Goal: Task Accomplishment & Management: Complete application form

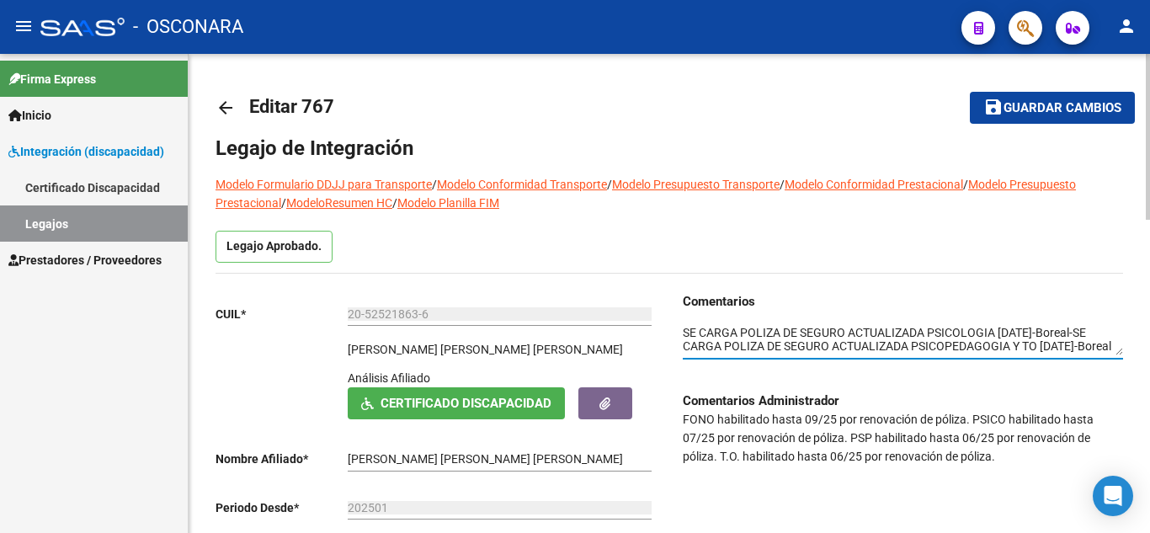
type textarea "SE CARGA POLIZA DE SEGURO ACTUALIZADA PSICOLOGIA [DATE]-Boreal-SE CARGA POLIZA …"
click at [1047, 111] on span "Guardar cambios" at bounding box center [1063, 108] width 118 height 15
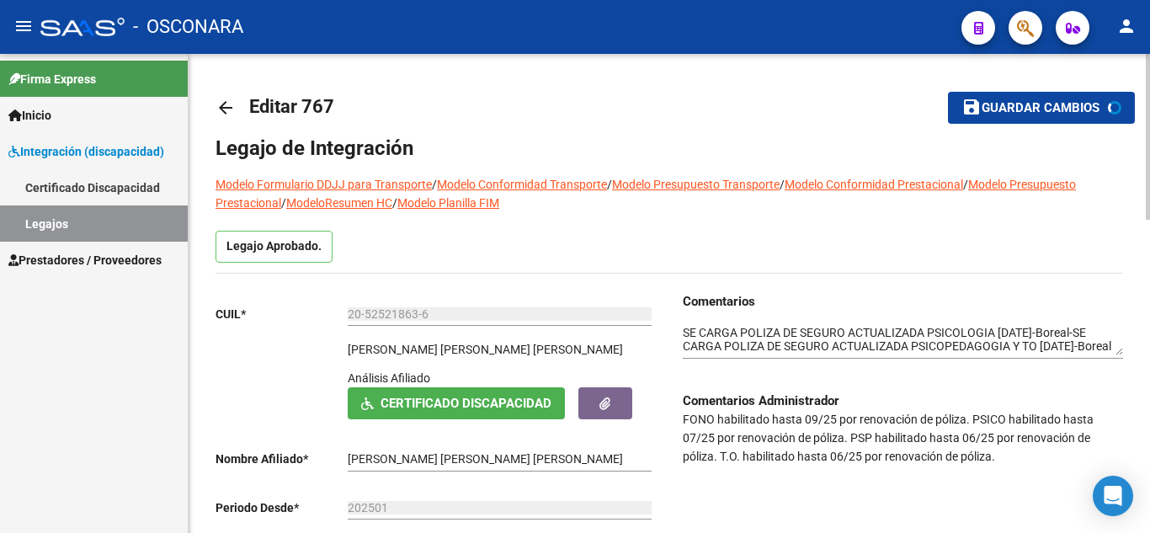
click at [838, 120] on mat-toolbar-row "arrow_back Editar 767" at bounding box center [570, 108] width 708 height 54
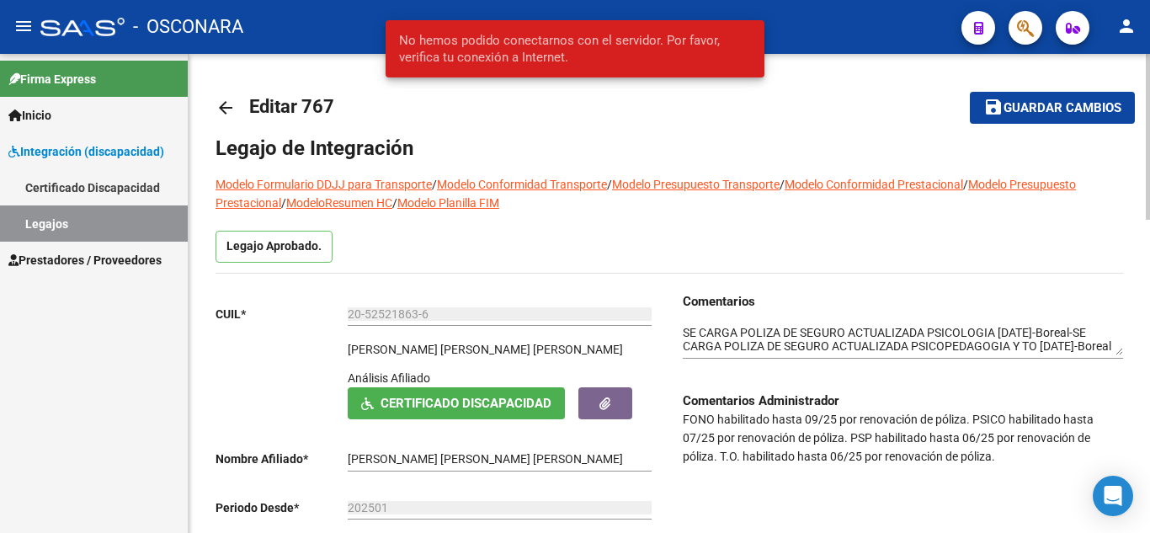
click at [775, 136] on h1 "Legajo de Integración" at bounding box center [670, 148] width 908 height 27
click at [1033, 107] on span "Guardar cambios" at bounding box center [1063, 108] width 118 height 15
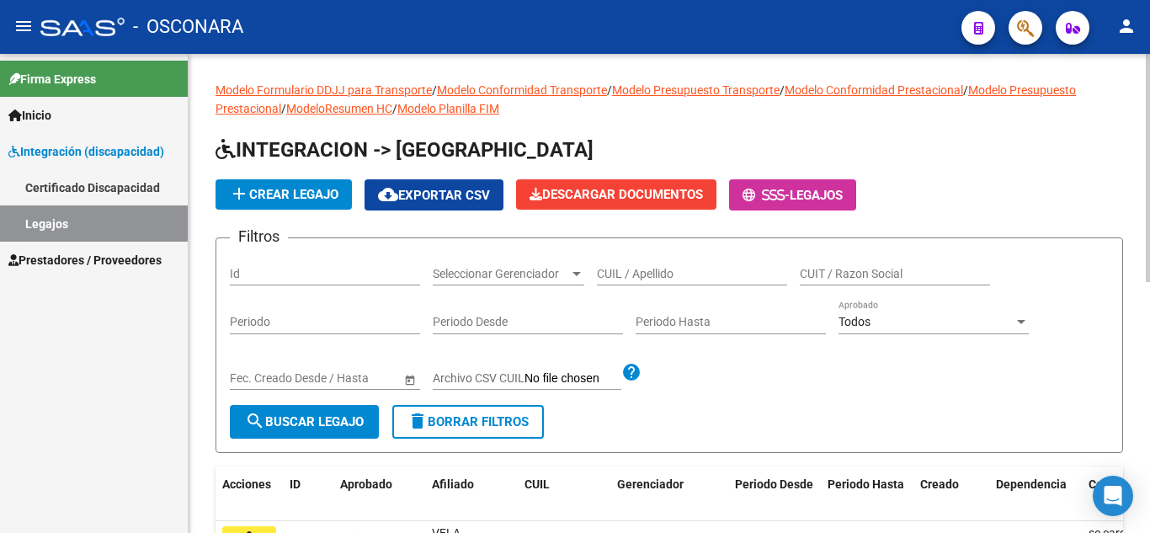
click at [327, 263] on div "Id" at bounding box center [325, 269] width 190 height 34
type input "767"
click at [307, 421] on span "search Buscar Legajo" at bounding box center [304, 421] width 119 height 15
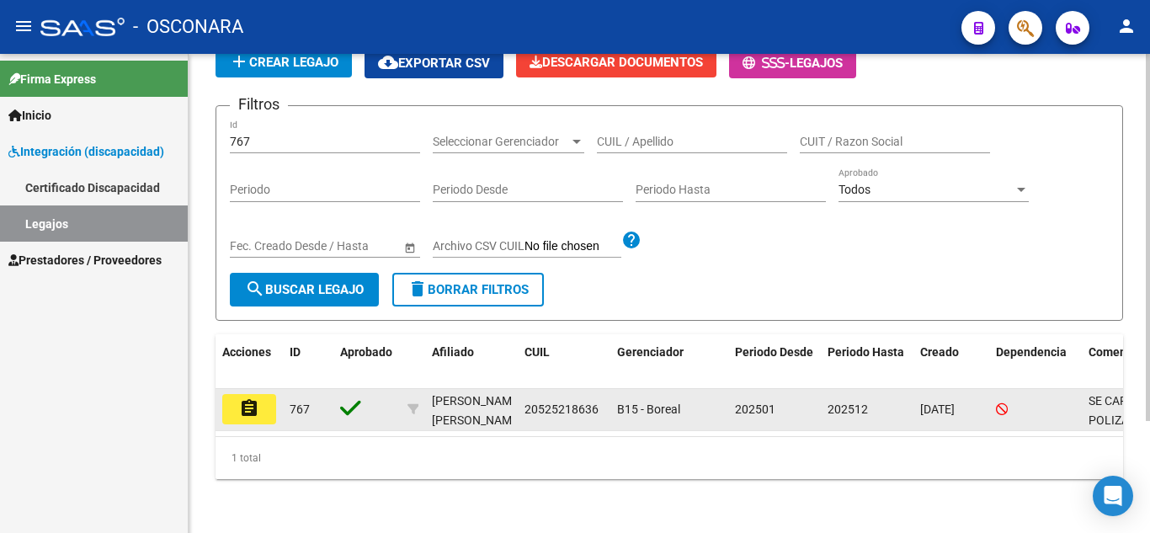
click at [254, 398] on mat-icon "assignment" at bounding box center [249, 408] width 20 height 20
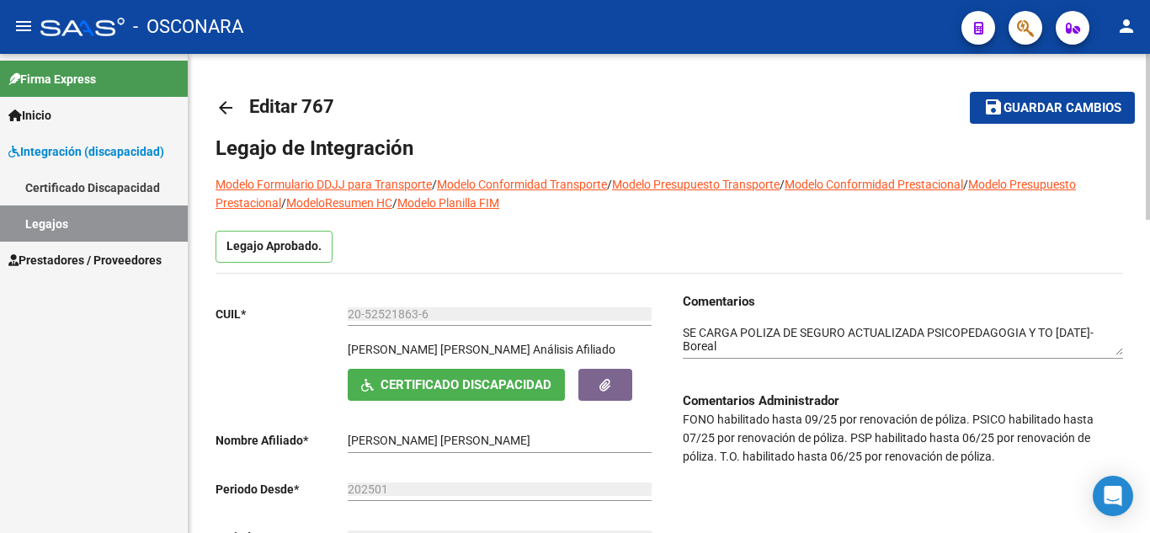
click at [682, 328] on div "Comentarios Comentarios Administrador FONO habilitado hasta 09/25 por renovació…" at bounding box center [897, 459] width 454 height 335
click at [686, 332] on textarea at bounding box center [903, 340] width 440 height 32
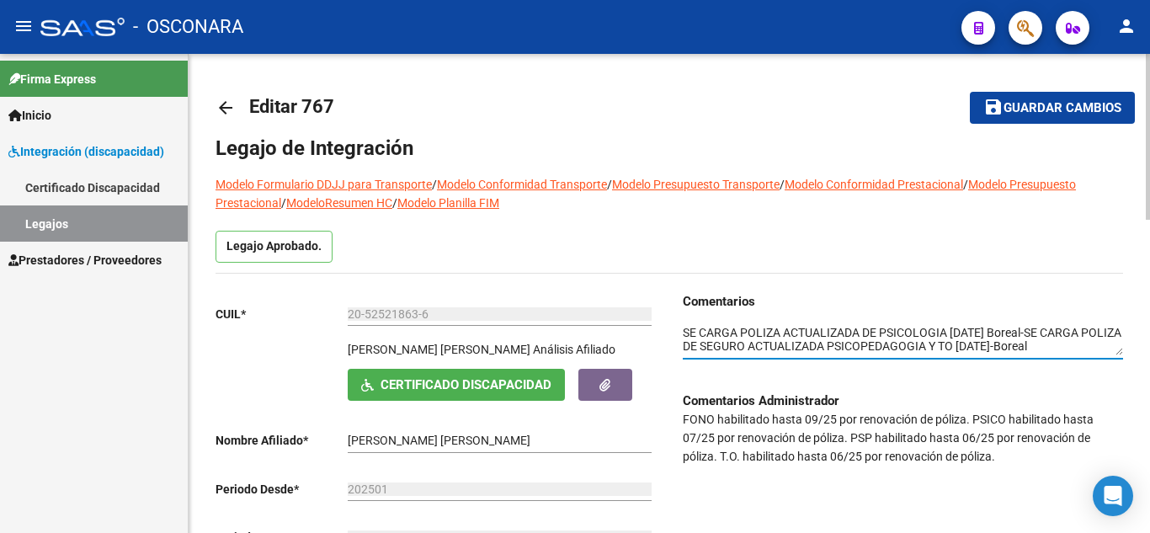
type textarea "SE CARGA POLIZA ACTUALIZADA DE PSICOLOGIA 22/09/2025 Boreal-SE CARGA POLIZA DE …"
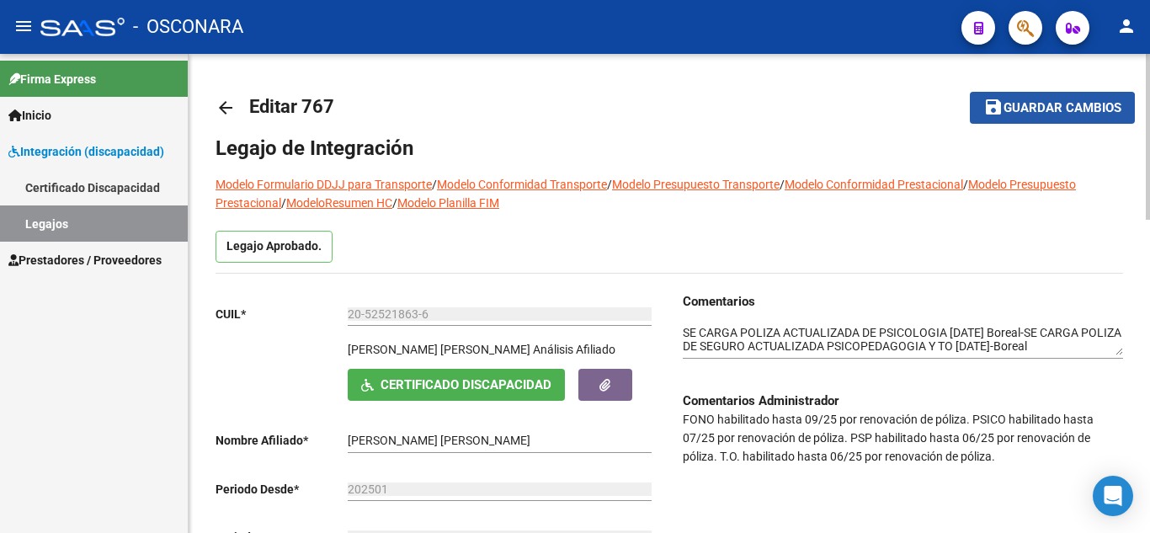
click at [1037, 115] on span "Guardar cambios" at bounding box center [1063, 108] width 118 height 15
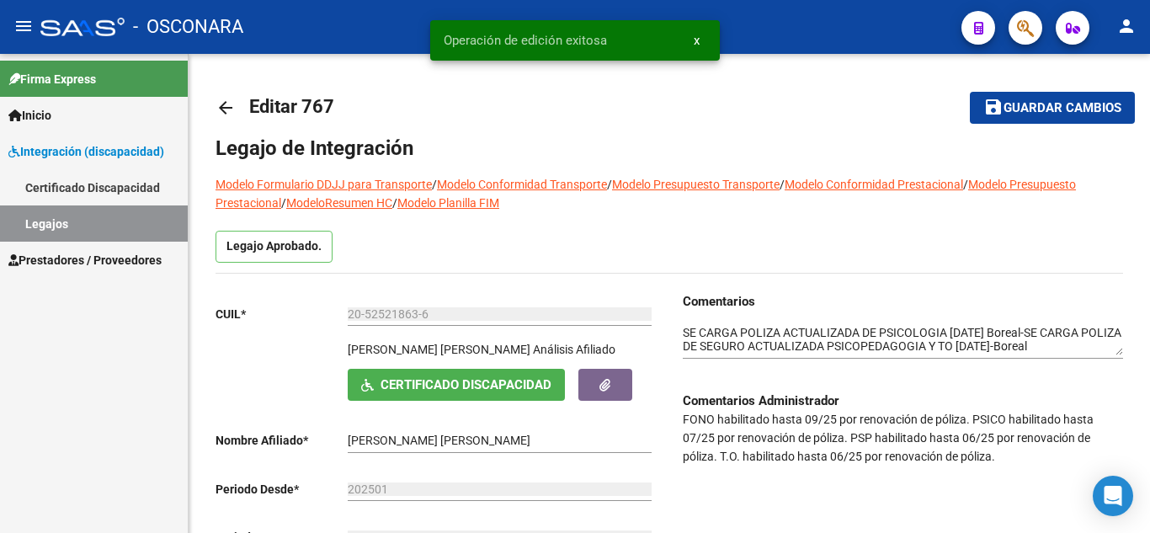
click at [93, 218] on link "Legajos" at bounding box center [94, 223] width 188 height 36
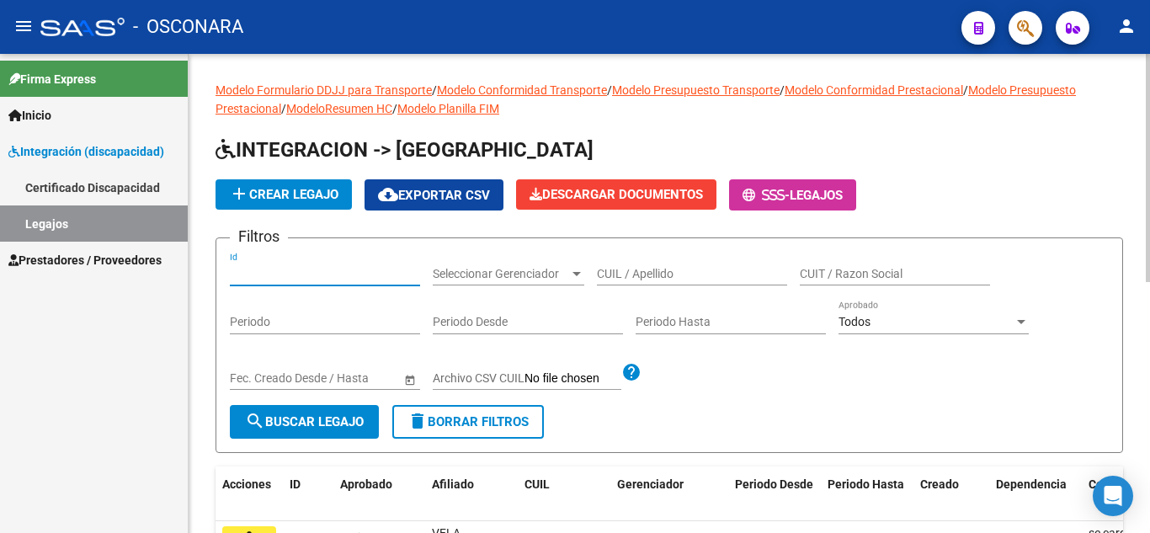
click at [346, 280] on input "Id" at bounding box center [325, 274] width 190 height 14
type input "685"
click at [323, 429] on span "search Buscar Legajo" at bounding box center [304, 421] width 119 height 15
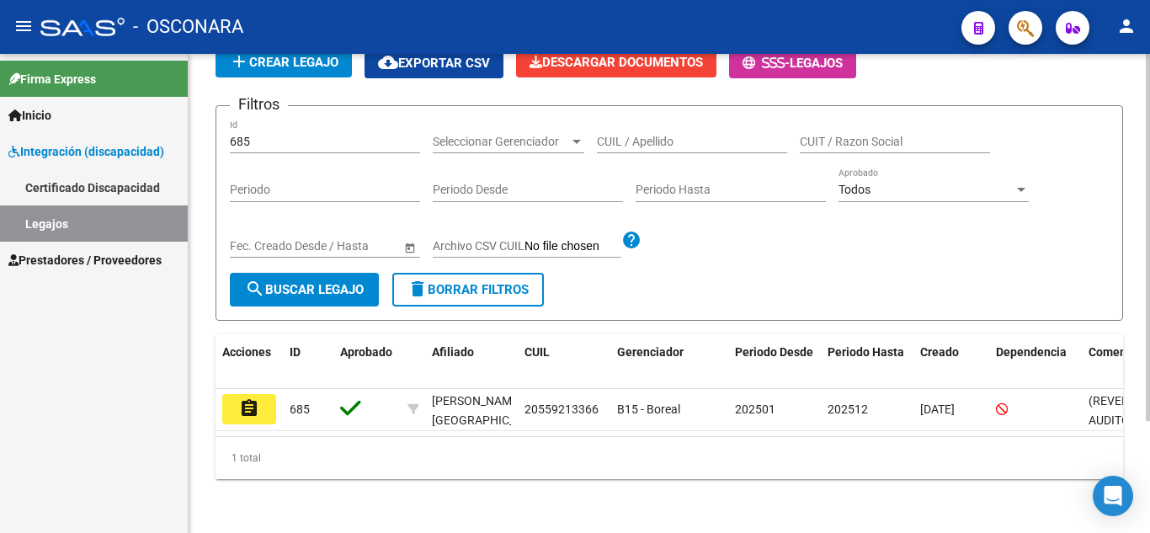
scroll to position [147, 0]
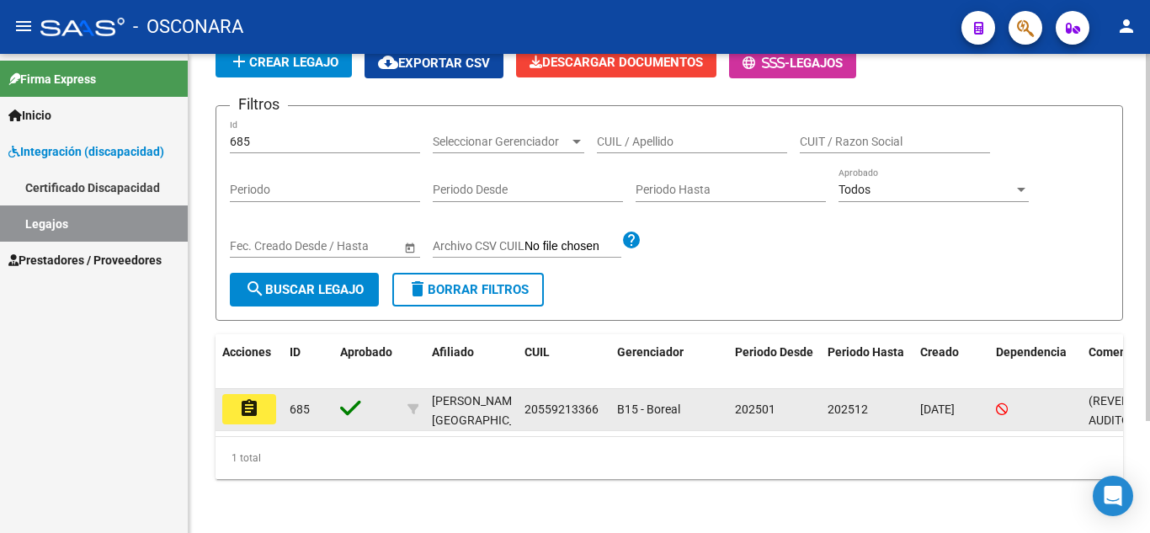
click at [258, 398] on mat-icon "assignment" at bounding box center [249, 408] width 20 height 20
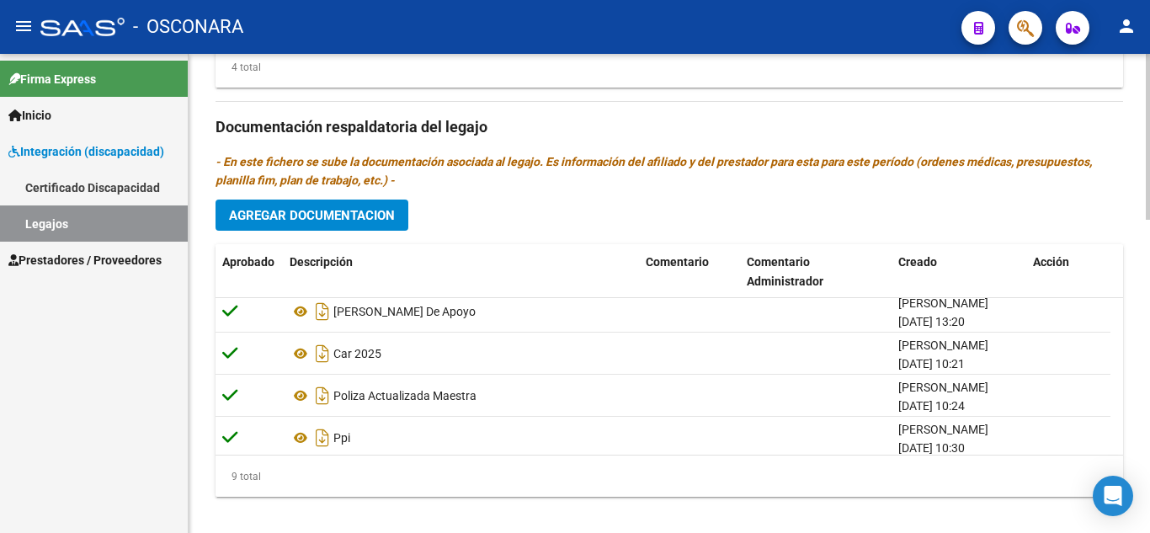
scroll to position [228, 0]
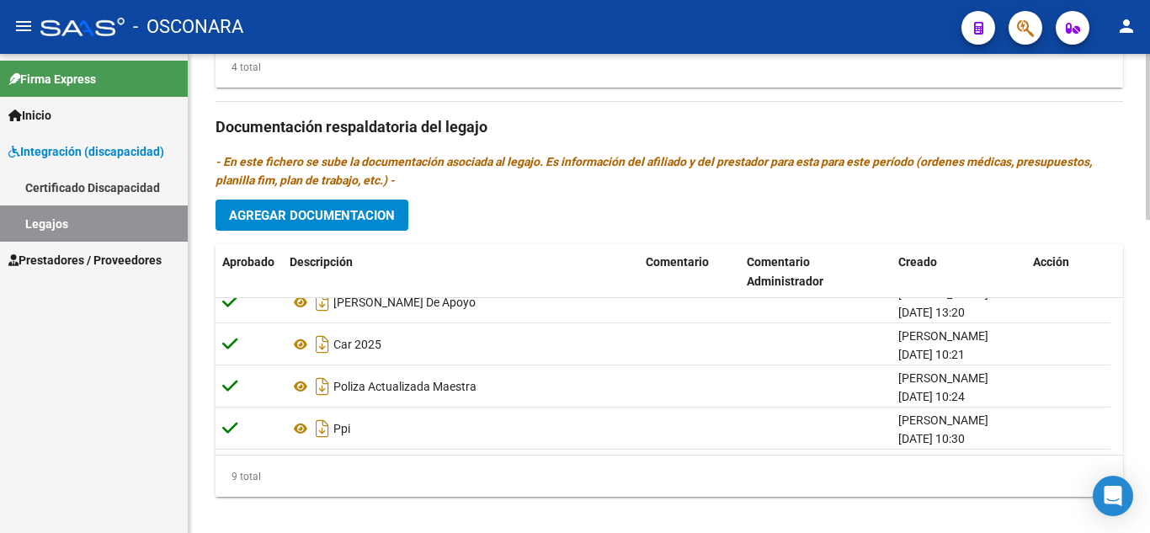
click at [328, 208] on span "Agregar Documentacion" at bounding box center [312, 215] width 166 height 15
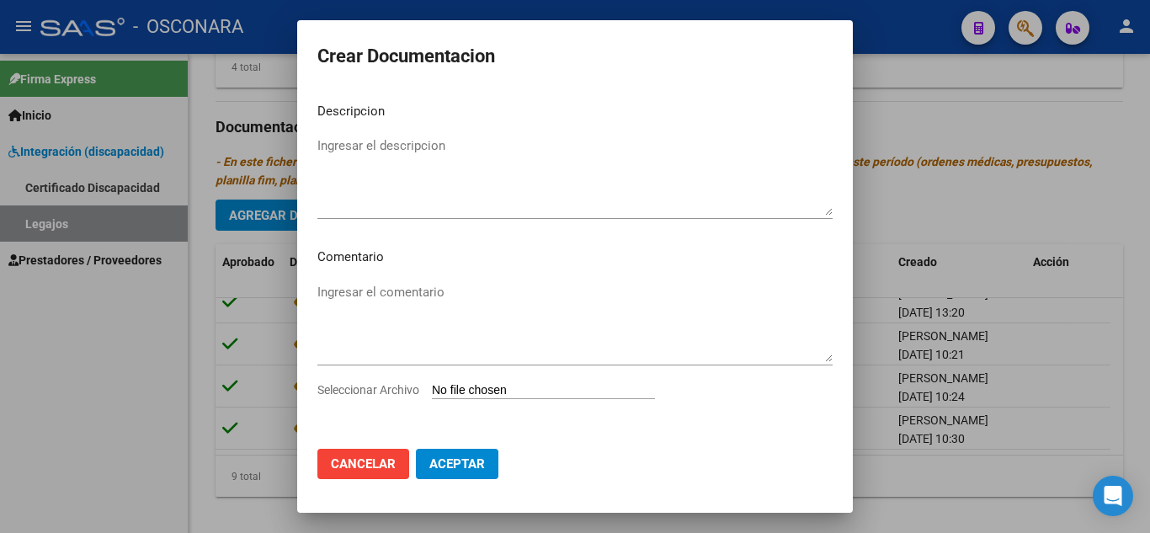
click at [490, 387] on input "Seleccionar Archivo" at bounding box center [543, 391] width 223 height 16
type input "C:\fakepath\CORVALAN CARLA - POLIZA.pdf"
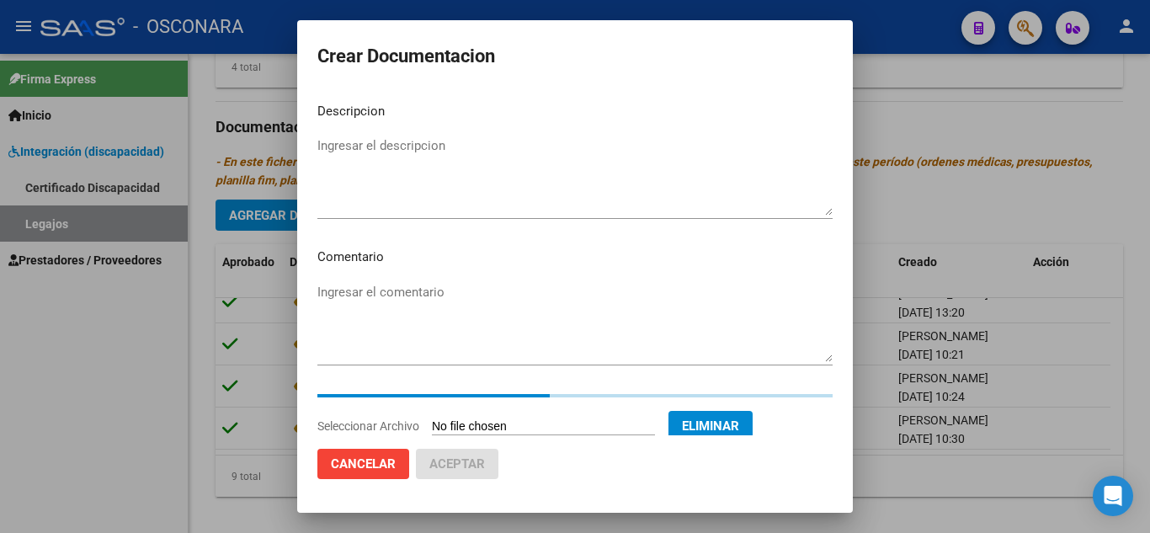
click at [410, 161] on textarea "Ingresar el descripcion" at bounding box center [575, 175] width 515 height 79
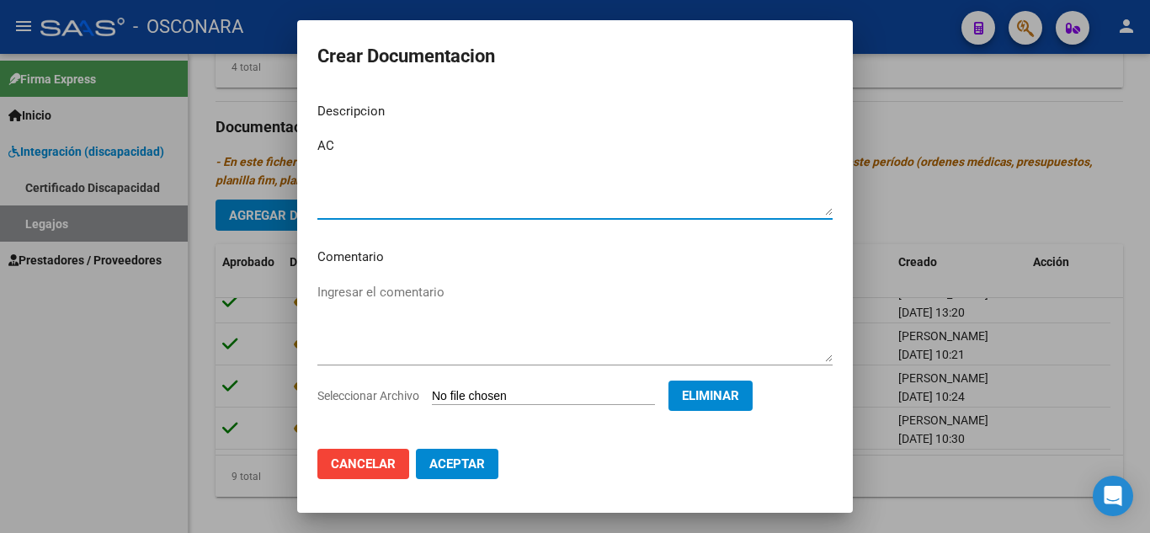
type textarea "A"
type textarea "POLIZA ACTUALIZADA DE PSICOLOGIA"
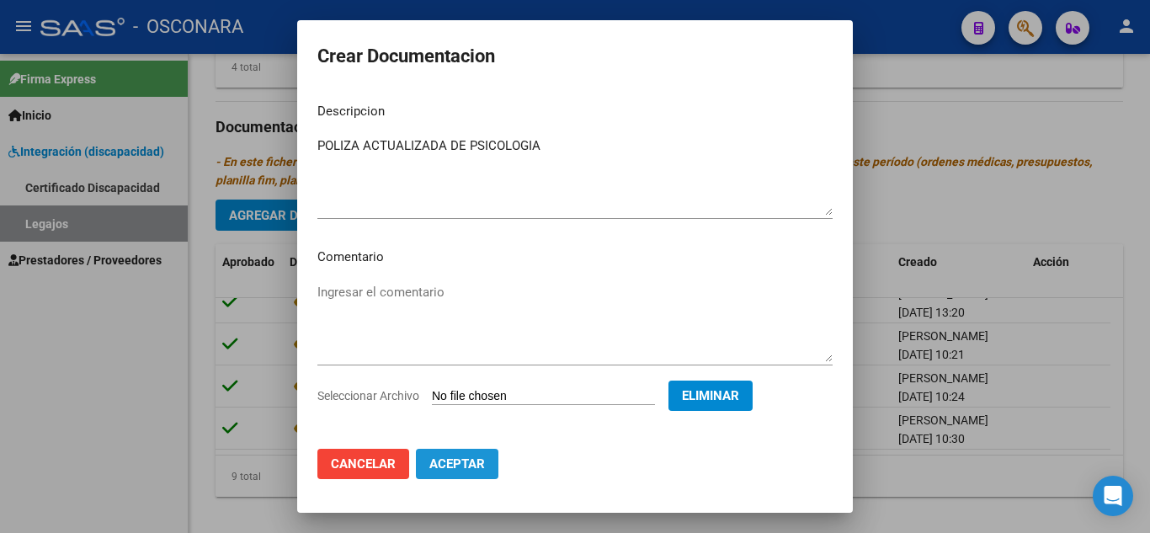
click at [477, 462] on span "Aceptar" at bounding box center [458, 463] width 56 height 15
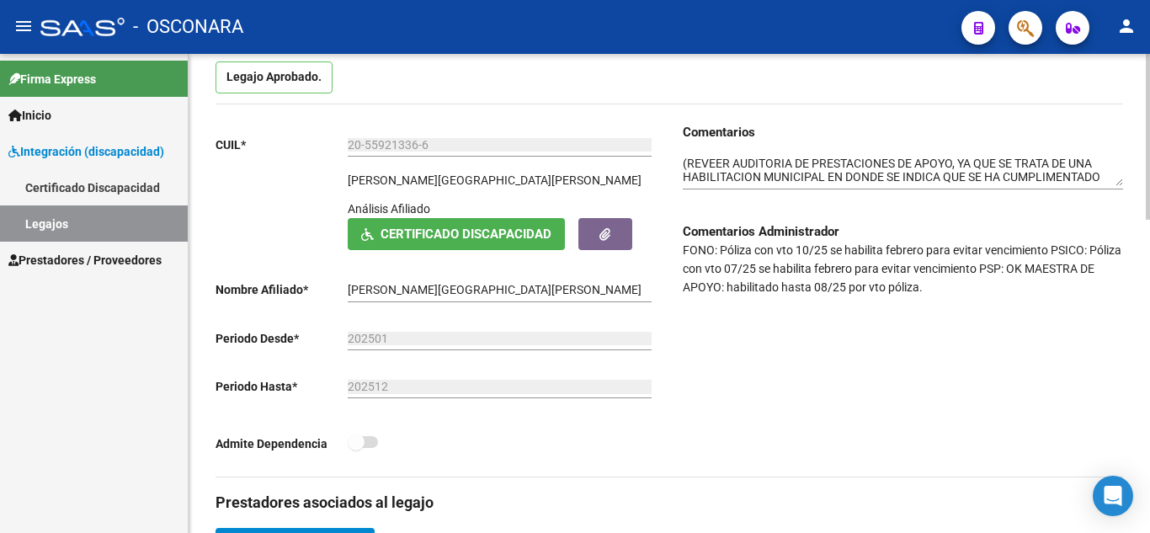
scroll to position [149, 0]
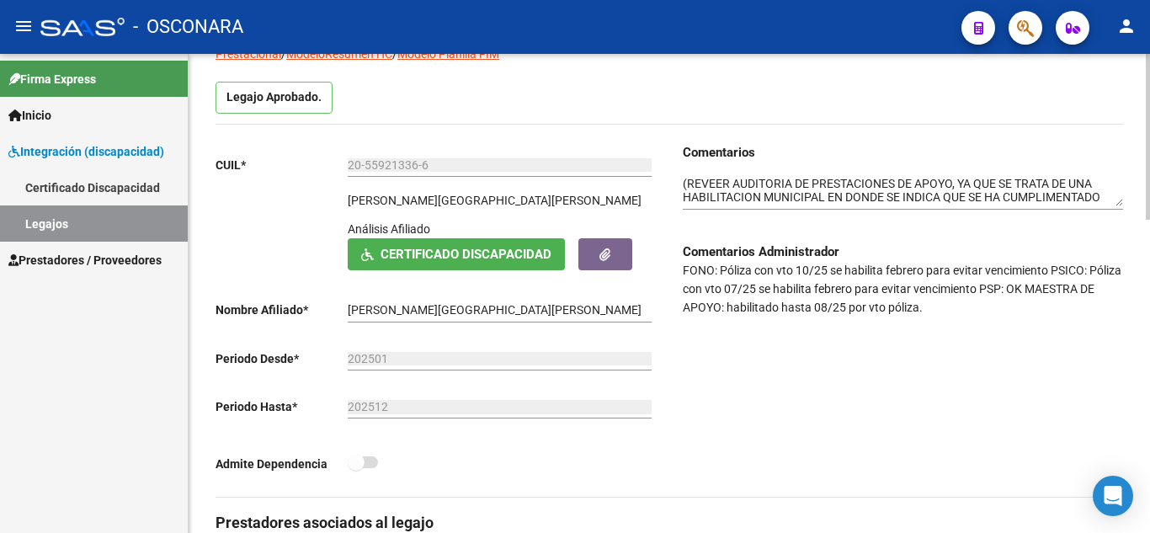
click at [685, 179] on textarea at bounding box center [903, 191] width 440 height 32
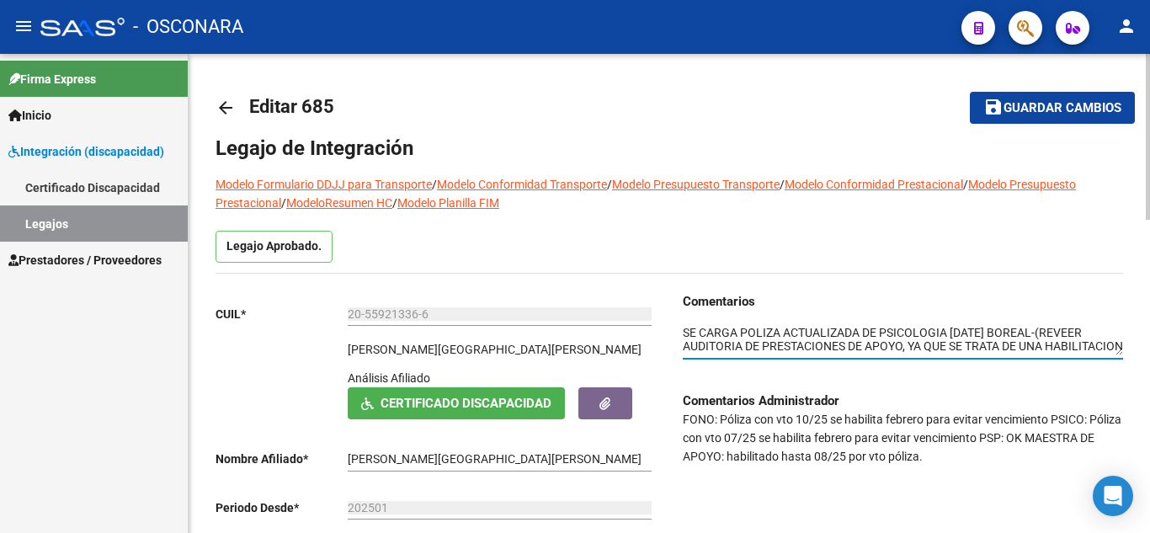
type textarea "SE CARGA POLIZA ACTUALIZADA DE PSICOLOGIA 23/09/2025 BOREAL-(REVEER AUDITORIA D…"
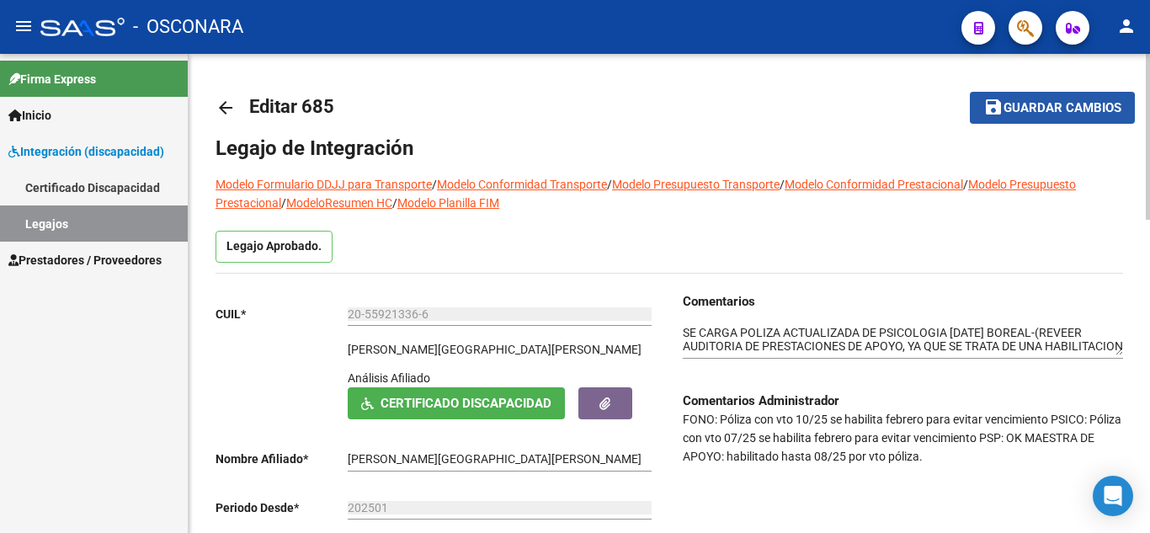
click at [1035, 110] on span "Guardar cambios" at bounding box center [1063, 108] width 118 height 15
click at [1069, 106] on span "Guardar cambios" at bounding box center [1063, 108] width 118 height 15
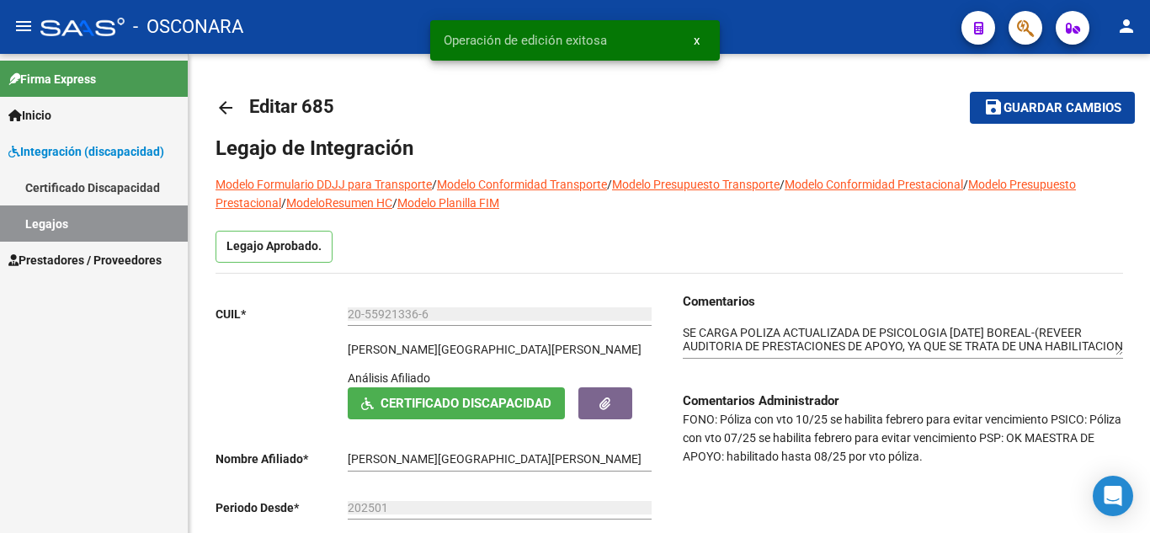
click at [105, 236] on link "Legajos" at bounding box center [94, 223] width 188 height 36
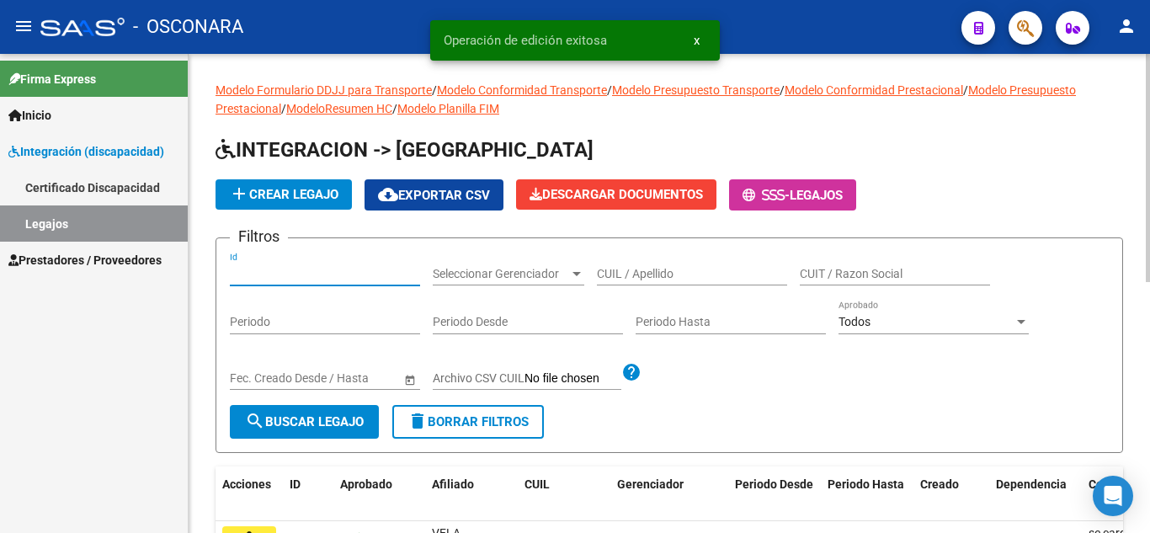
click at [346, 269] on input "Id" at bounding box center [325, 274] width 190 height 14
type input "667"
click at [313, 424] on span "search Buscar Legajo" at bounding box center [304, 421] width 119 height 15
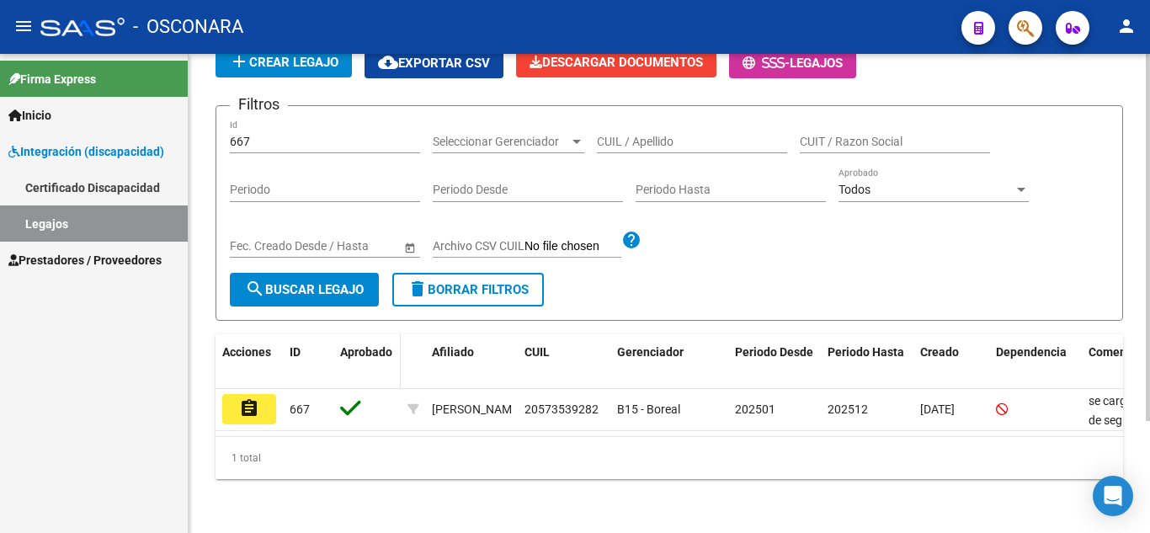
scroll to position [147, 0]
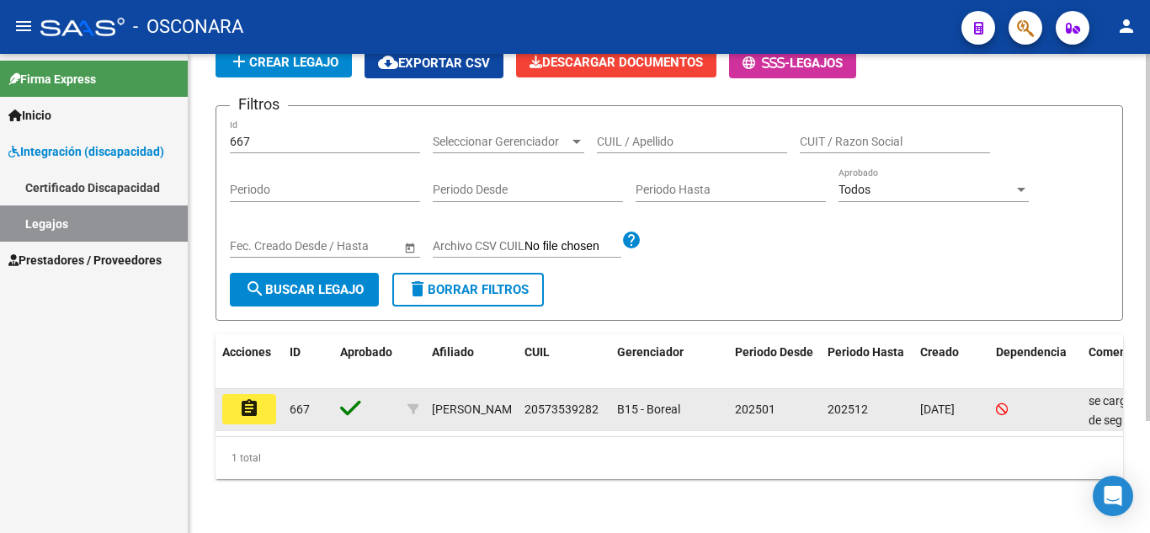
click at [256, 398] on mat-icon "assignment" at bounding box center [249, 408] width 20 height 20
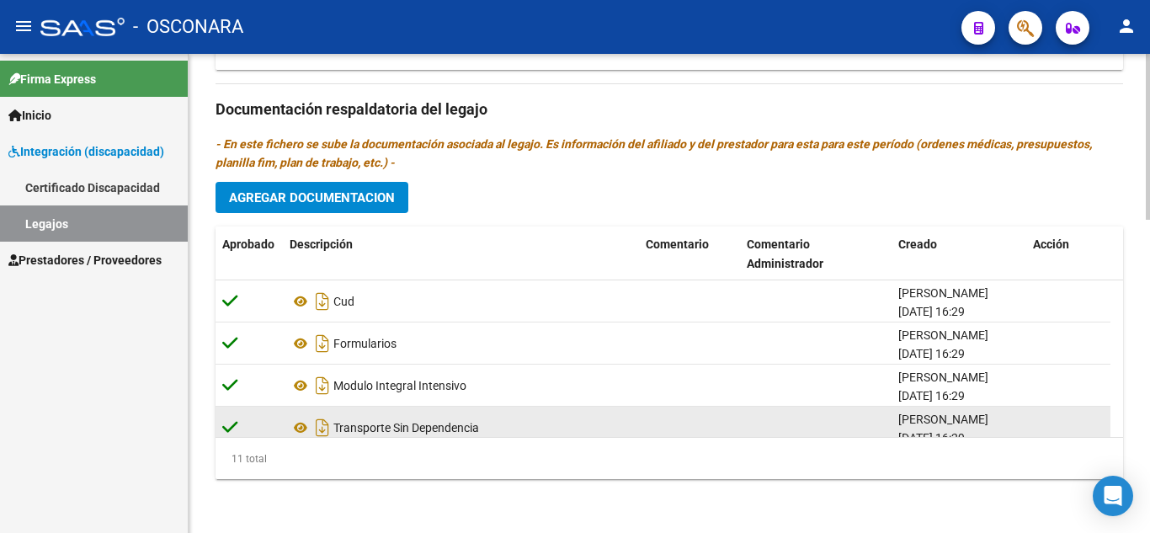
scroll to position [312, 0]
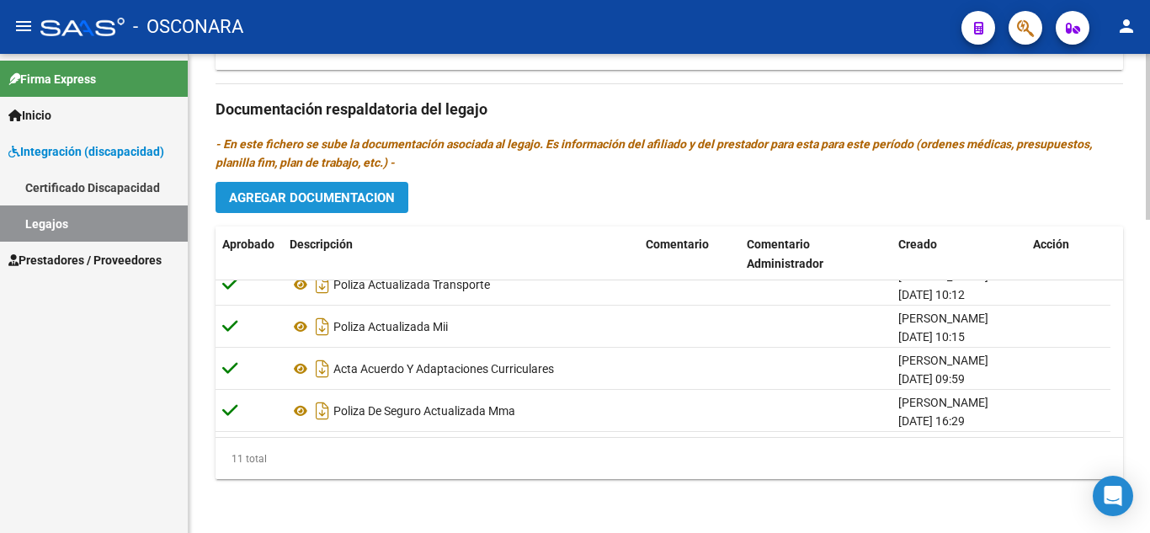
click at [336, 201] on span "Agregar Documentacion" at bounding box center [312, 197] width 166 height 15
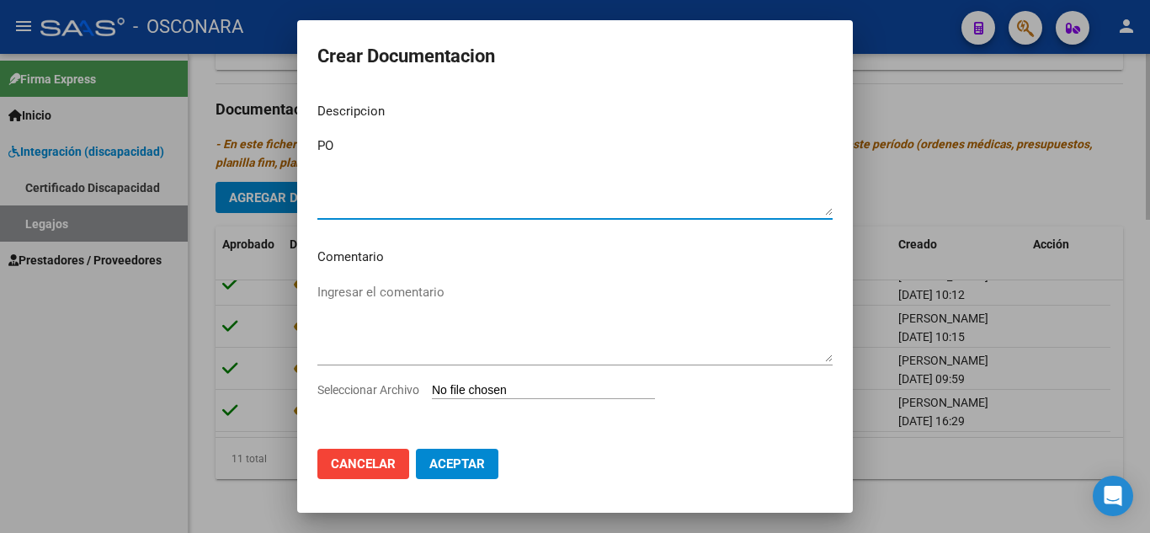
type textarea "P"
type textarea "POLIZA ACTUALIZADA DE TRANSPORTE"
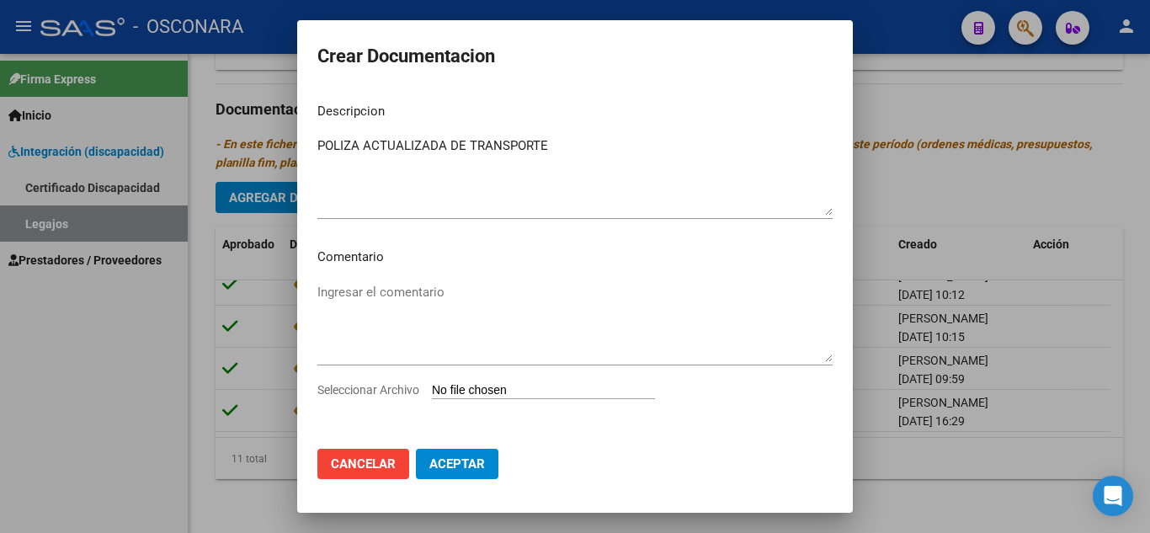
click at [500, 384] on input "Seleccionar Archivo" at bounding box center [543, 391] width 223 height 16
type input "C:\fakepath\POLIZA DE SEGURO TRANSPORTE.pdf"
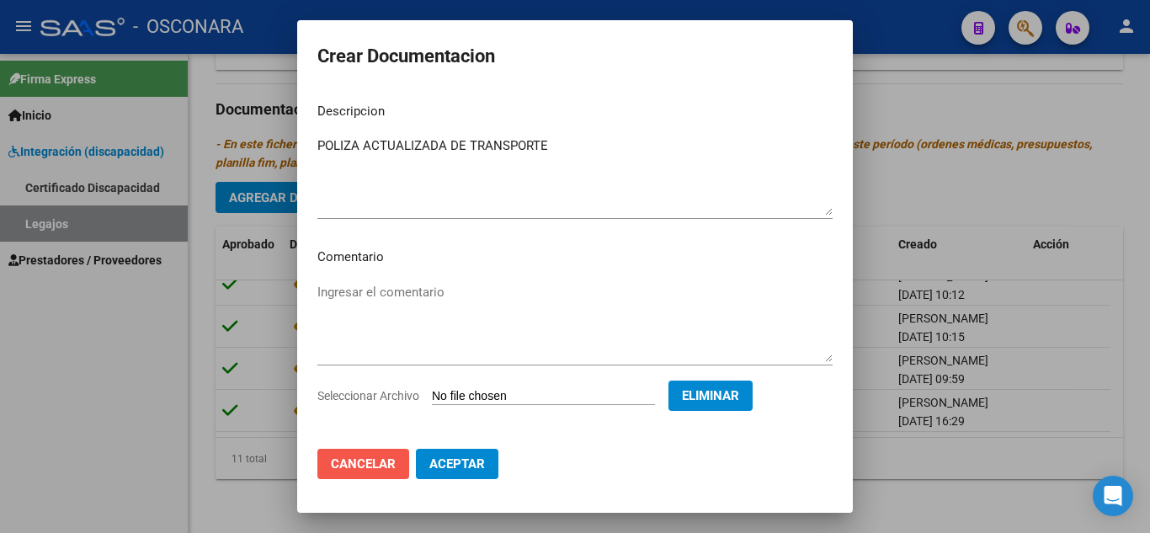
click at [382, 459] on span "Cancelar" at bounding box center [363, 463] width 65 height 15
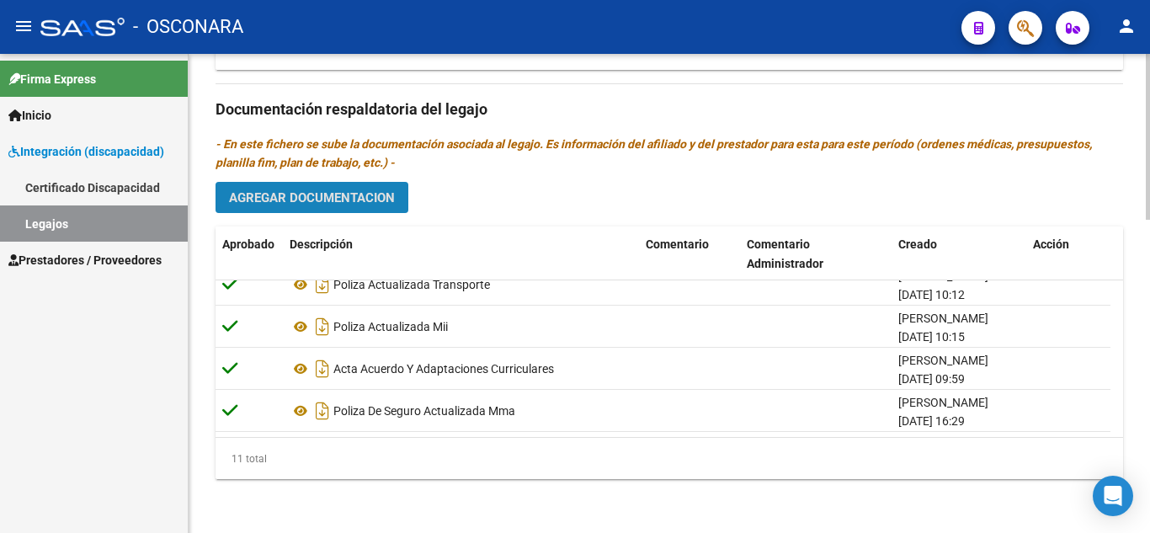
click at [343, 200] on span "Agregar Documentacion" at bounding box center [312, 197] width 166 height 15
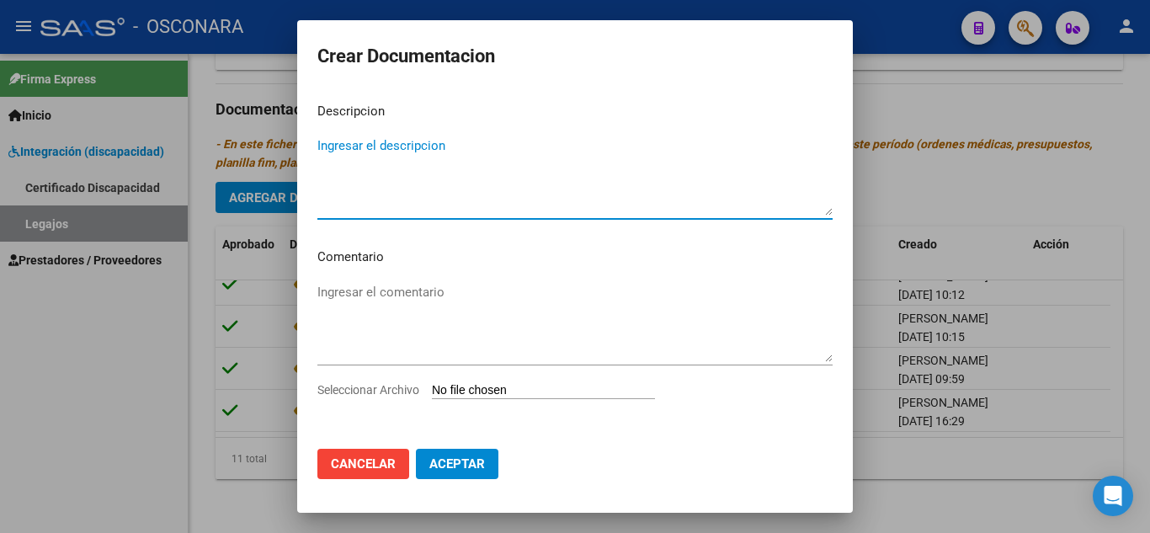
click at [472, 385] on input "Seleccionar Archivo" at bounding box center [543, 391] width 223 height 16
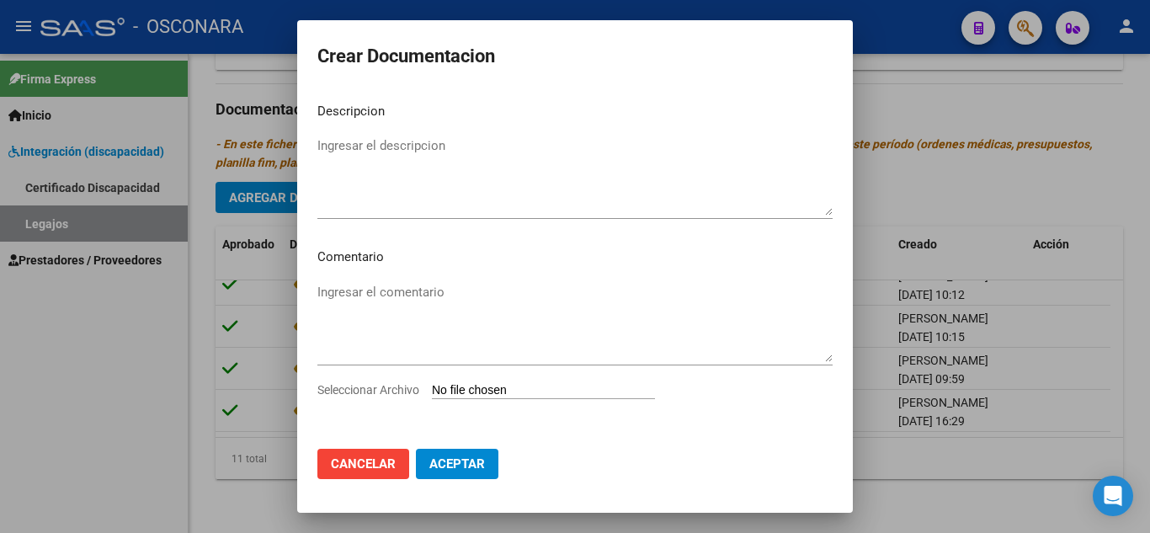
type input "C:\fakepath\POLIZA DE SEGURO TRANSPORTE.pdf"
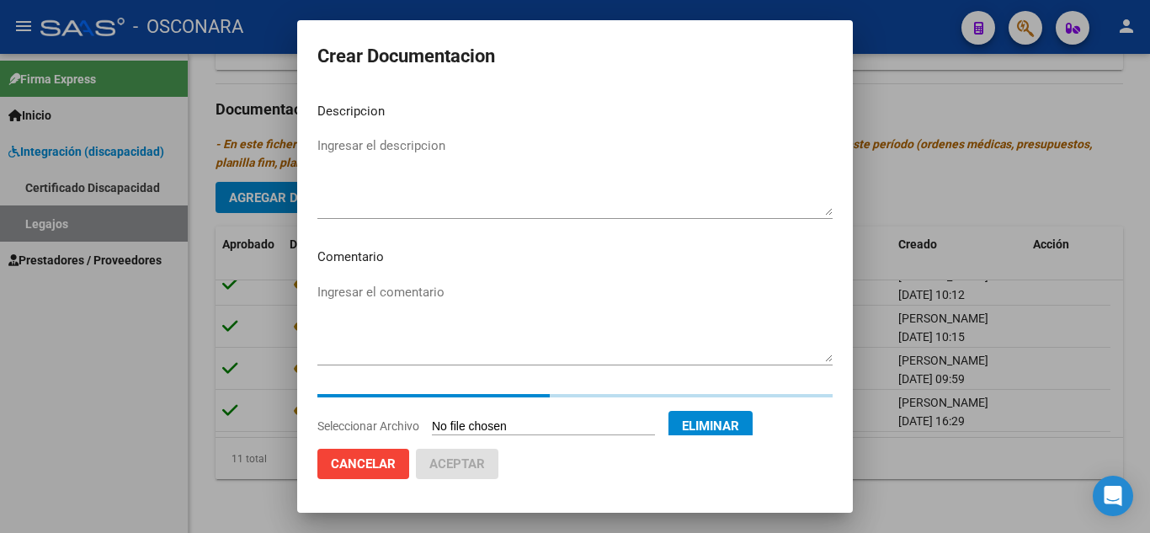
click at [475, 181] on textarea "Ingresar el descripcion" at bounding box center [575, 175] width 515 height 79
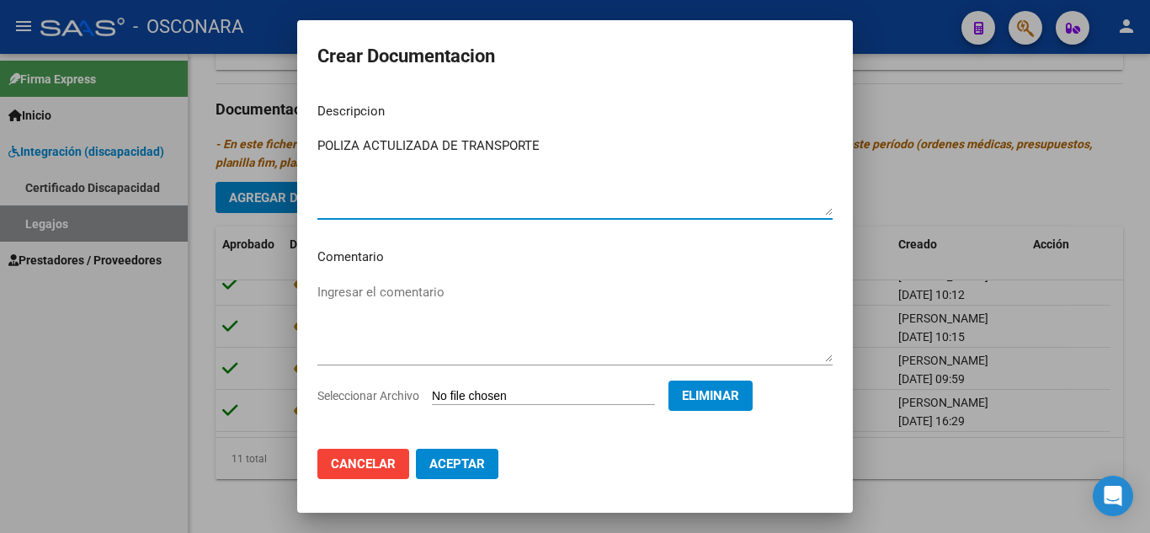
type textarea "POLIZA ACTULIZADA DE TRANSPORTE"
click at [472, 466] on span "Aceptar" at bounding box center [458, 463] width 56 height 15
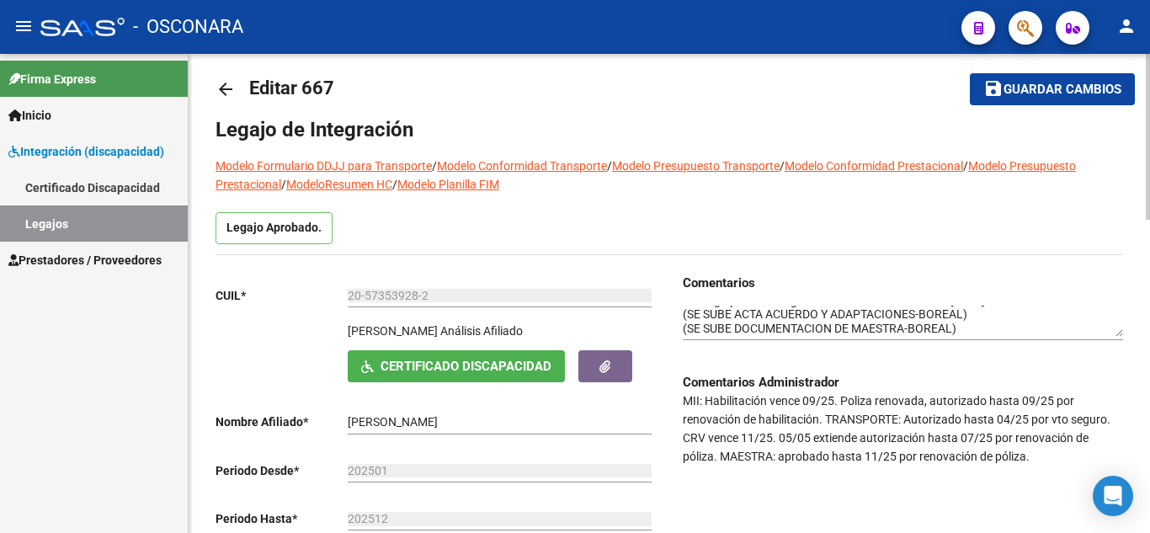
scroll to position [0, 0]
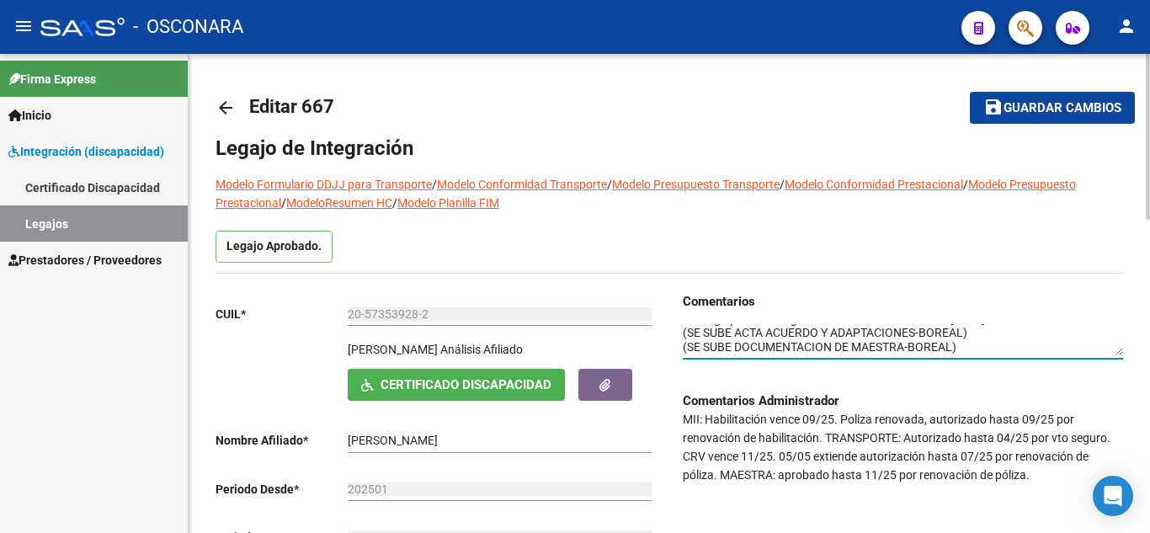
click at [686, 328] on textarea at bounding box center [903, 340] width 440 height 32
type textarea "SE CARGA POLIZA ACTUALIZADA DE TRANSPORTE- BOREAL 23/09/2025 se carga poliza de…"
click at [1034, 109] on span "Guardar cambios" at bounding box center [1063, 108] width 118 height 15
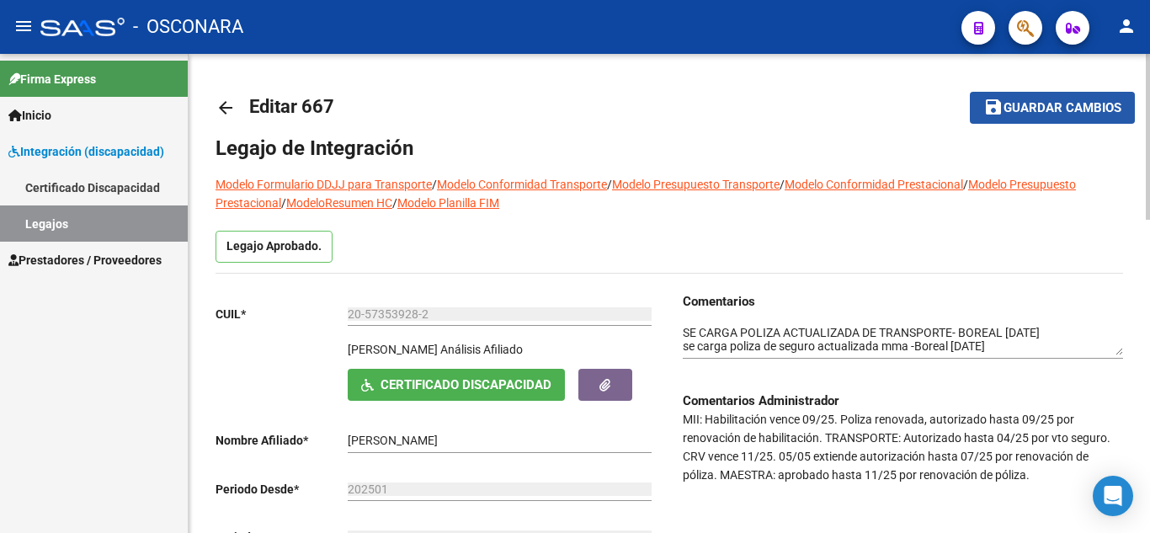
click at [1039, 99] on button "save Guardar cambios" at bounding box center [1052, 107] width 165 height 31
click at [108, 241] on link "Legajos" at bounding box center [94, 223] width 188 height 36
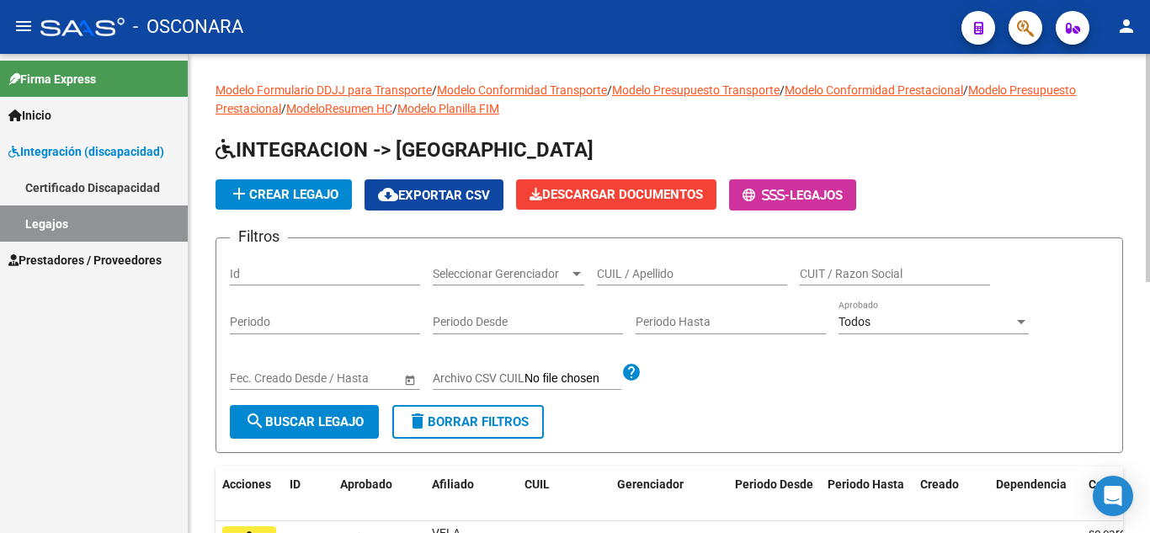
click at [286, 264] on div "Id" at bounding box center [325, 269] width 190 height 34
type input "784"
click at [316, 432] on button "search Buscar Legajo" at bounding box center [304, 422] width 149 height 34
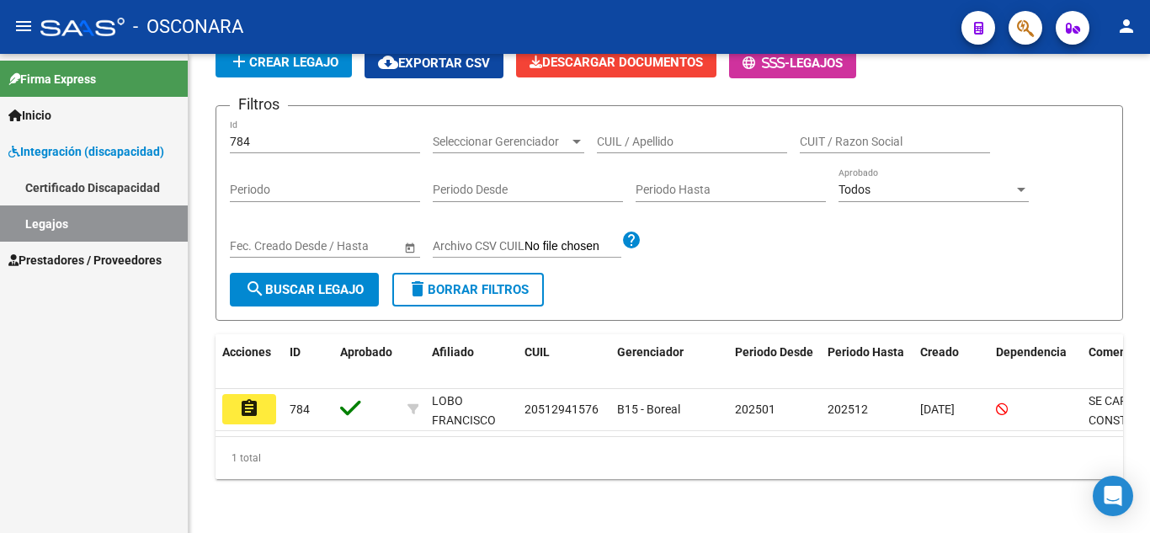
scroll to position [147, 0]
click at [258, 398] on mat-icon "assignment" at bounding box center [249, 408] width 20 height 20
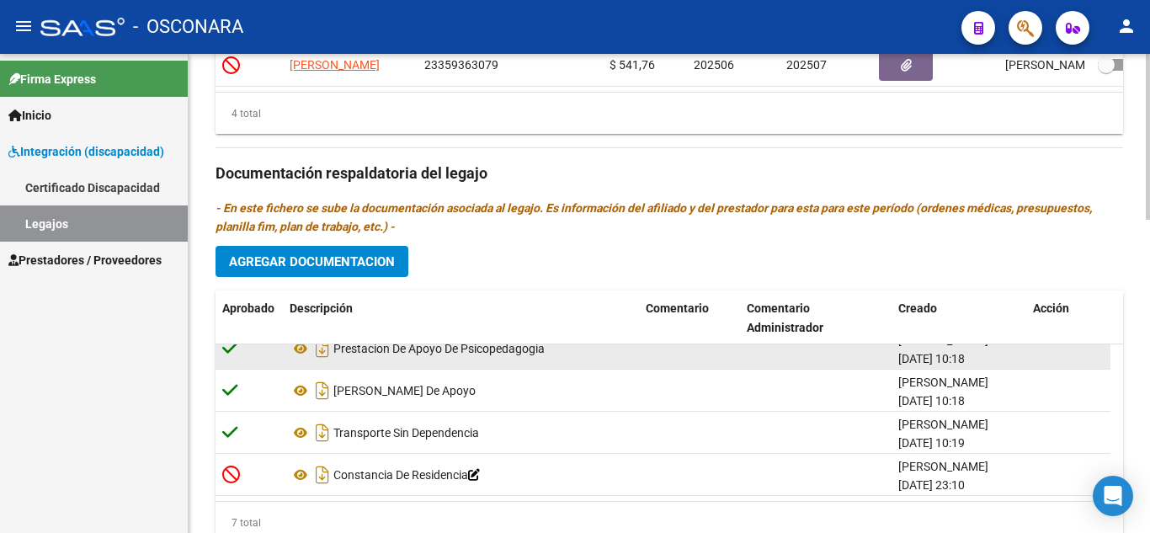
scroll to position [907, 0]
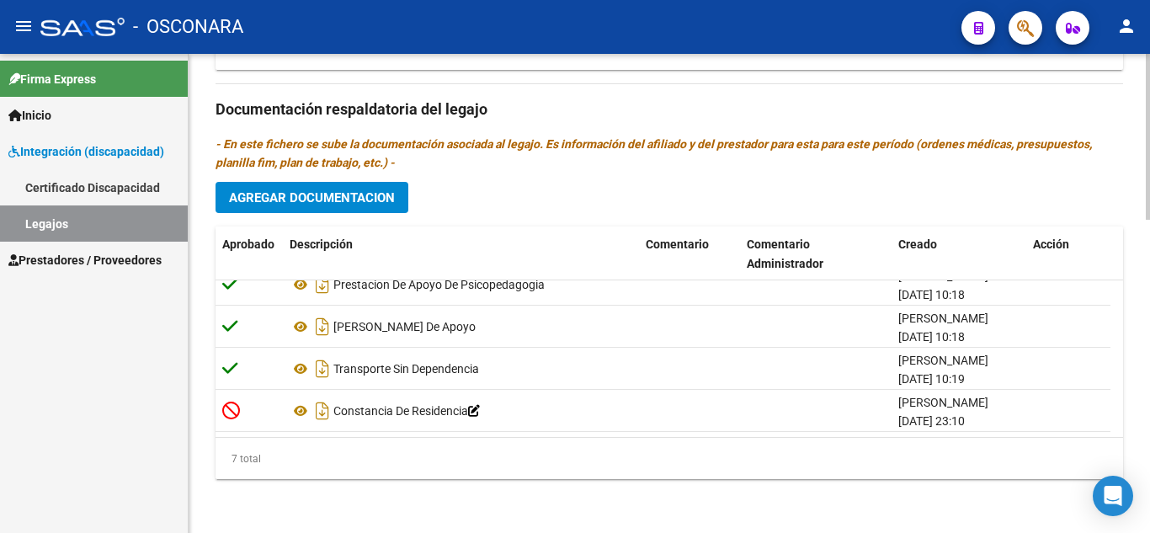
click at [368, 209] on button "Agregar Documentacion" at bounding box center [312, 197] width 193 height 31
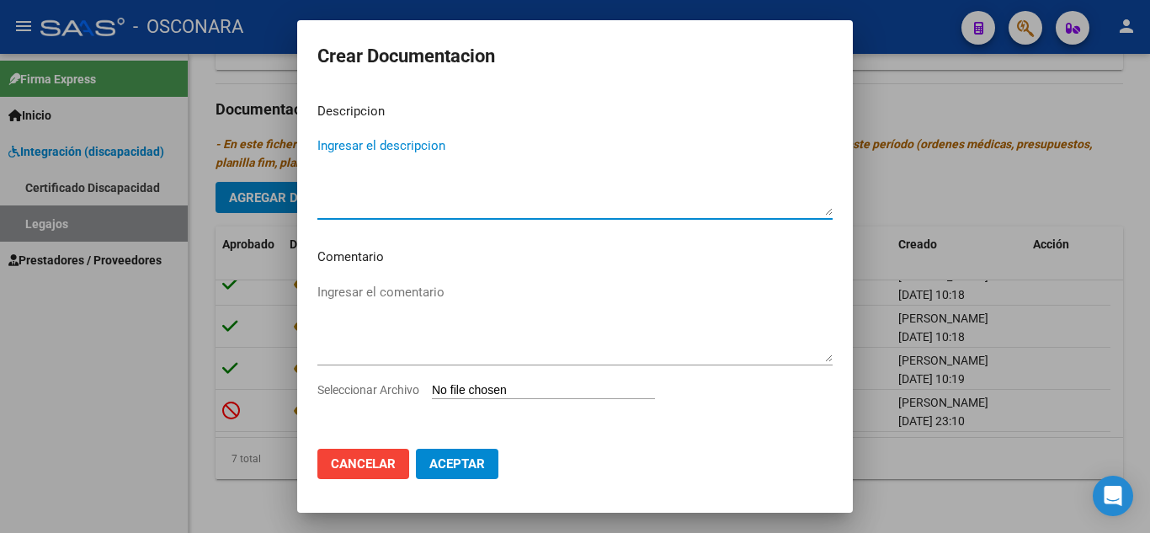
click at [409, 158] on textarea "Ingresar el descripcion" at bounding box center [575, 175] width 515 height 79
type textarea "POLIZA ACTUALIZADA MAESTRA"
click at [553, 389] on input "Seleccionar Archivo" at bounding box center [543, 391] width 223 height 16
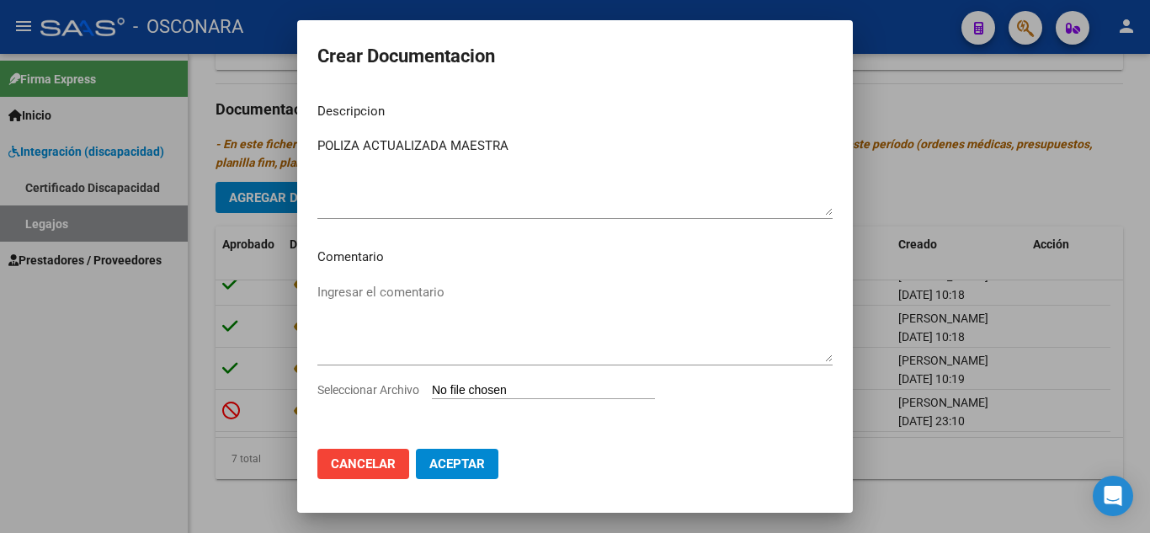
type input "C:\fakepath\MORI CECILIA-PSICOPEDAGOGIA_organized.pdf"
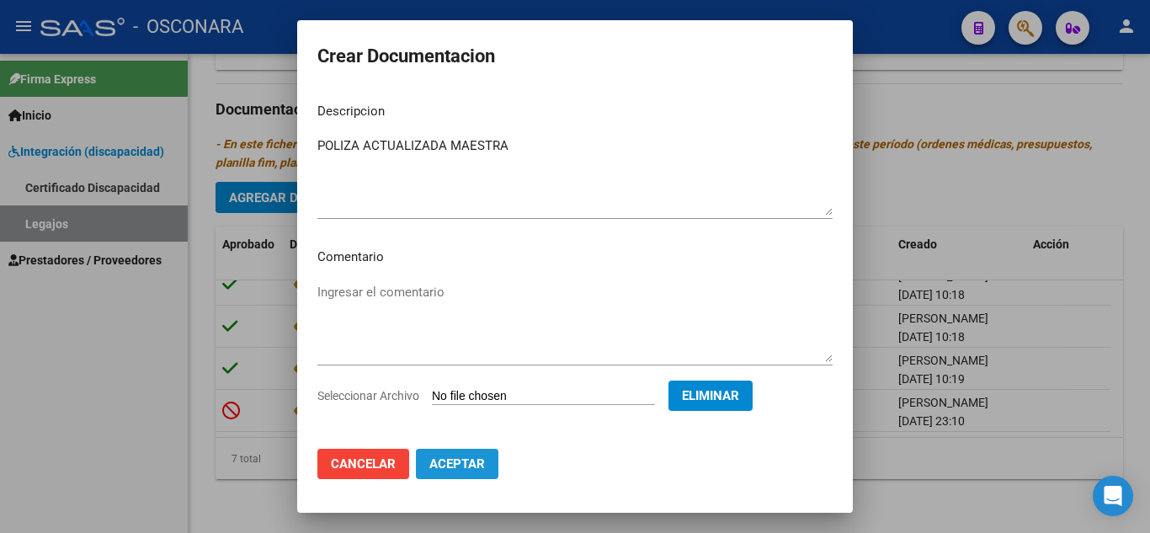
click at [463, 462] on span "Aceptar" at bounding box center [458, 463] width 56 height 15
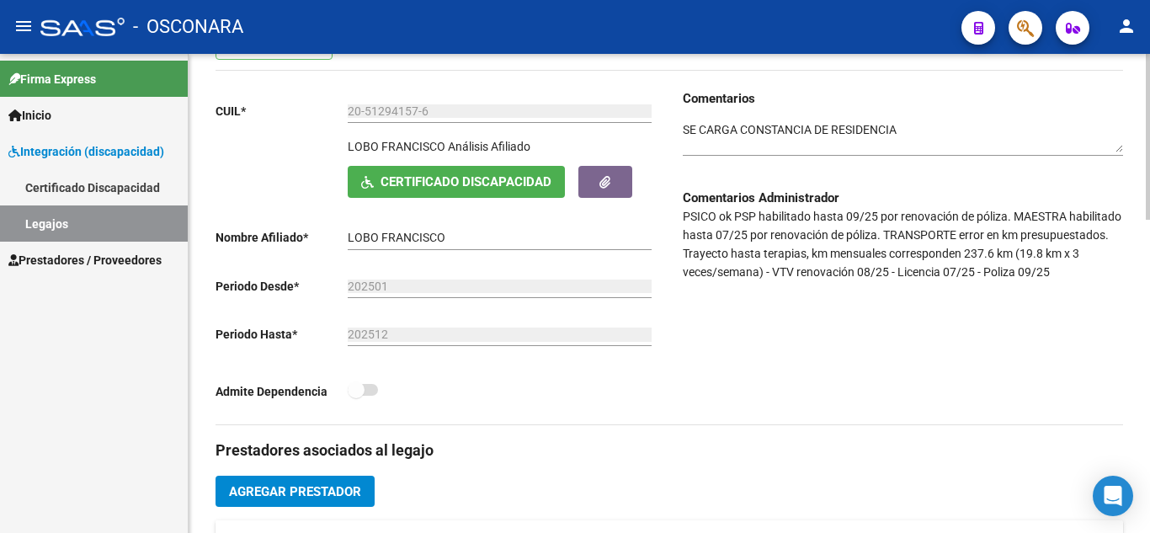
scroll to position [0, 0]
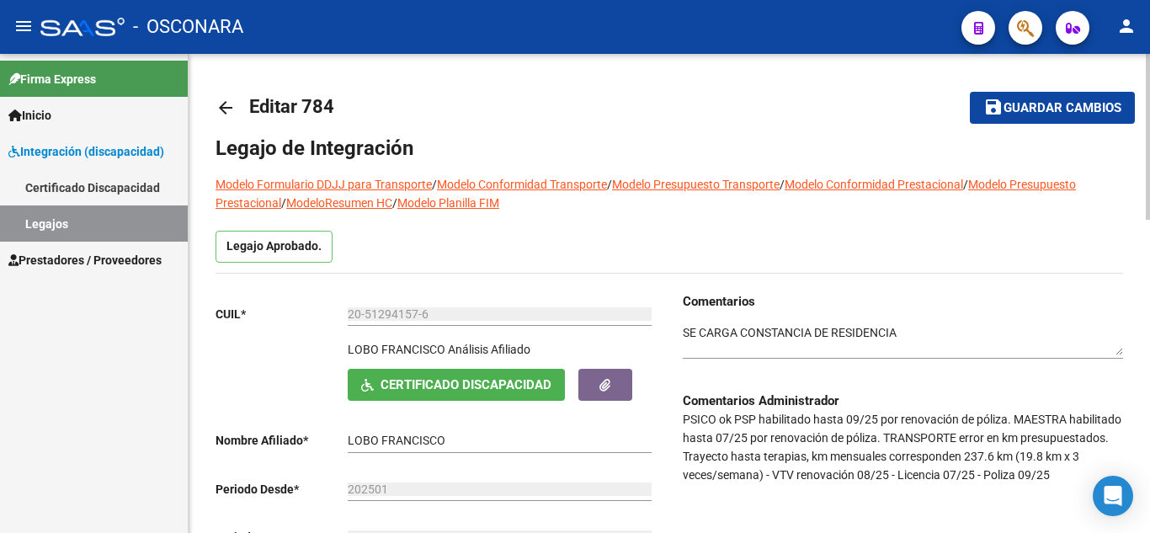
click at [684, 332] on textarea at bounding box center [903, 340] width 440 height 32
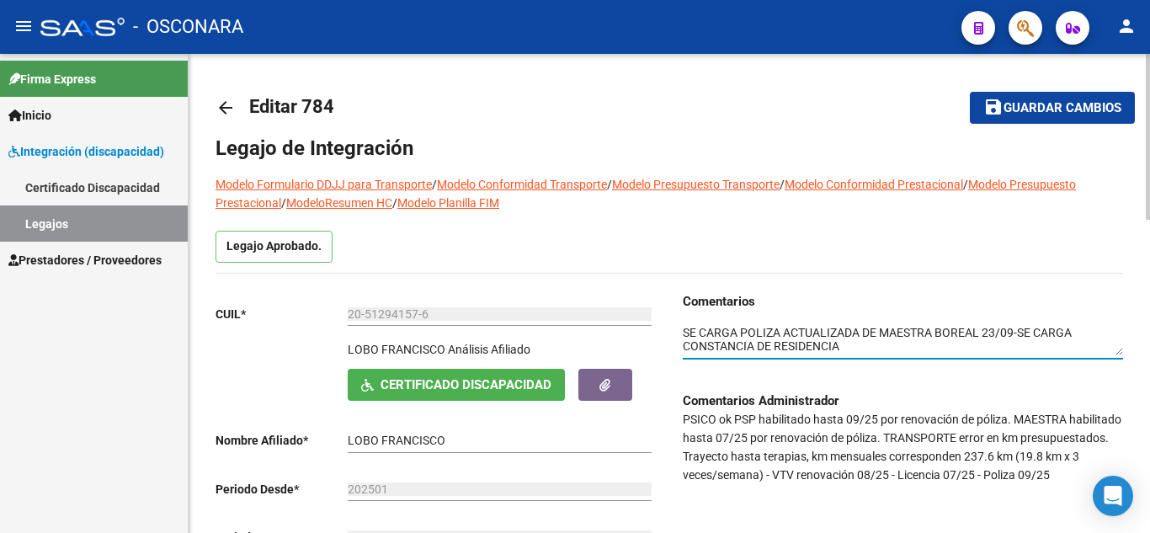
type textarea "SE CARGA POLIZA ACTUALIZADA DE MAESTRA BOREAL 23/09-SE CARGA CONSTANCIA DE RESI…"
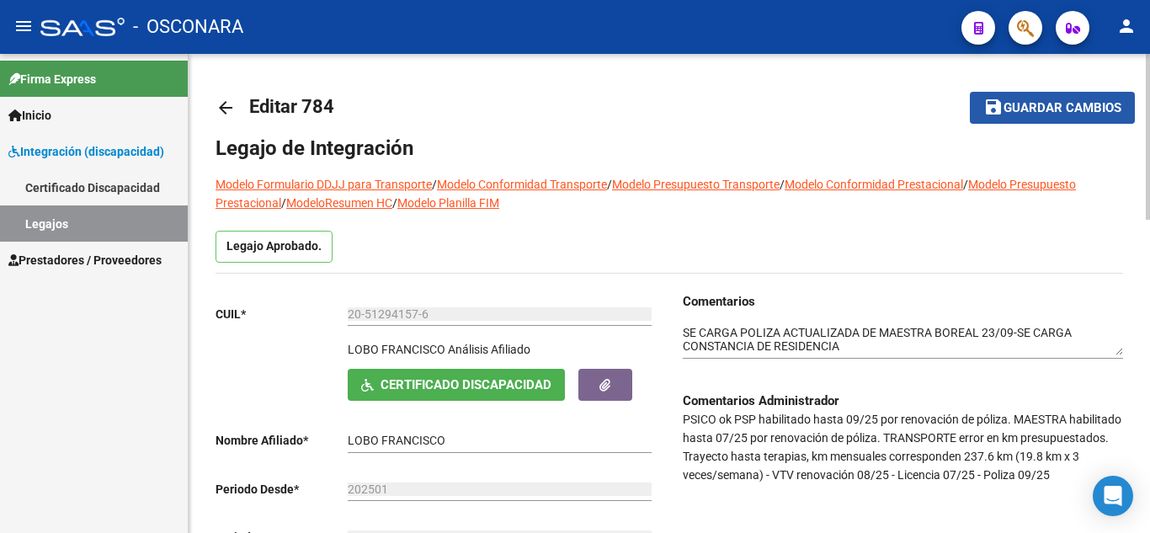
click at [1048, 104] on span "Guardar cambios" at bounding box center [1063, 108] width 118 height 15
click at [1059, 102] on span "Guardar cambios" at bounding box center [1063, 108] width 118 height 15
click at [1033, 99] on span "save Guardar cambios" at bounding box center [1053, 106] width 138 height 15
click at [80, 216] on link "Legajos" at bounding box center [94, 223] width 188 height 36
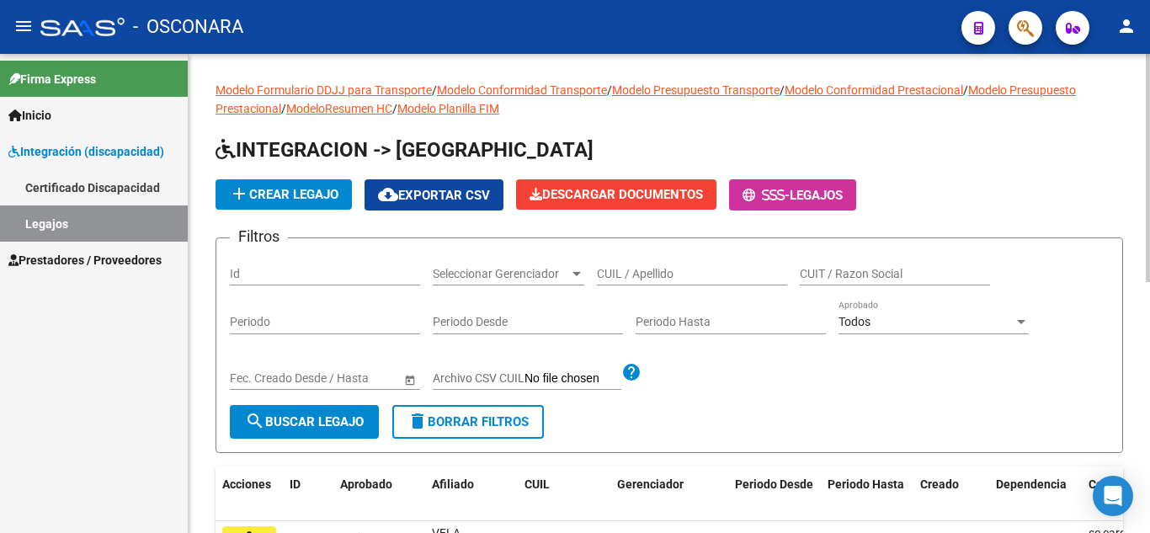
click at [294, 275] on input "Id" at bounding box center [325, 274] width 190 height 14
type input "692"
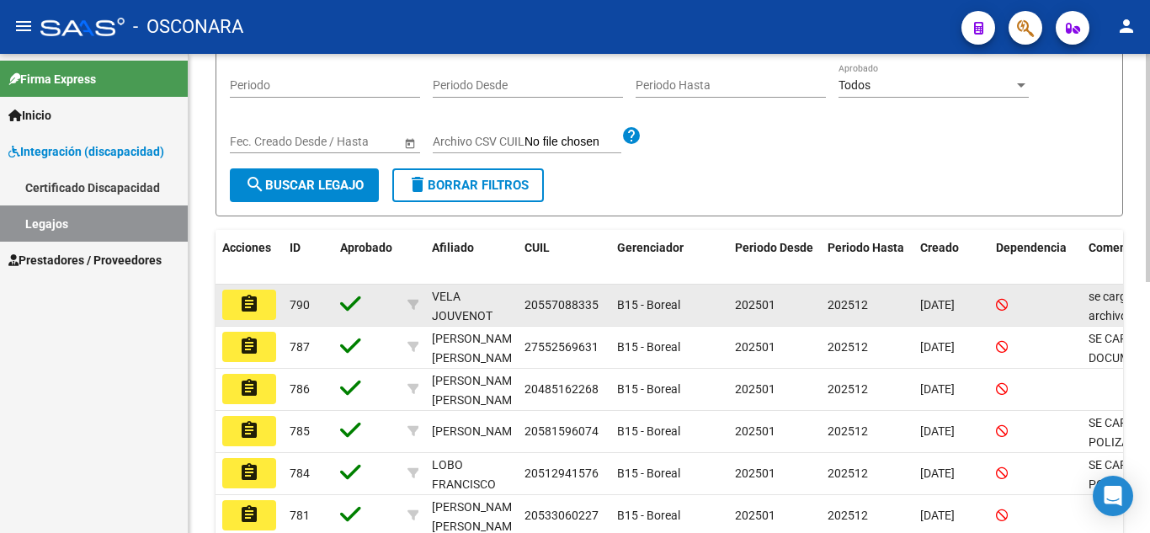
scroll to position [253, 0]
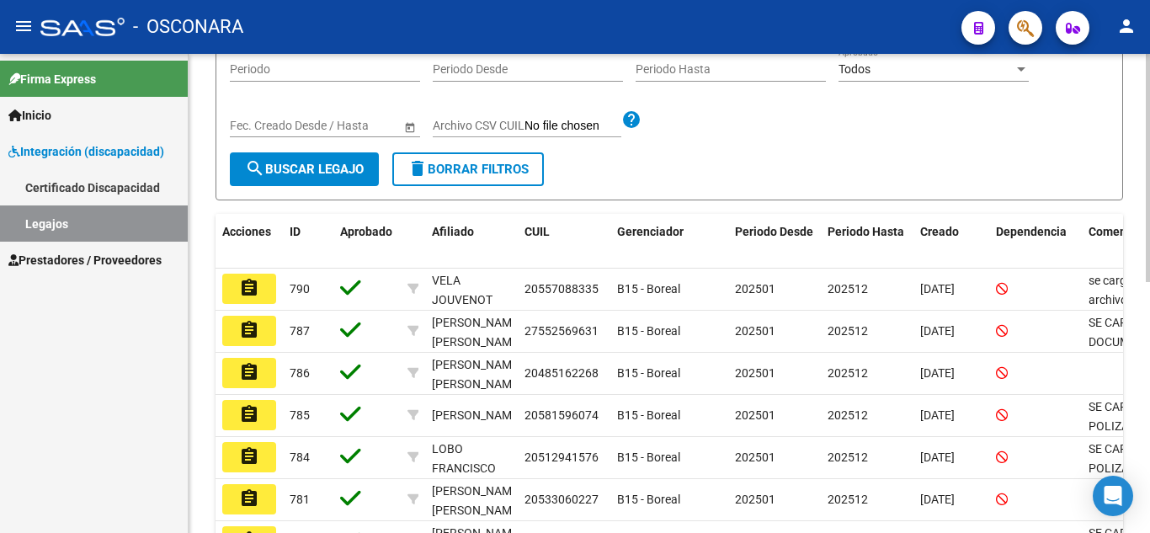
click at [343, 168] on span "search Buscar Legajo" at bounding box center [304, 169] width 119 height 15
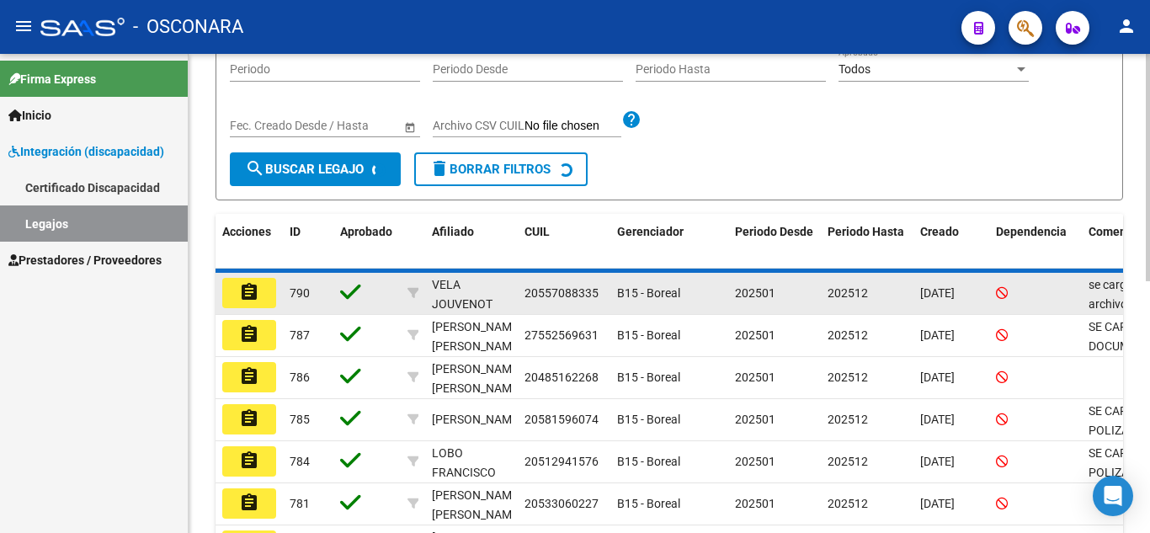
scroll to position [147, 0]
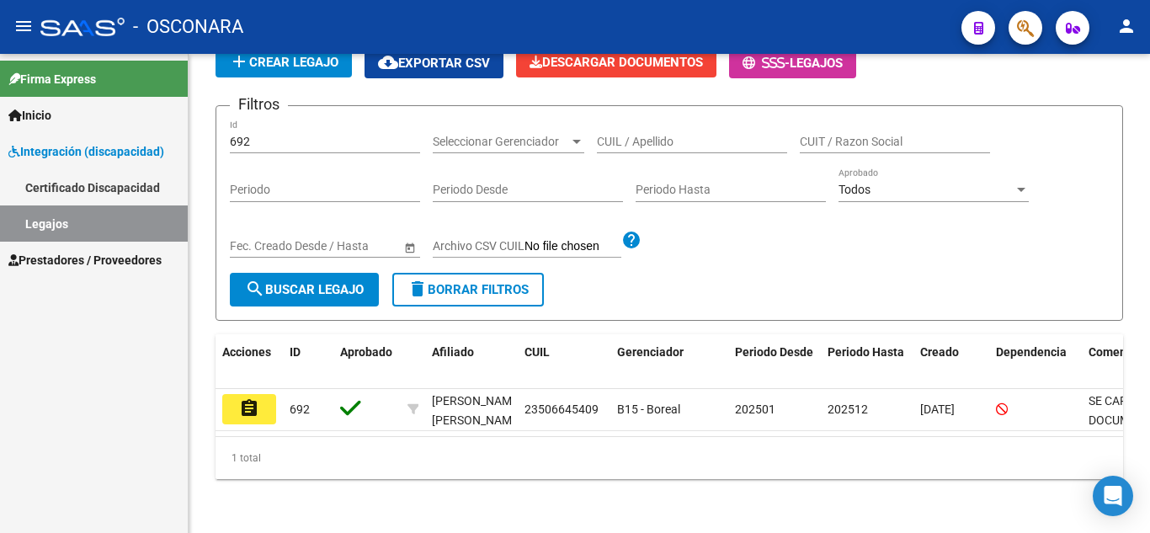
click at [267, 395] on button "assignment" at bounding box center [249, 409] width 54 height 30
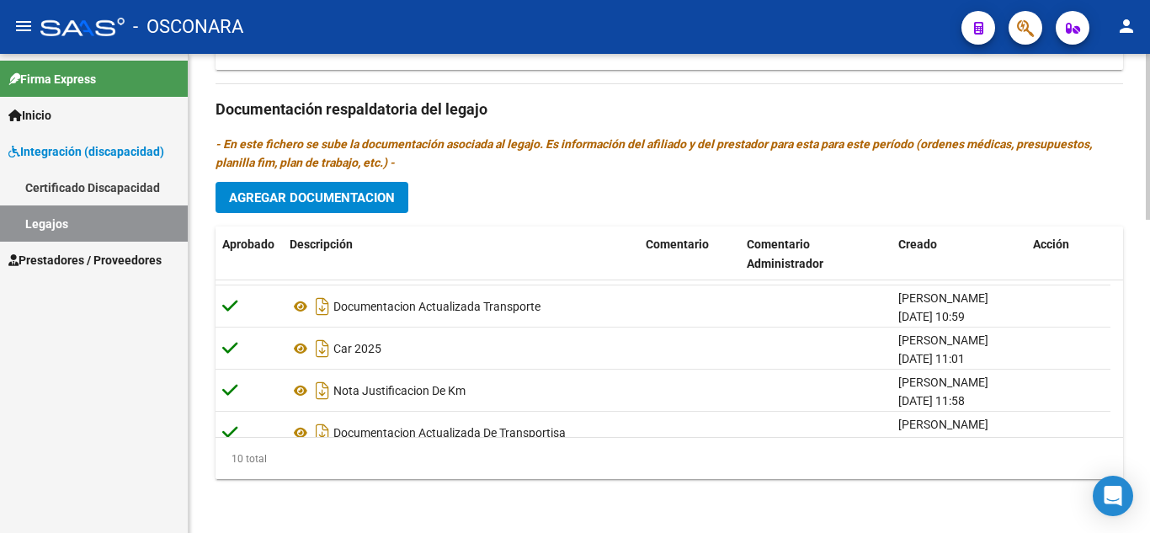
scroll to position [270, 0]
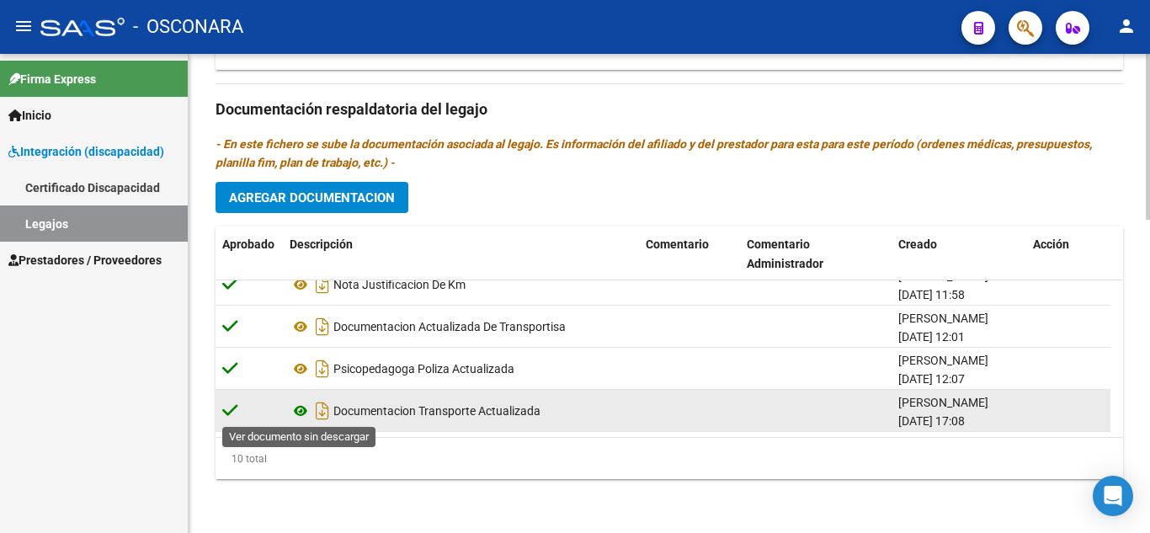
click at [298, 412] on icon at bounding box center [301, 411] width 22 height 20
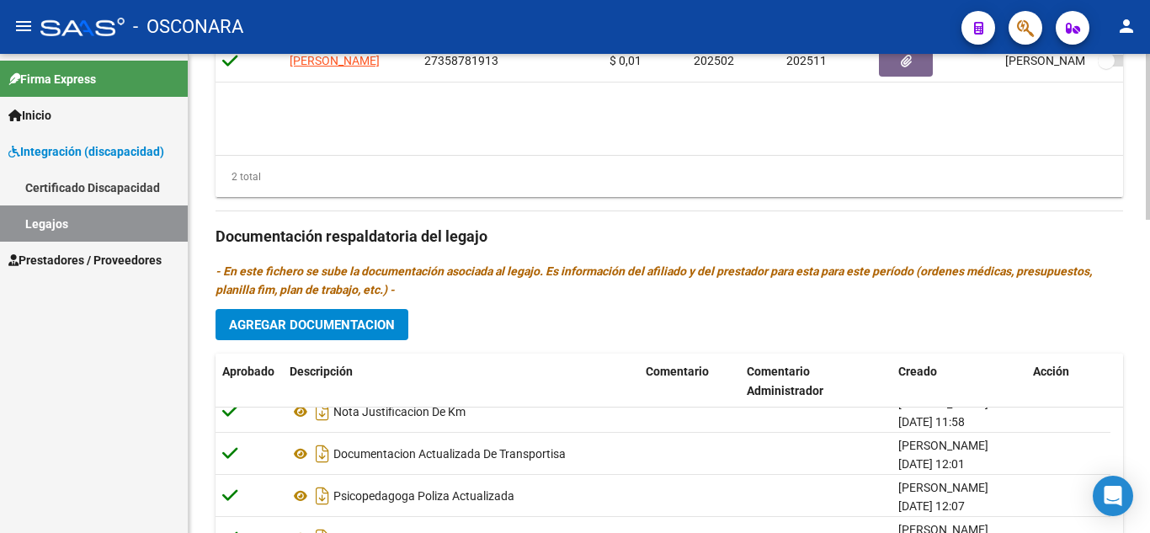
scroll to position [907, 0]
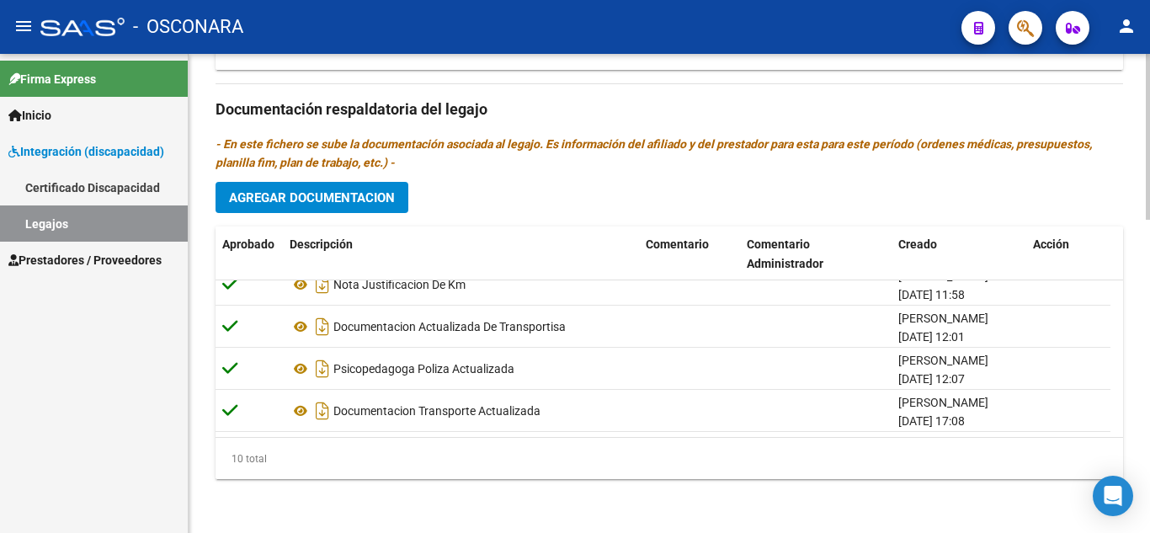
click at [357, 199] on span "Agregar Documentacion" at bounding box center [312, 197] width 166 height 15
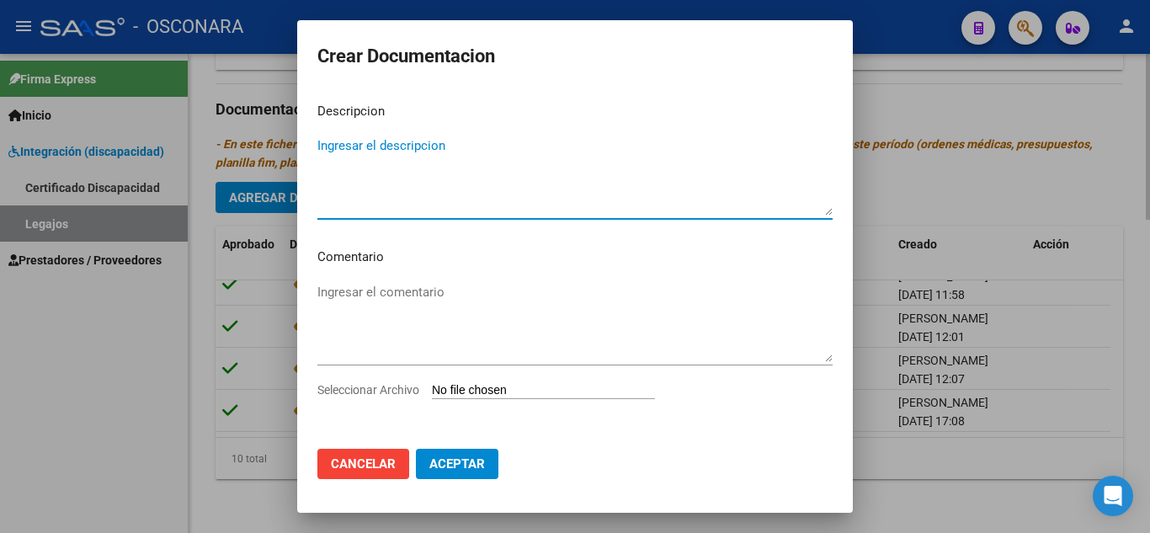
click at [357, 199] on textarea "Ingresar el descripcion" at bounding box center [575, 175] width 515 height 79
type textarea "R"
type textarea "LIC DE CONDUCIR DE TRANSPORTE ACTUALIZADA"
click at [517, 393] on input "Seleccionar Archivo" at bounding box center [543, 391] width 223 height 16
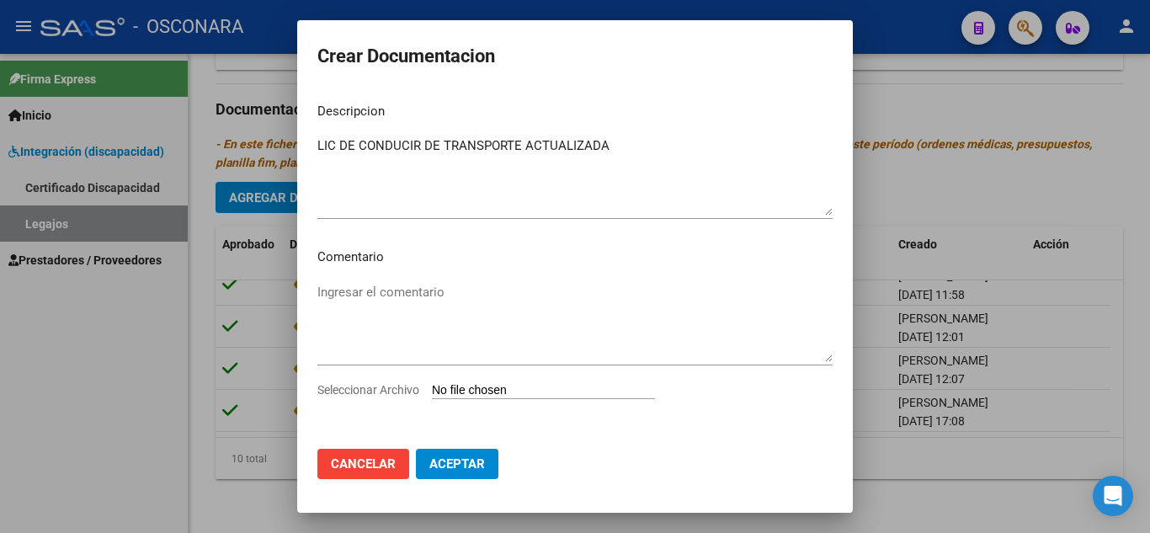
type input "C:\fakepath\GOMEZ ADRIAN - AB831QL (1)_organized.pdf"
click at [472, 462] on span "Aceptar" at bounding box center [458, 463] width 56 height 15
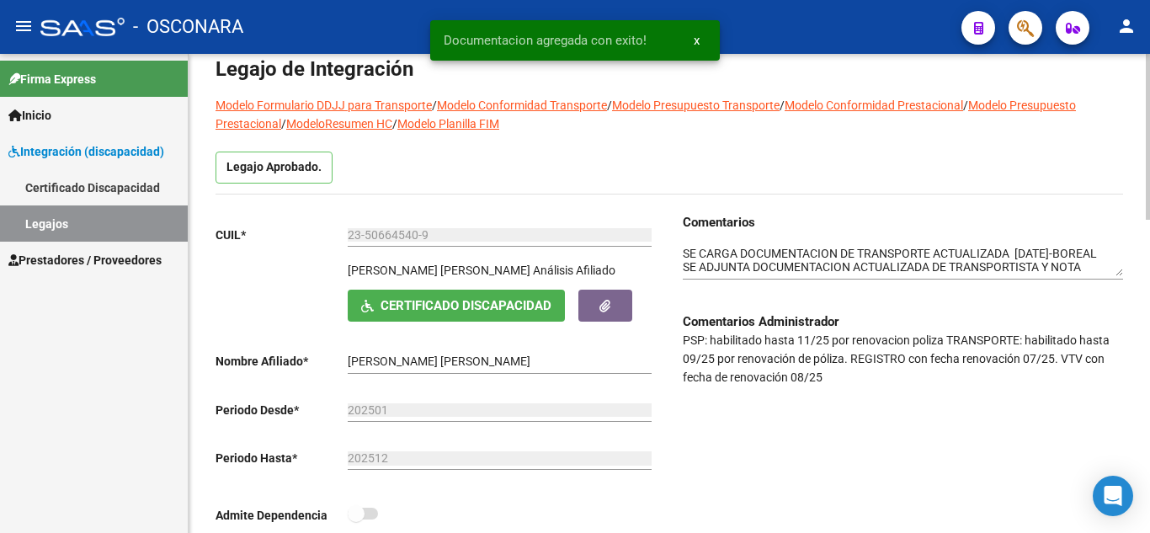
scroll to position [65, 0]
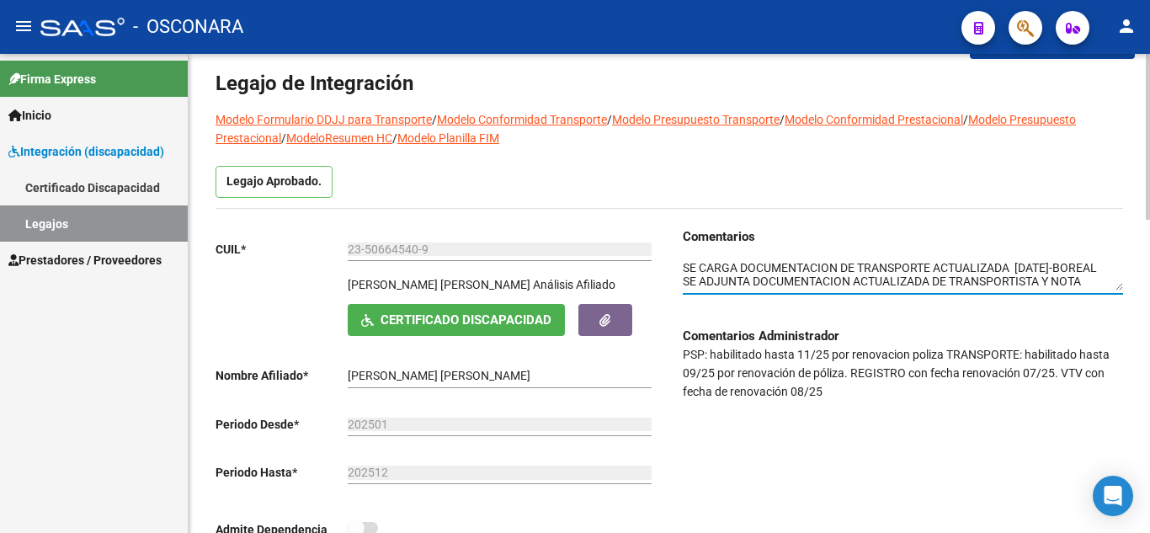
click at [684, 262] on textarea at bounding box center [903, 275] width 440 height 32
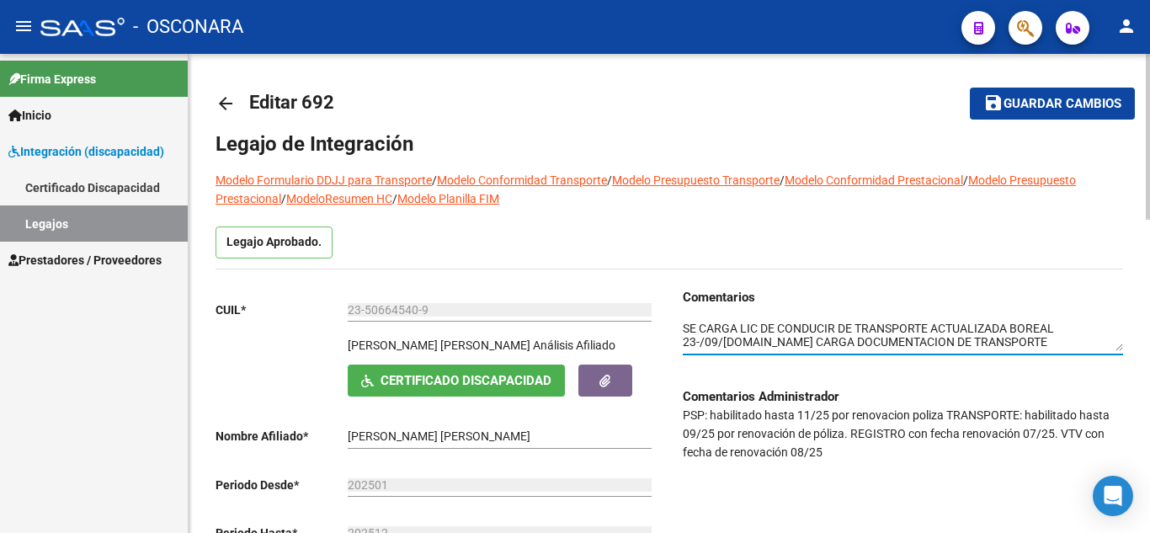
scroll to position [0, 0]
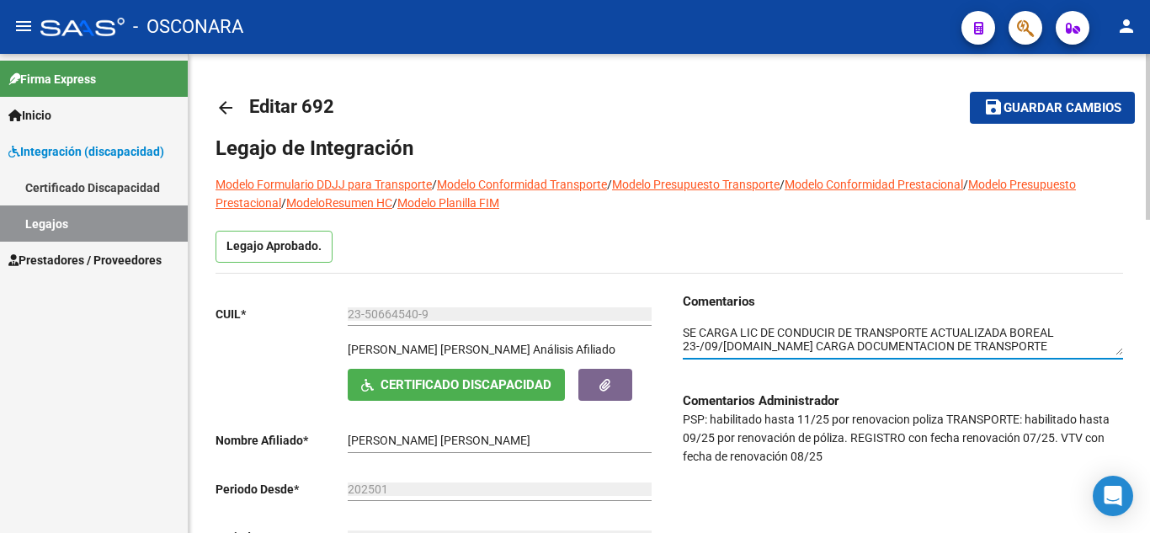
type textarea "SE CARGA LIC DE CONDUCIR DE TRANSPORTE ACTUALIZADA BOREAL 23-/09/2025.SE CARGA …"
click at [1046, 106] on span "Guardar cambios" at bounding box center [1063, 108] width 118 height 15
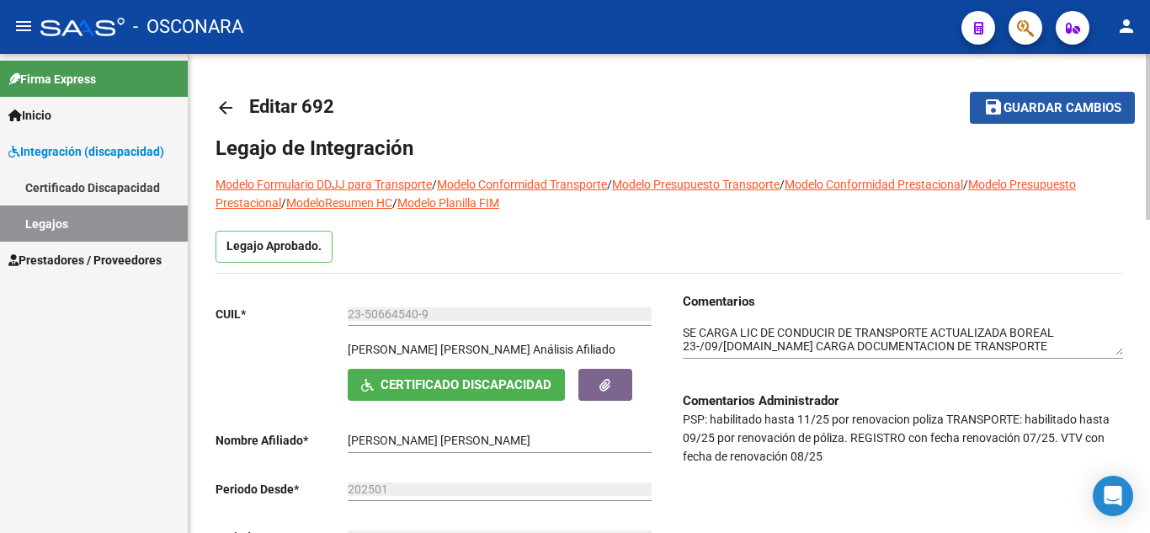
click at [1055, 113] on span "Guardar cambios" at bounding box center [1063, 108] width 118 height 15
click at [77, 221] on link "Legajos" at bounding box center [94, 223] width 188 height 36
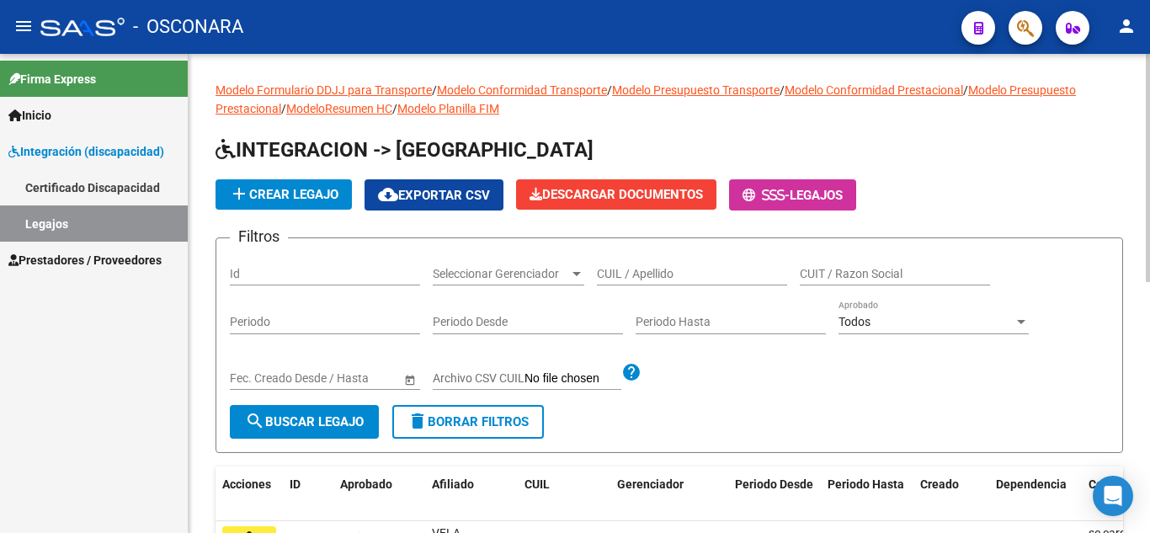
click at [314, 278] on input "Id" at bounding box center [325, 274] width 190 height 14
type input "784"
click at [339, 424] on span "search Buscar Legajo" at bounding box center [304, 421] width 119 height 15
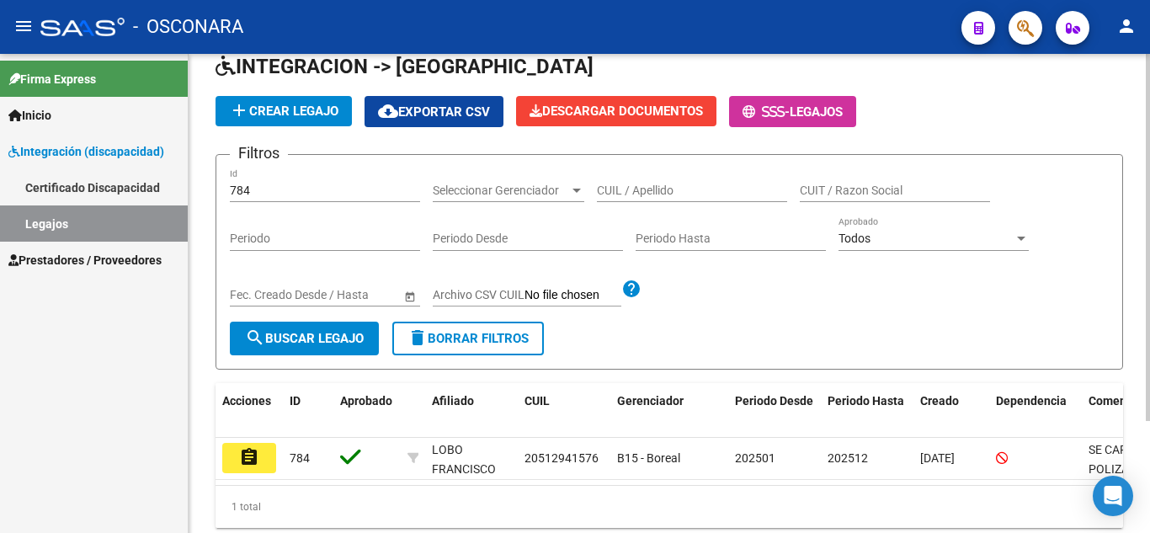
scroll to position [147, 0]
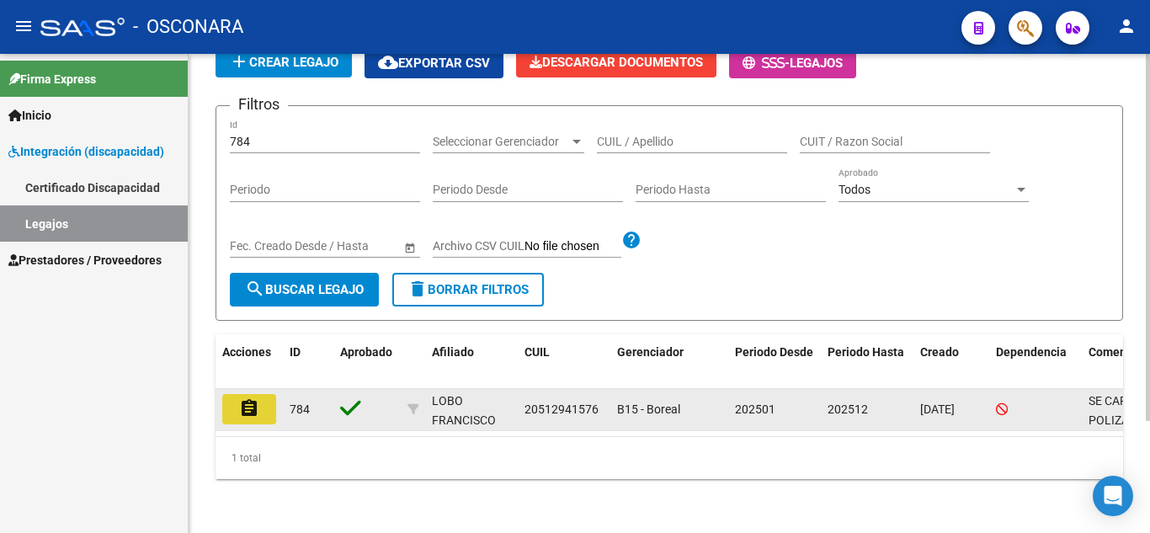
click at [226, 397] on button "assignment" at bounding box center [249, 409] width 54 height 30
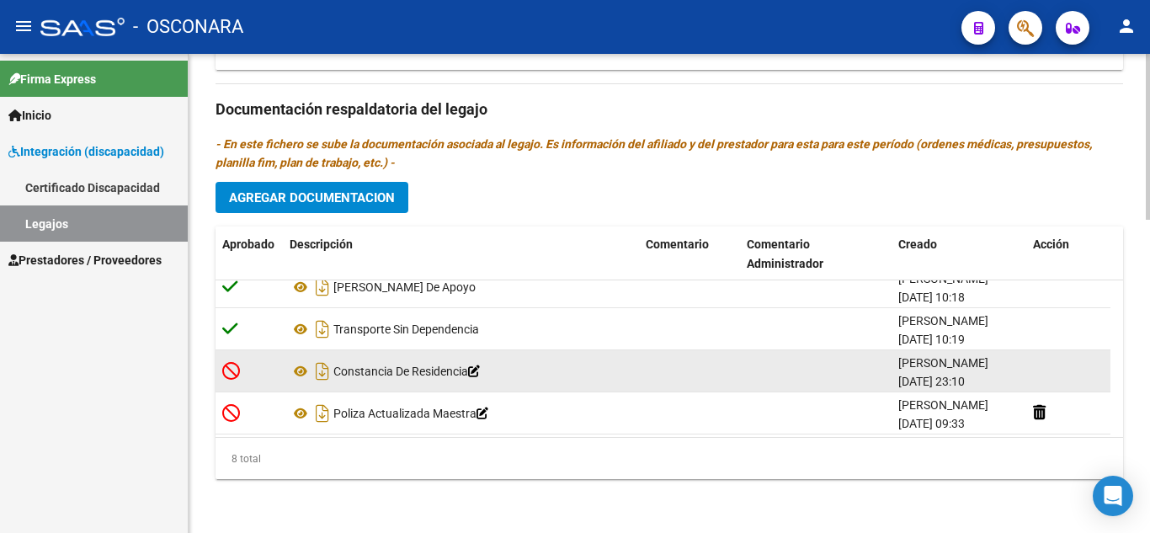
scroll to position [186, 0]
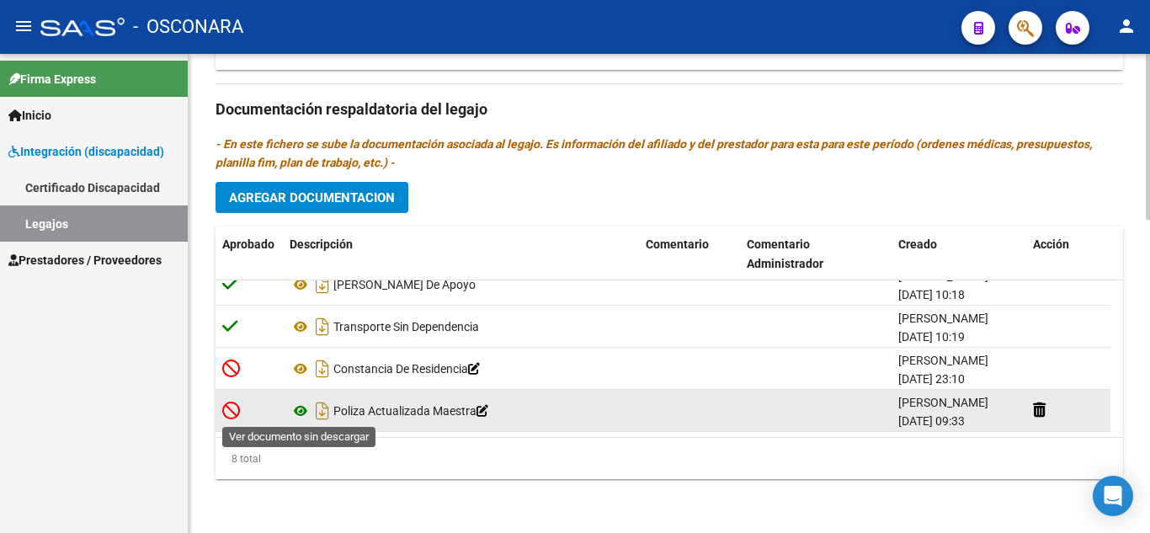
click at [302, 413] on icon at bounding box center [301, 411] width 22 height 20
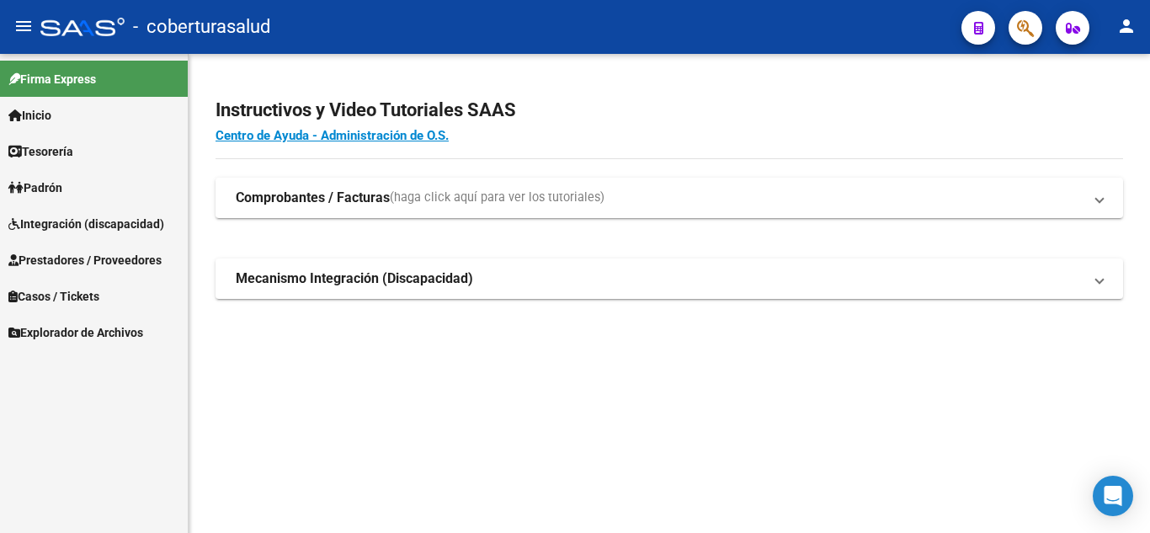
click at [51, 195] on span "Padrón" at bounding box center [35, 188] width 54 height 19
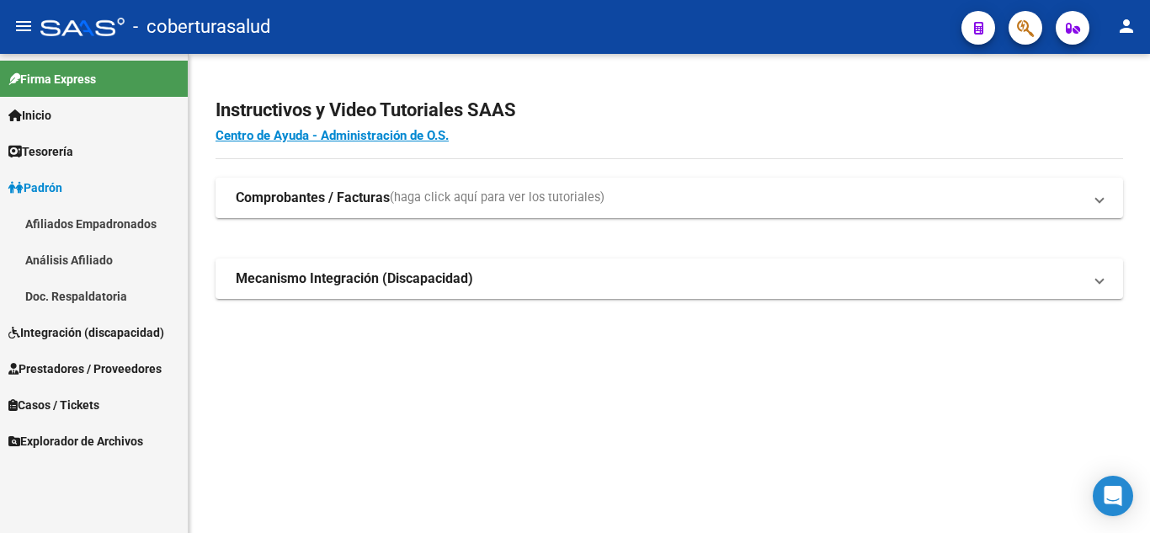
click at [104, 467] on div "Firma Express Inicio Calendario SSS Instructivos Contacto OS Tesorería Extracto…" at bounding box center [94, 293] width 188 height 479
click at [97, 334] on span "Integración (discapacidad)" at bounding box center [86, 332] width 156 height 19
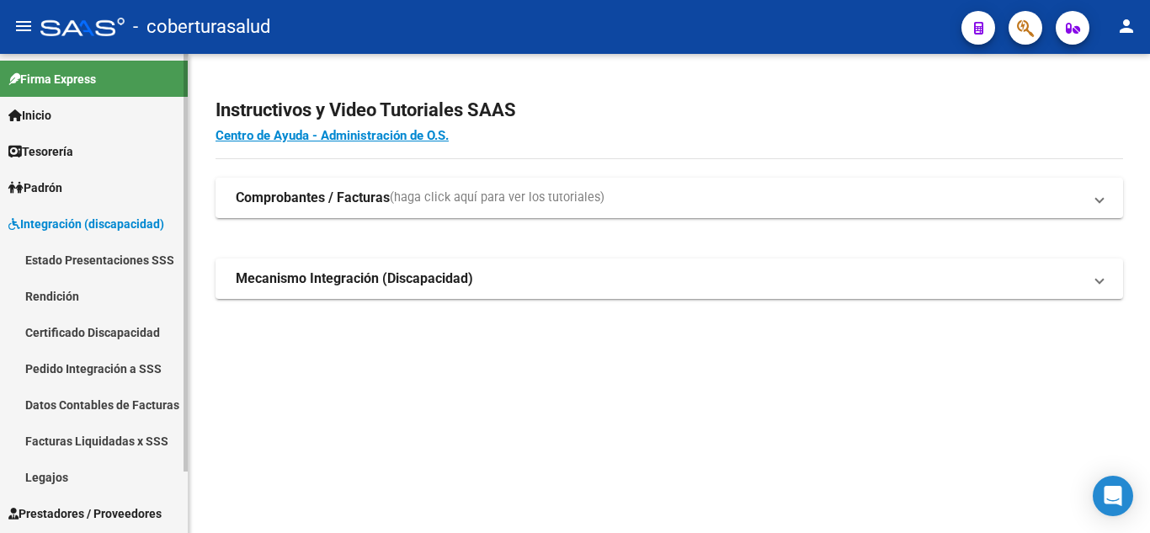
click at [59, 472] on link "Legajos" at bounding box center [94, 477] width 188 height 36
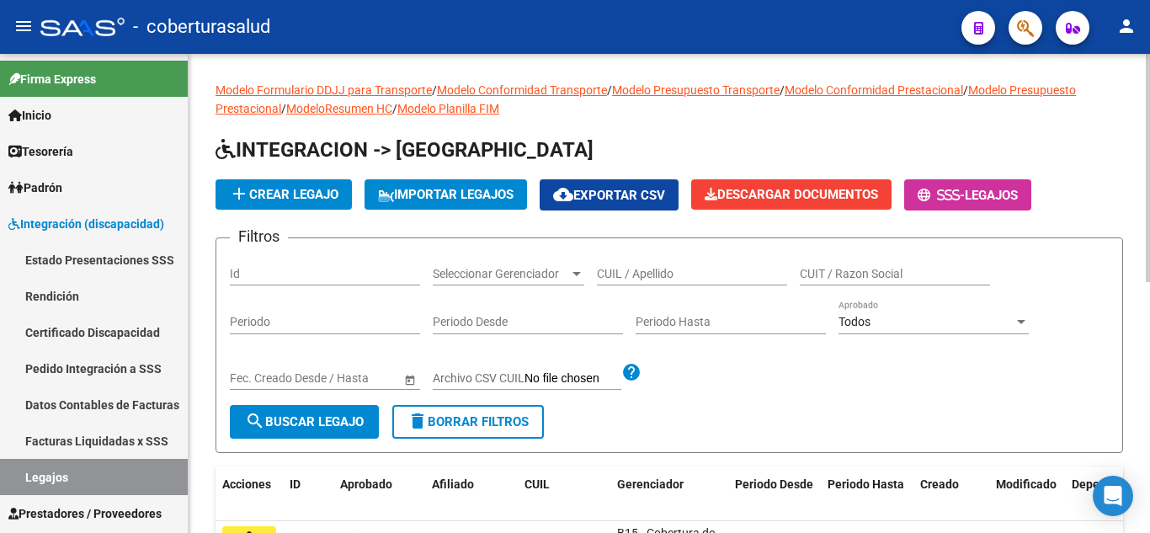
click at [630, 273] on input "CUIL / Apellido" at bounding box center [692, 274] width 190 height 14
paste input "20566012775"
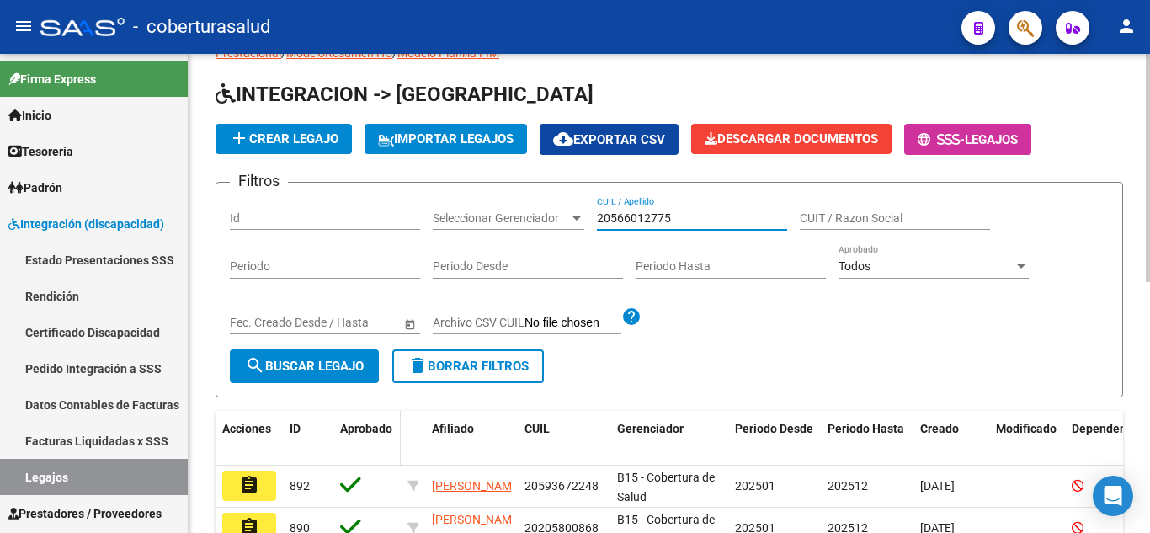
scroll to position [168, 0]
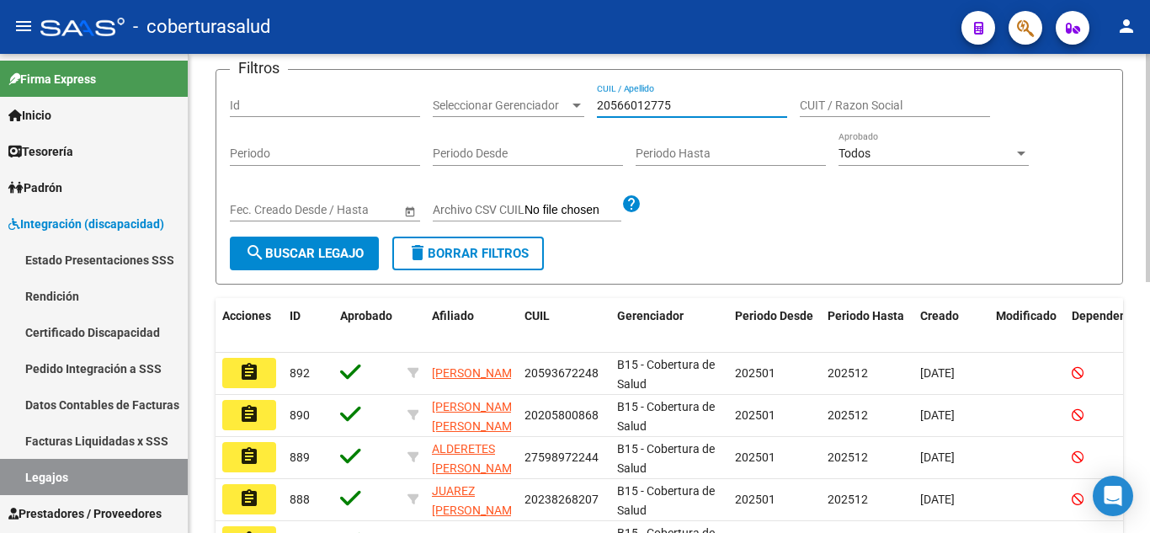
type input "20566012775"
click at [303, 254] on span "search Buscar Legajo" at bounding box center [304, 253] width 119 height 15
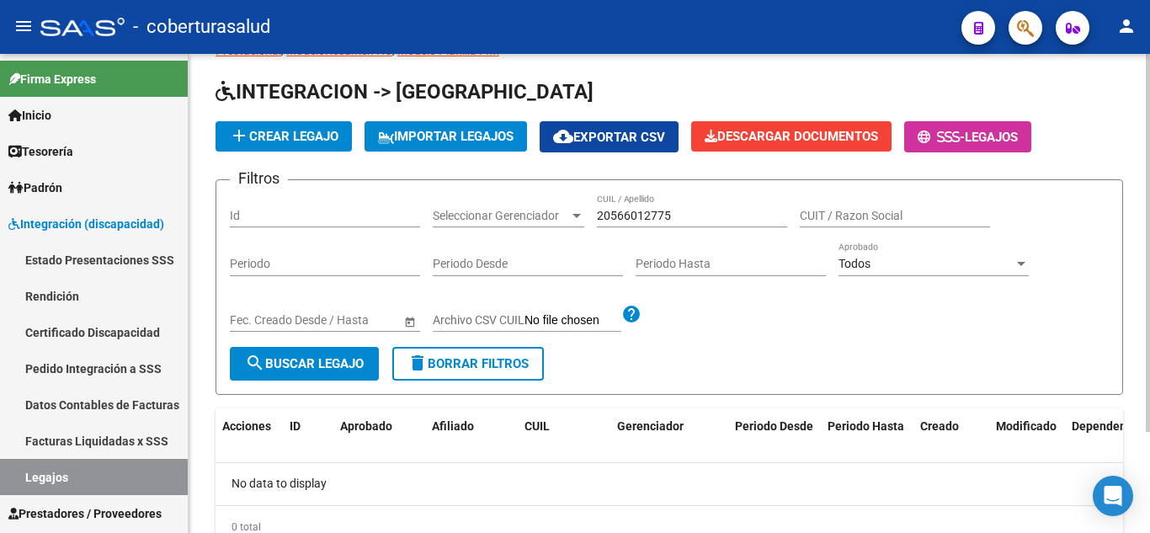
scroll to position [0, 0]
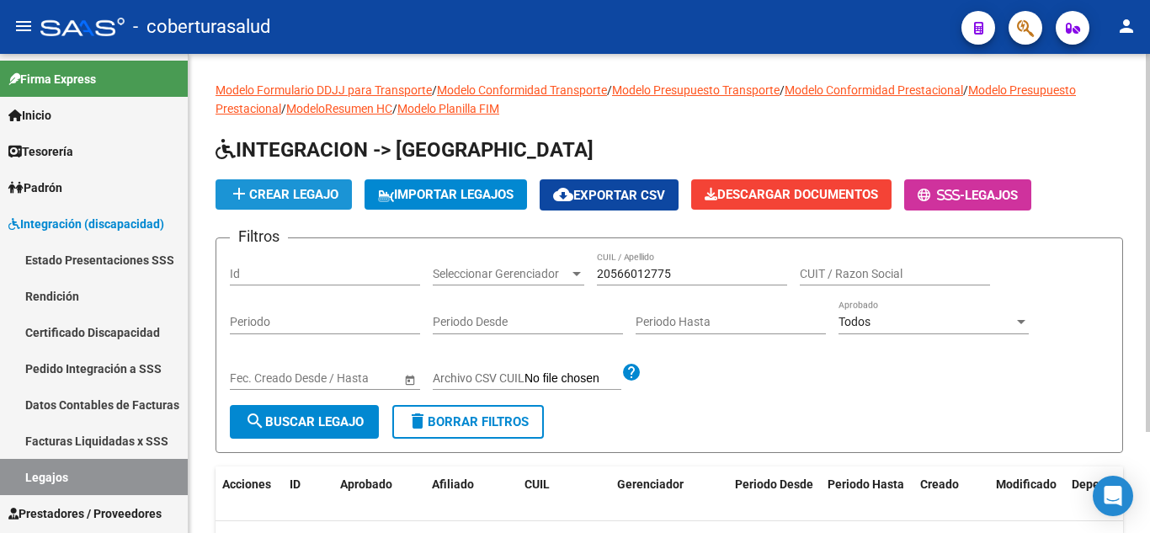
click at [270, 190] on span "add Crear Legajo" at bounding box center [283, 194] width 109 height 15
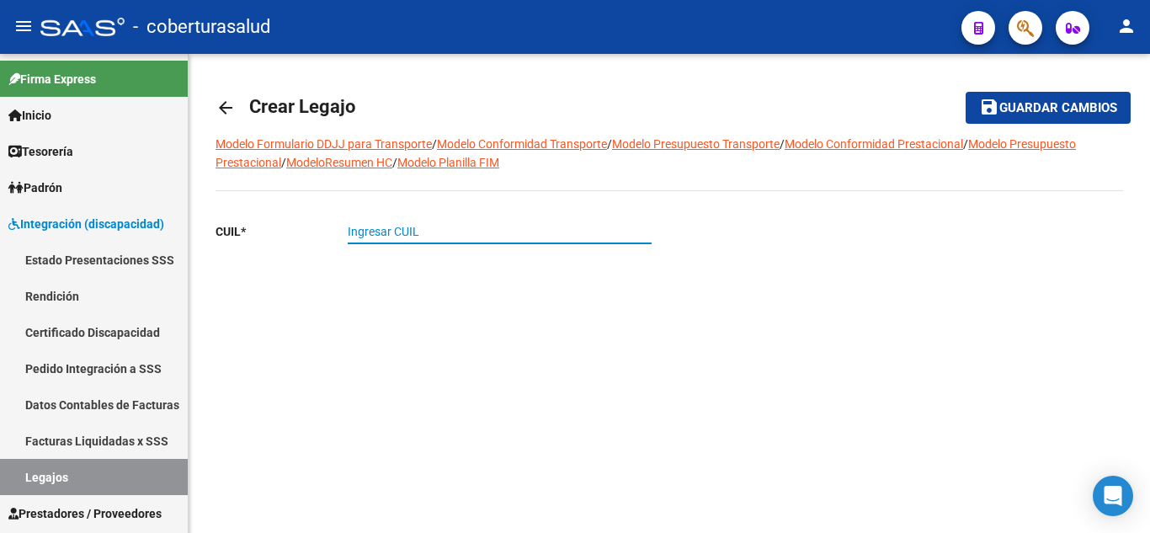
click at [392, 233] on input "Ingresar CUIL" at bounding box center [500, 232] width 304 height 14
paste input "20-56601277-5"
type input "20-56601277-5"
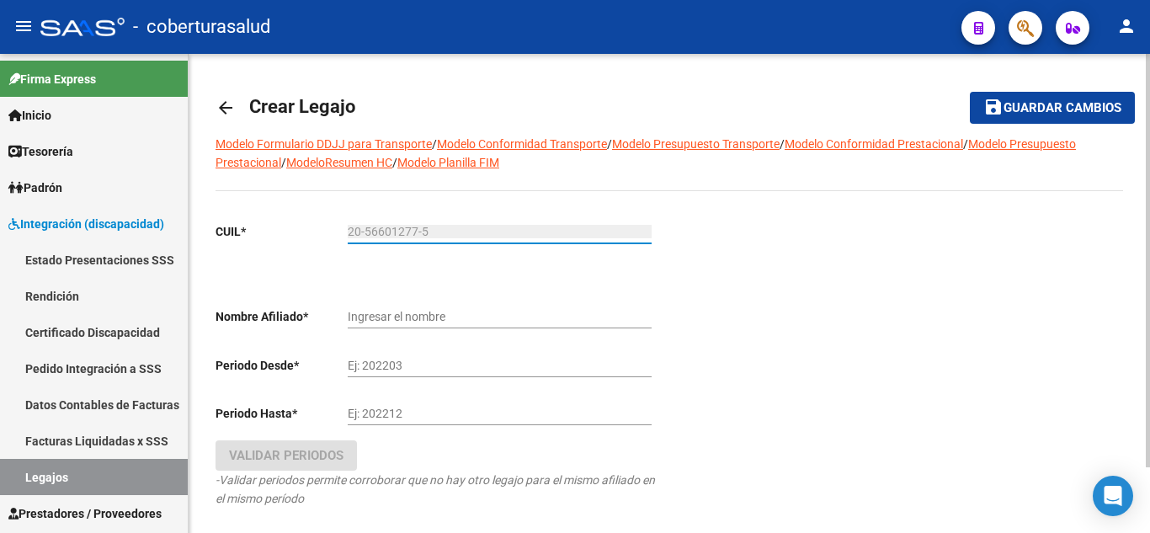
type input "AGUERO LISANDRO GAEL"
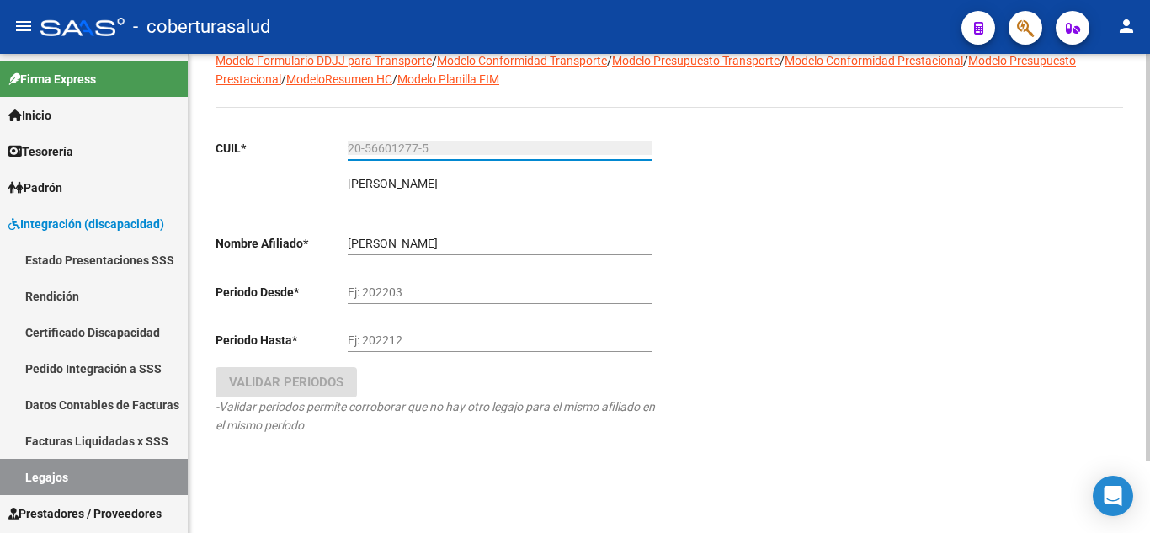
scroll to position [86, 0]
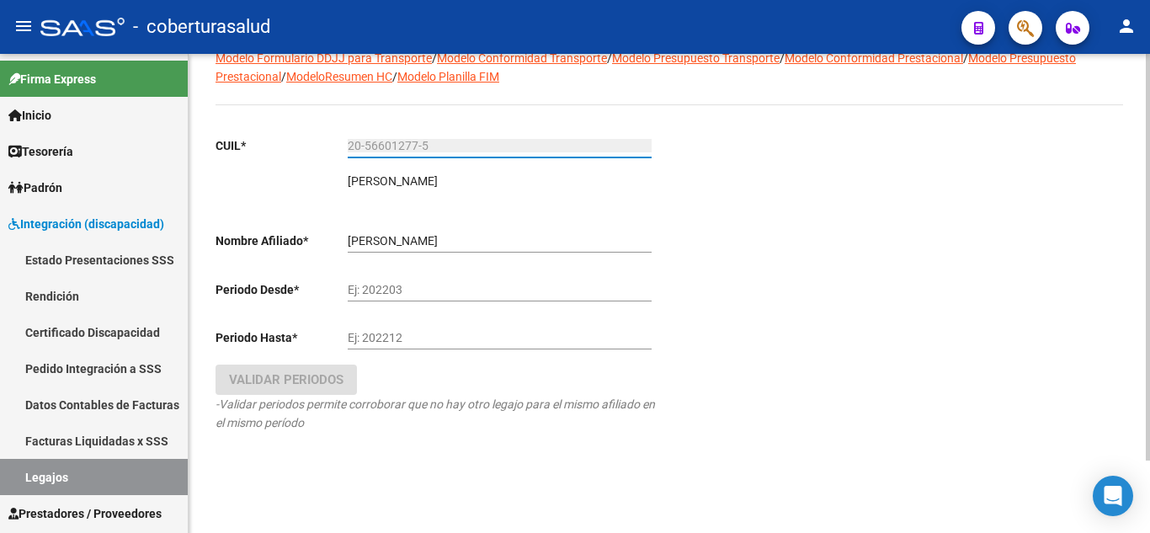
type input "20-56601277-5"
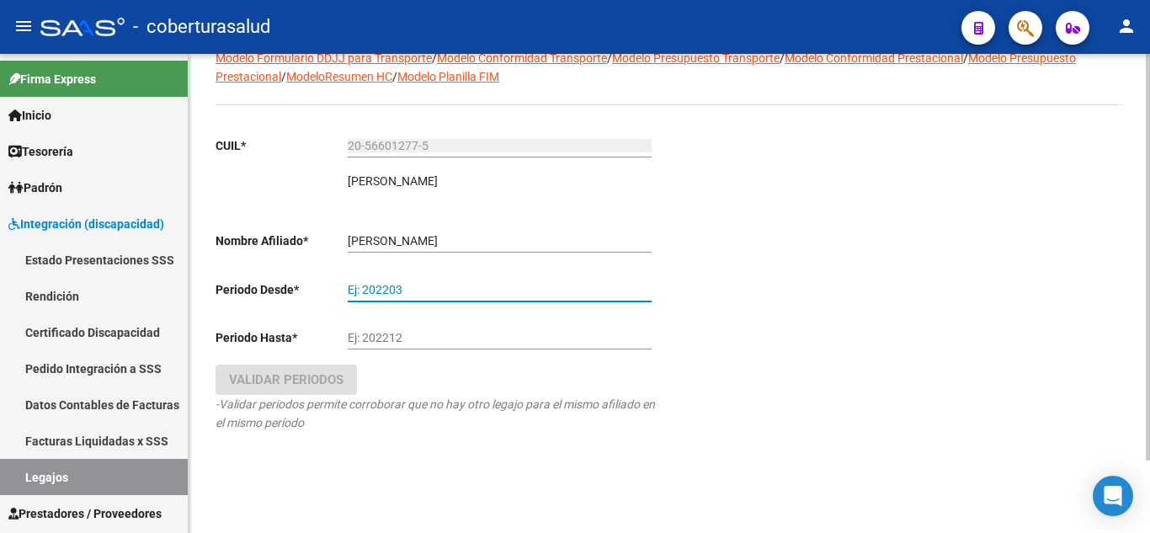
click at [414, 284] on input "Ej: 202203" at bounding box center [500, 290] width 304 height 14
type input "202501"
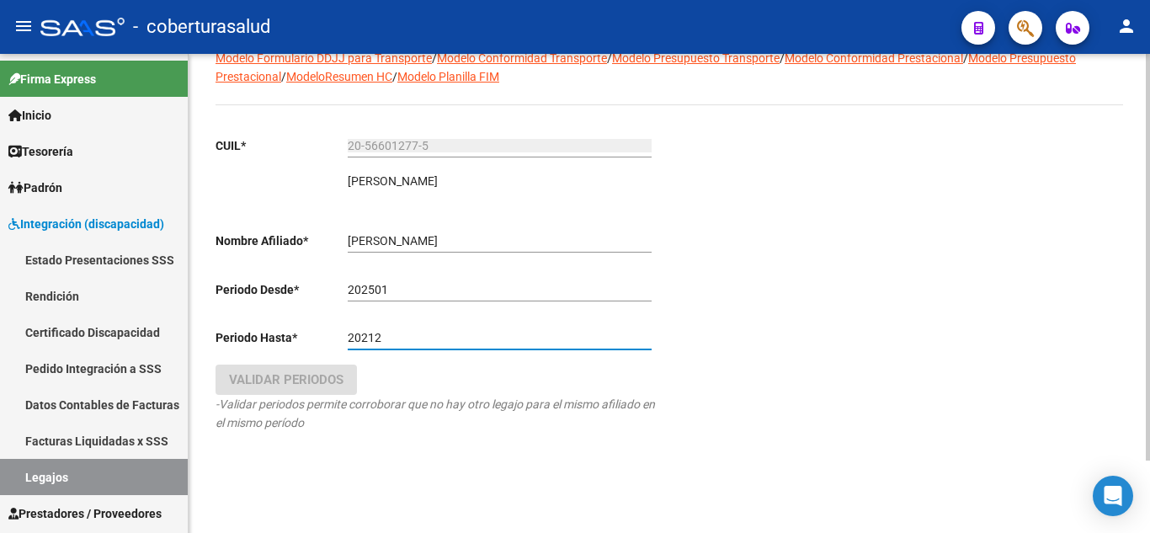
click at [368, 333] on input "20212" at bounding box center [500, 338] width 304 height 14
type input "202512"
click at [413, 447] on div "CUIL * 20-56601277-5 Ingresar CUIL AGUERO LISANDRO GAEL ARCA Padrón Nombre Afil…" at bounding box center [436, 301] width 440 height 355
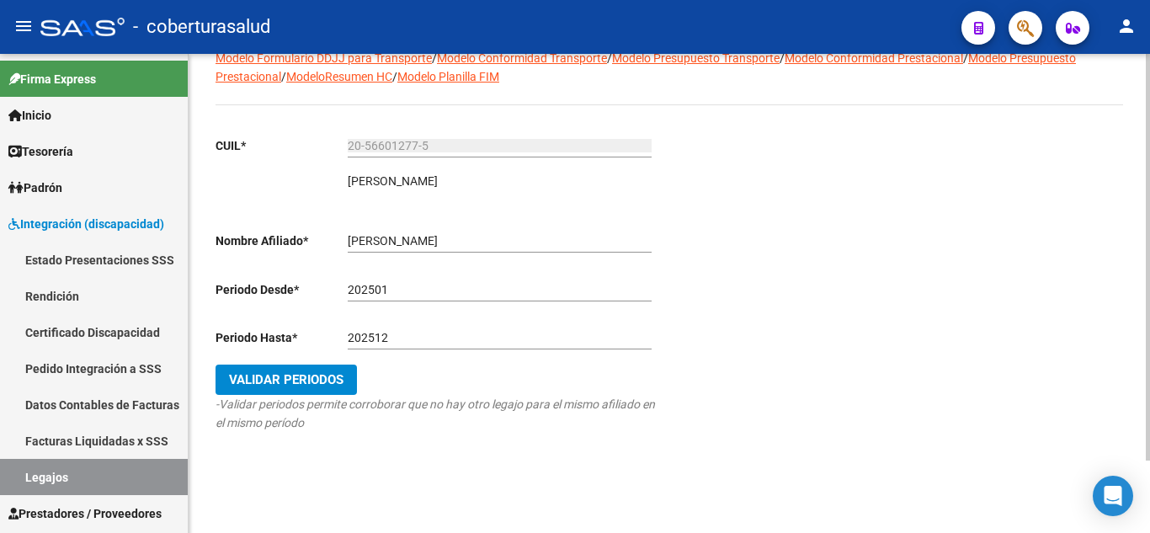
click at [315, 378] on span "Validar Periodos" at bounding box center [286, 379] width 115 height 15
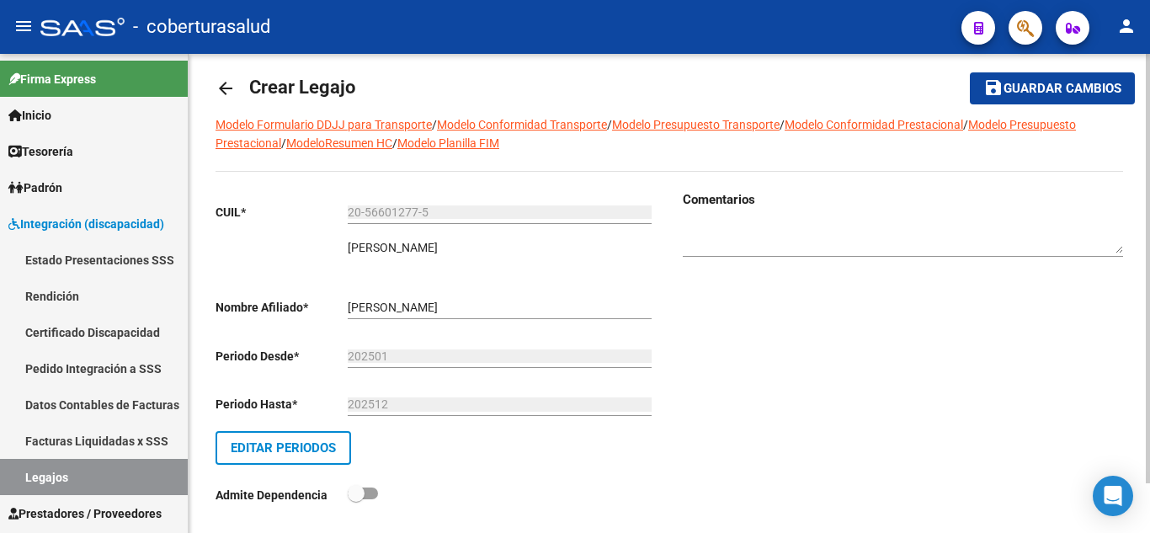
scroll to position [0, 0]
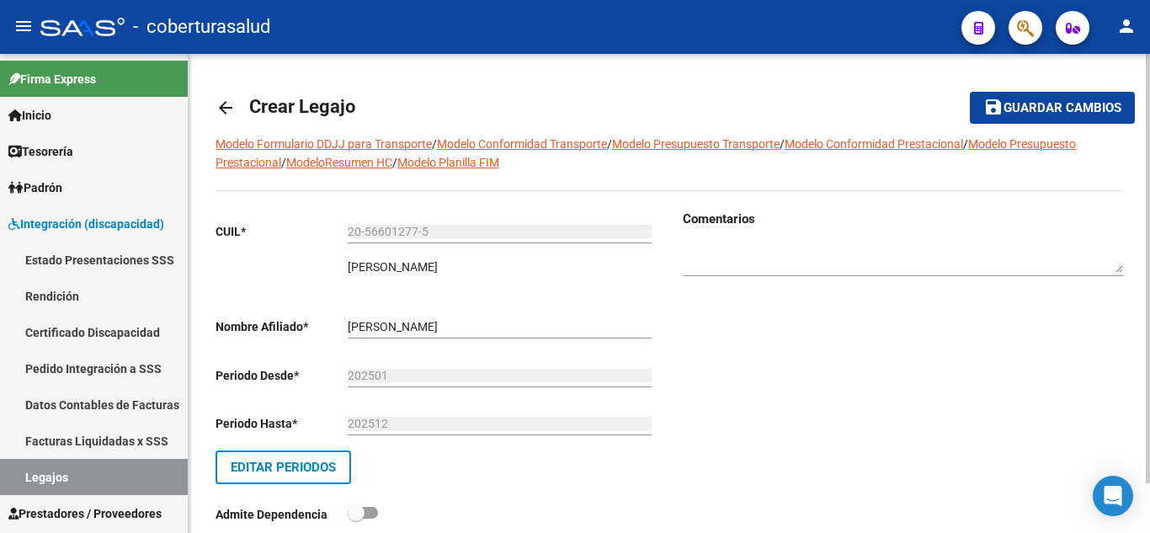
click at [1020, 104] on span "Guardar cambios" at bounding box center [1063, 108] width 118 height 15
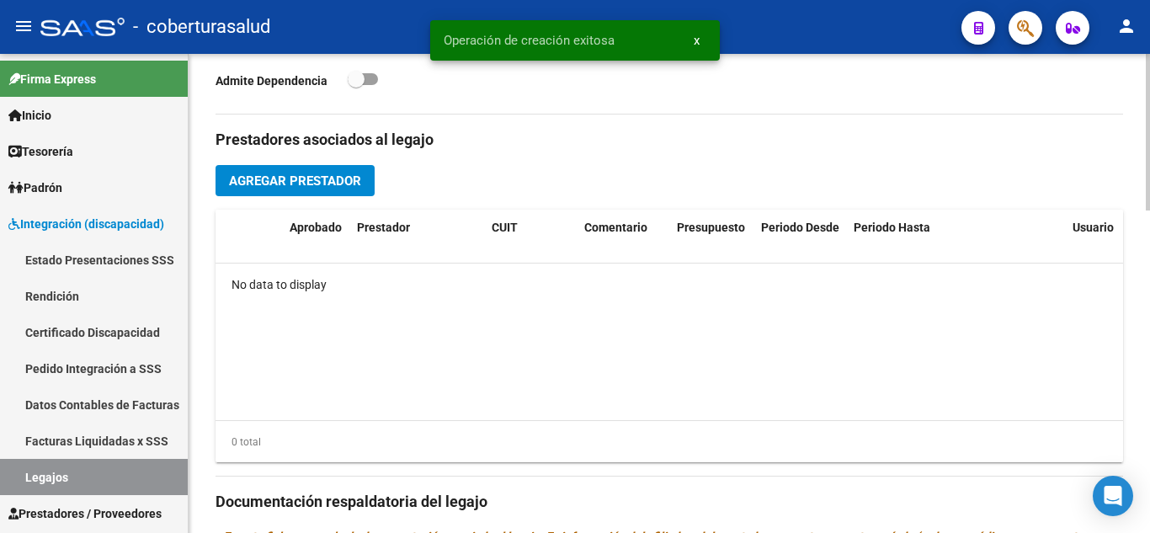
scroll to position [590, 0]
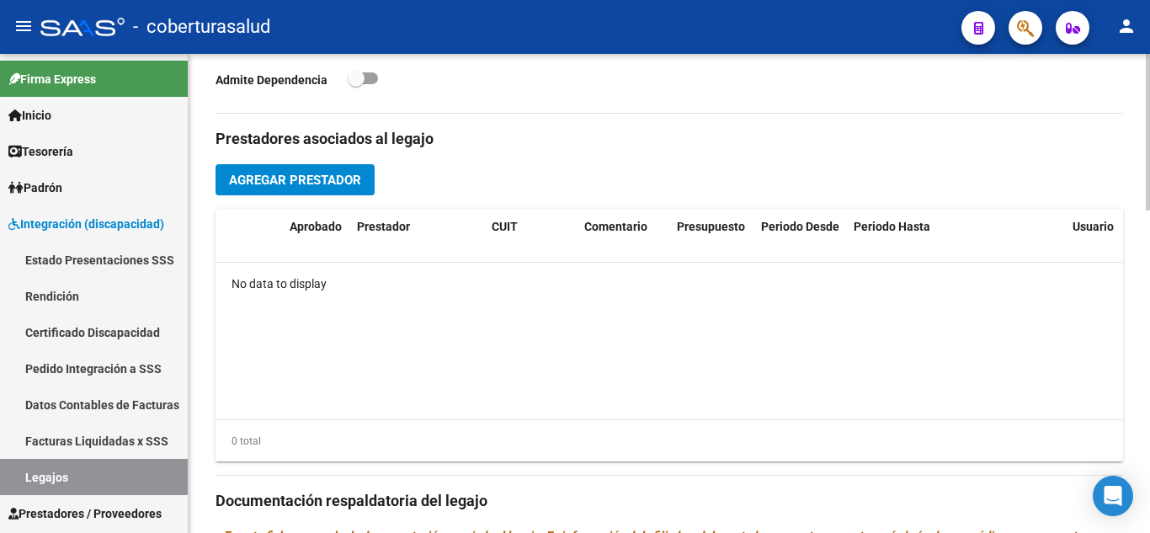
click at [334, 175] on span "Agregar Prestador" at bounding box center [295, 180] width 132 height 15
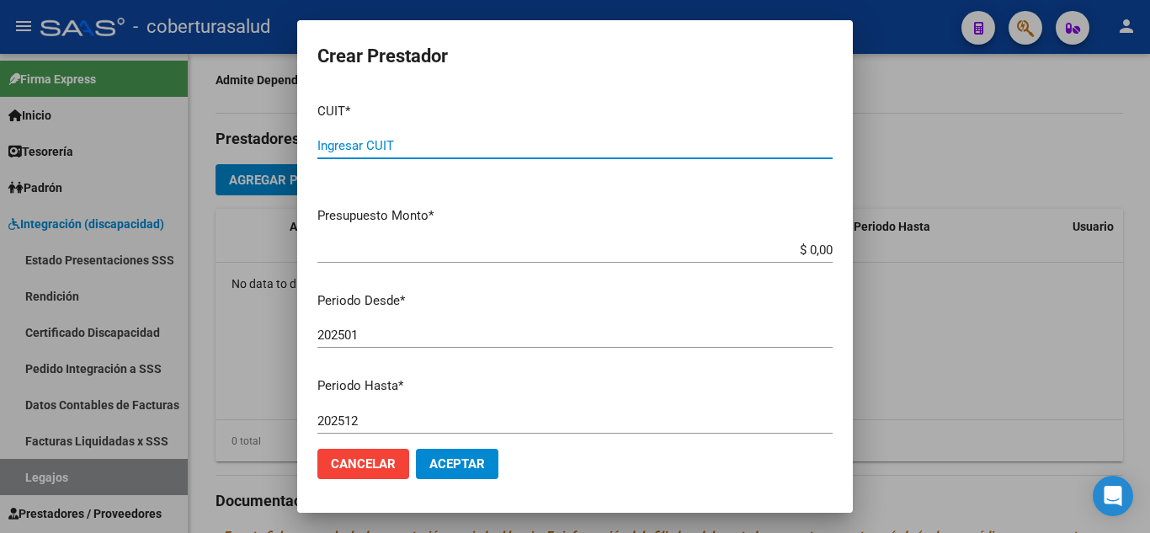
click at [420, 139] on input "Ingresar CUIT" at bounding box center [575, 145] width 515 height 15
paste input "27-37311004-9"
type input "27-37311004-9"
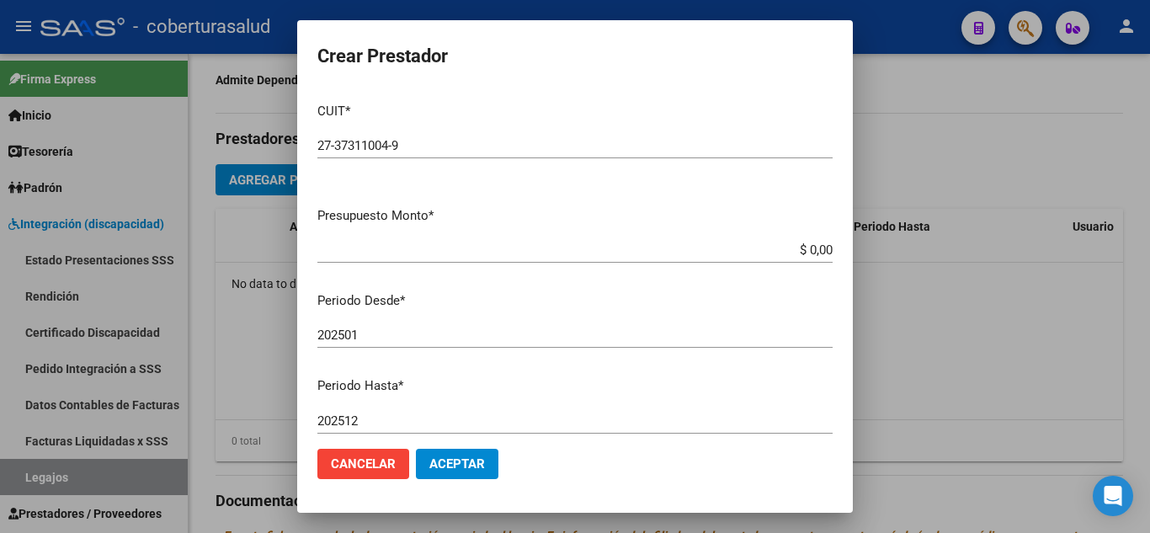
click at [822, 252] on app-form-text-field "Presupuesto Monto * $ 0,00 Ingresar el monto" at bounding box center [582, 232] width 529 height 52
click at [818, 249] on input "$ 0,00" at bounding box center [575, 250] width 515 height 15
type input "$ 12.370,61"
click at [380, 328] on input "202501" at bounding box center [575, 335] width 515 height 15
type input "202502"
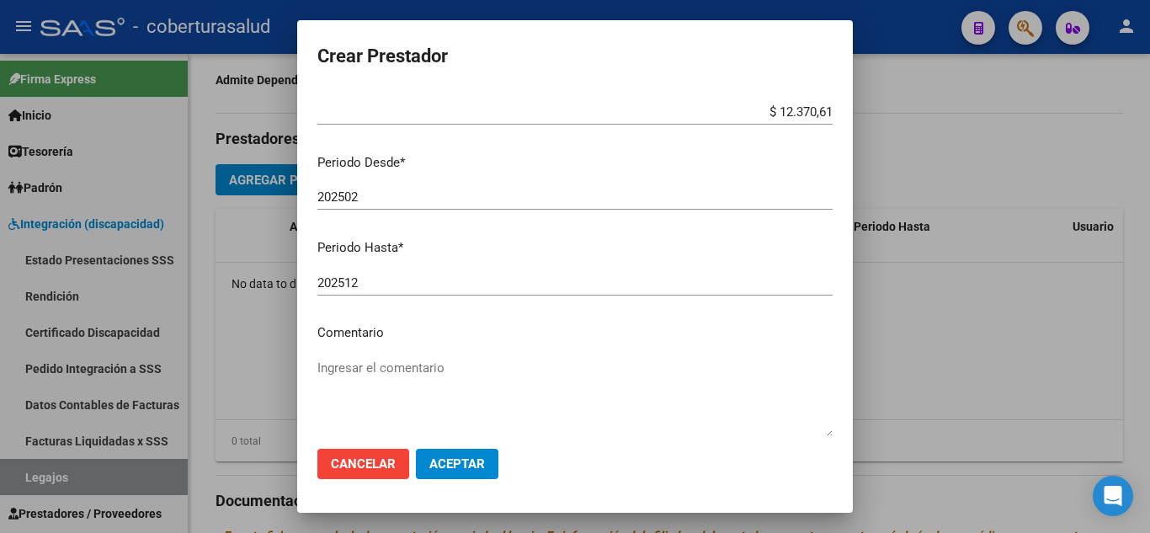
scroll to position [231, 0]
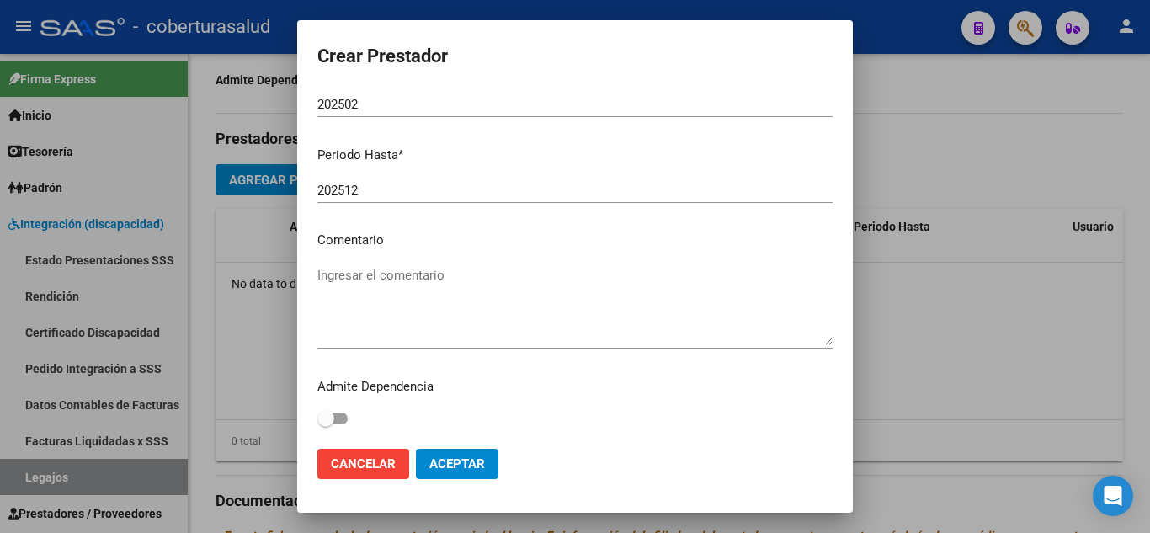
click at [386, 323] on textarea "Ingresar el comentario" at bounding box center [575, 305] width 515 height 79
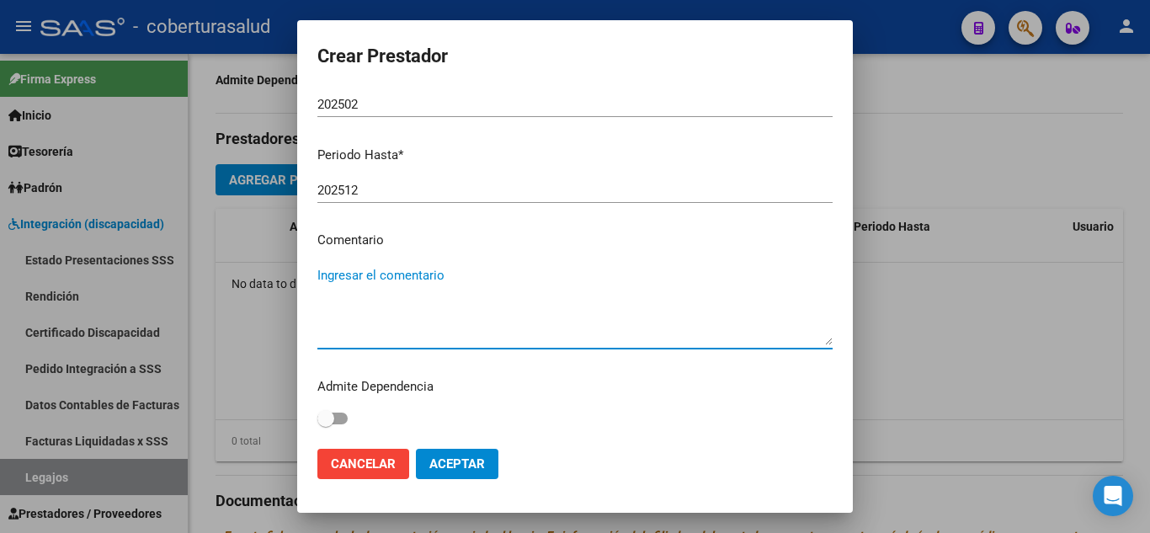
click at [378, 319] on textarea "Ingresar el comentario" at bounding box center [575, 305] width 515 height 79
paste textarea "PRESTACION DE APOYO EN PSICOPEDAGOGIA"
type textarea "90 - PRESTACION DE APOYO EN PSICOPEDAGOGIA"
click at [454, 466] on span "Aceptar" at bounding box center [458, 463] width 56 height 15
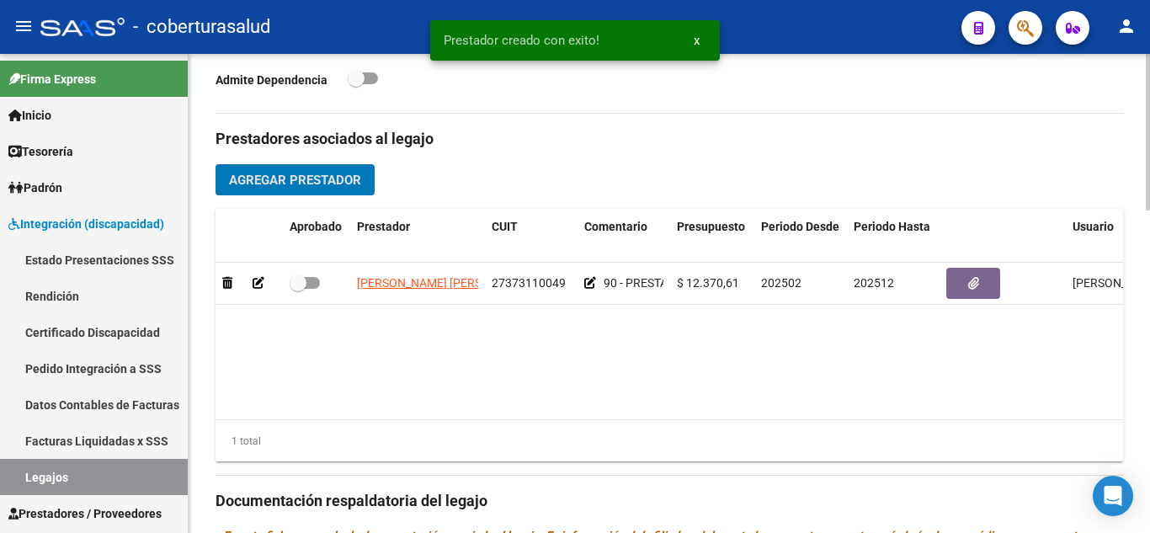
click at [296, 177] on span "Agregar Prestador" at bounding box center [295, 180] width 132 height 15
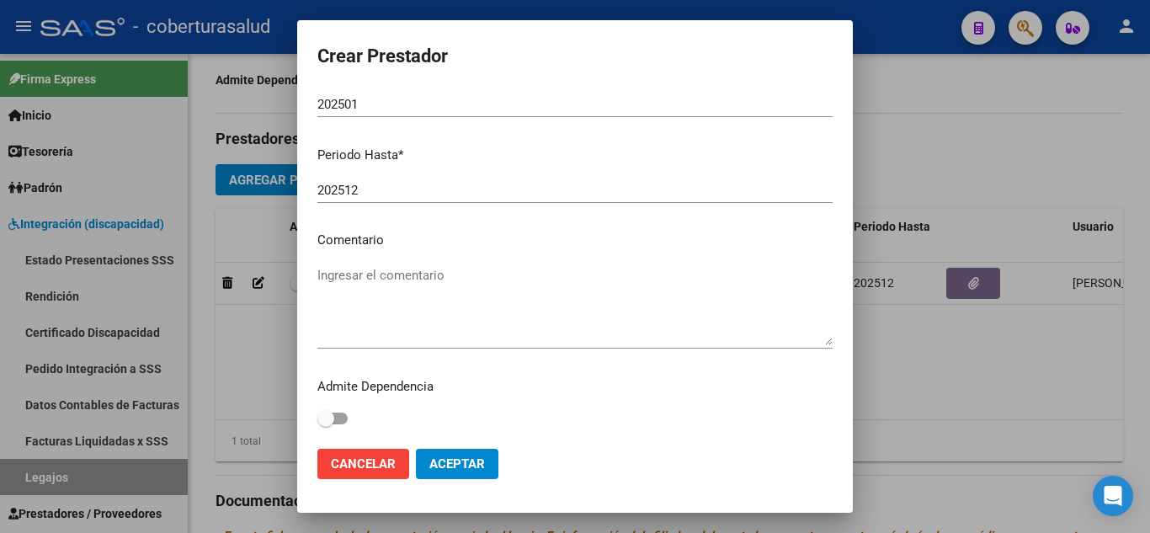
click at [376, 286] on textarea "Ingresar el comentario" at bounding box center [575, 305] width 515 height 79
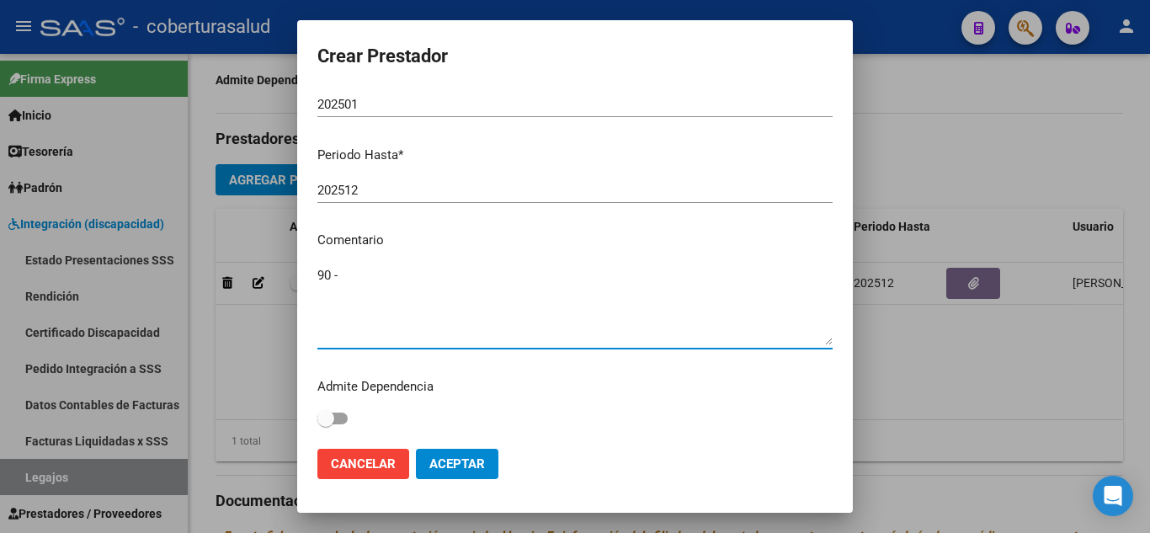
paste textarea "PRESTACION DE APOYO EN FONOAUDIOLOGIA"
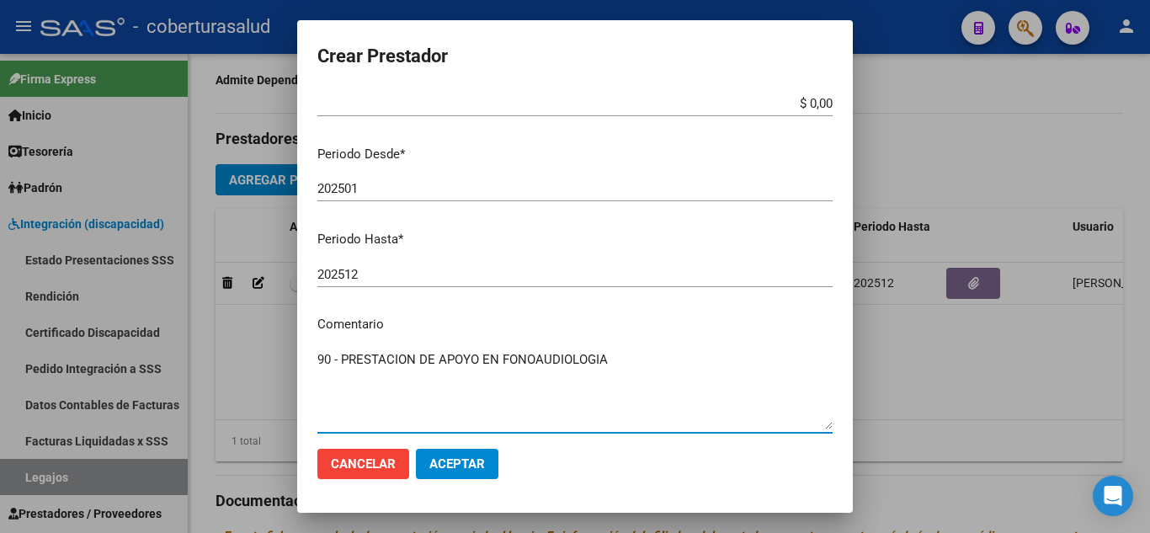
type textarea "90 - PRESTACION DE APOYO EN FONOAUDIOLOGIA"
click at [372, 184] on input "202501" at bounding box center [575, 188] width 515 height 15
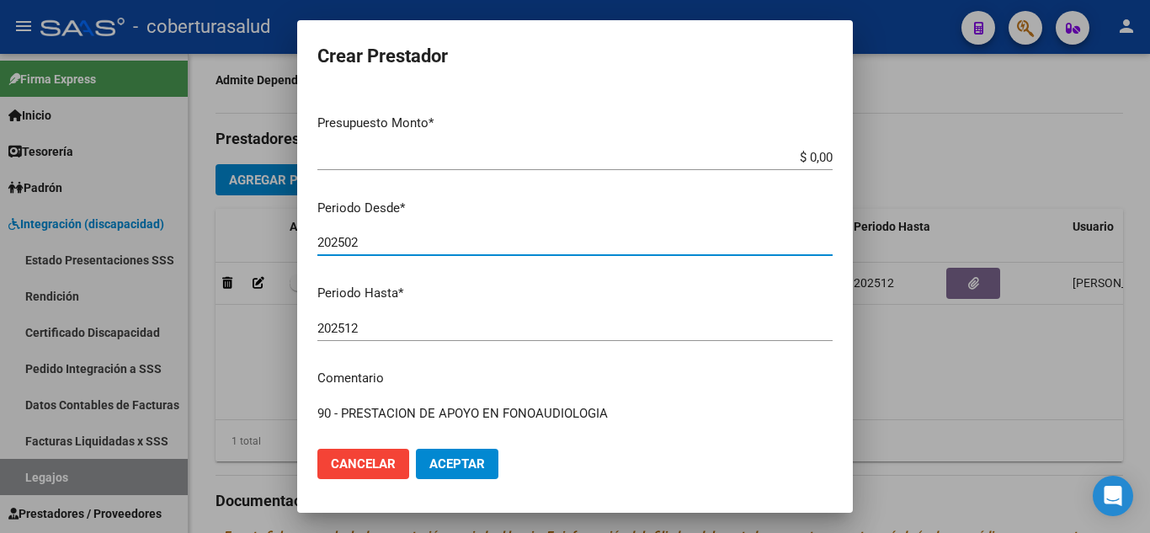
scroll to position [0, 0]
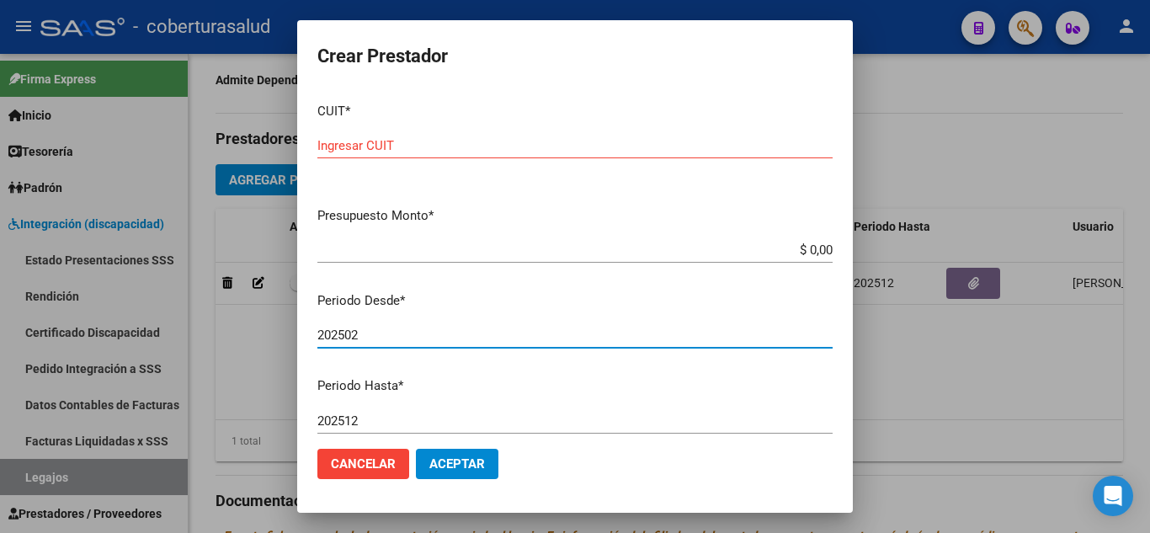
type input "202502"
click at [434, 140] on input "Ingresar CUIT" at bounding box center [575, 145] width 515 height 15
paste input "23-33479139-4"
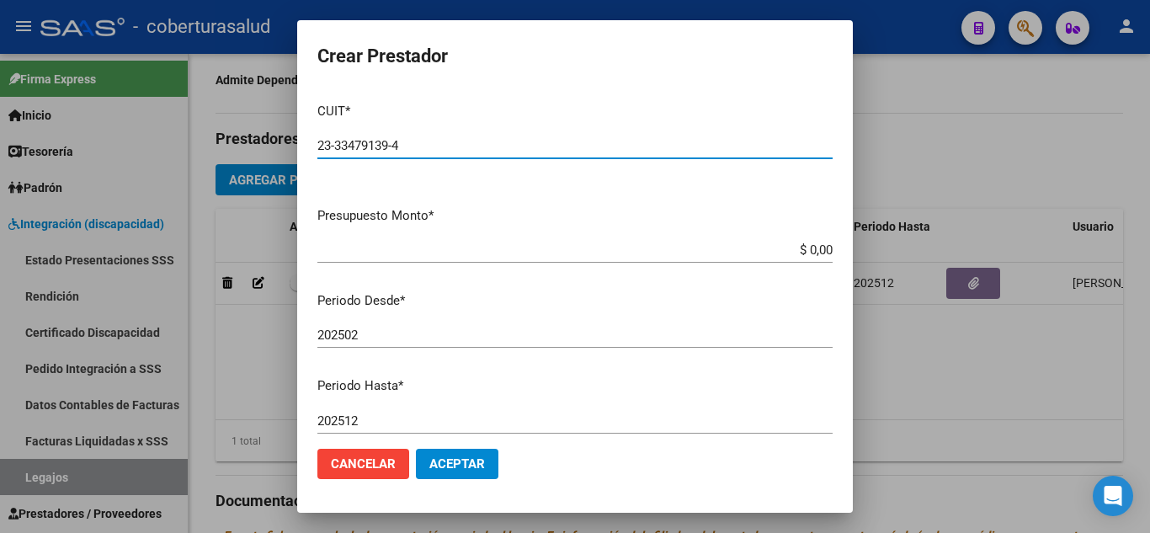
type input "23-33479139-4"
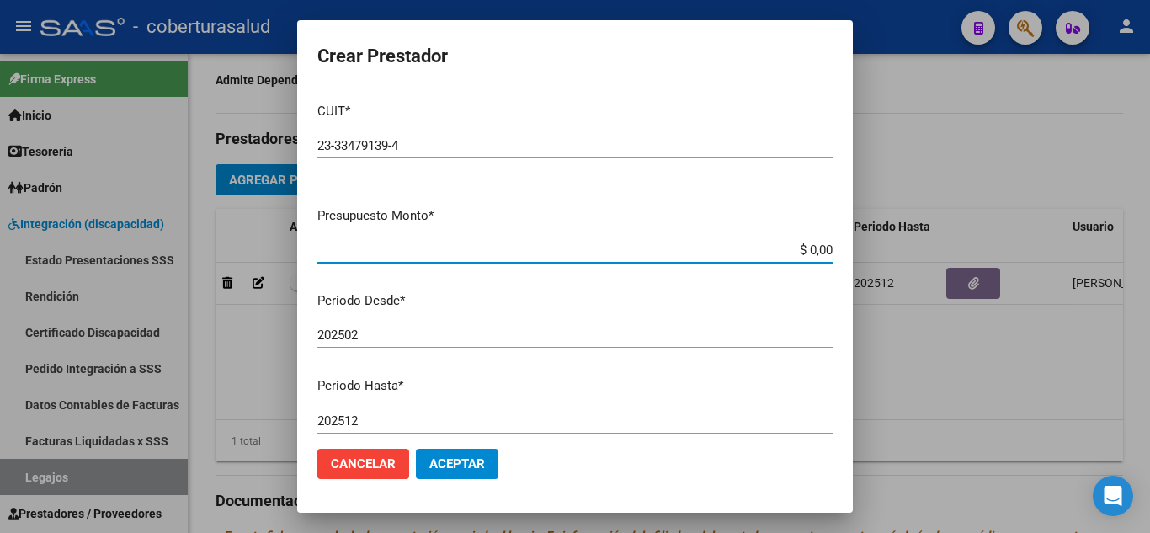
click at [819, 249] on input "$ 0,00" at bounding box center [575, 250] width 515 height 15
type input "$ 12.370,61"
click at [477, 462] on span "Aceptar" at bounding box center [458, 463] width 56 height 15
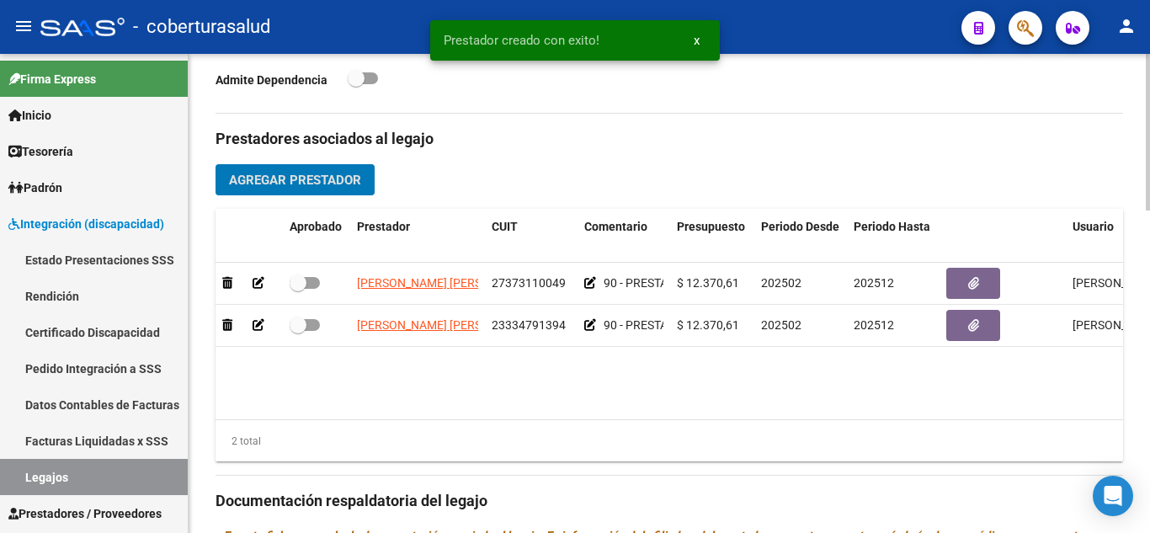
click at [307, 182] on span "Agregar Prestador" at bounding box center [295, 180] width 132 height 15
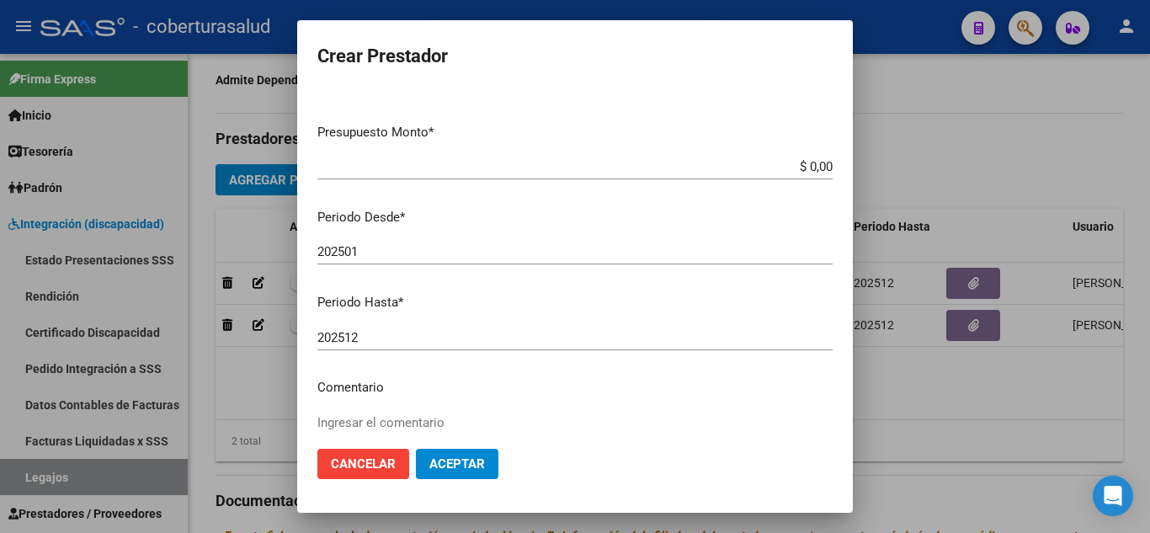
scroll to position [231, 0]
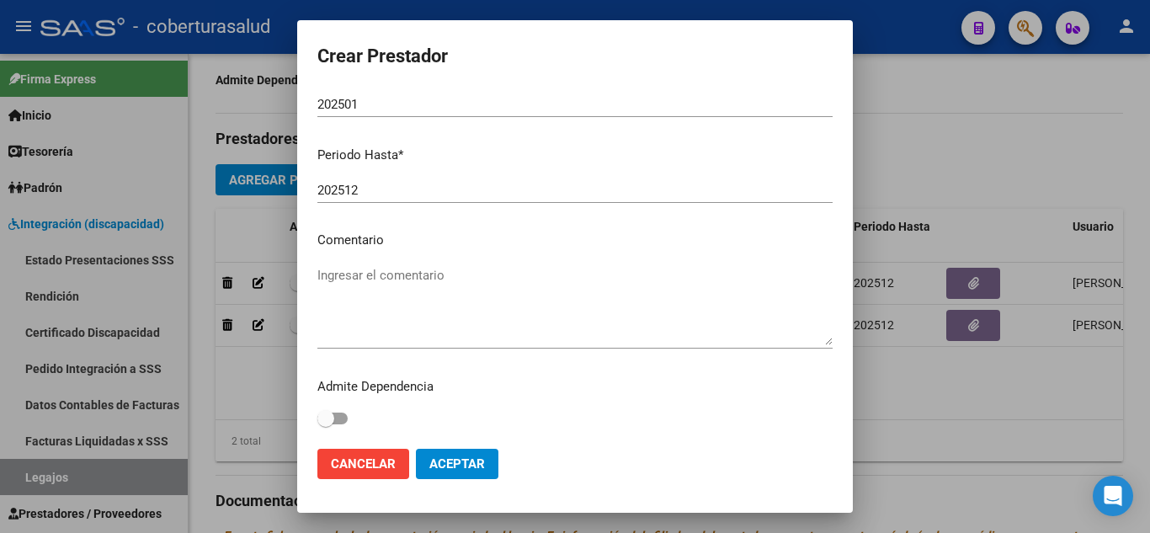
click at [413, 280] on textarea "Ingresar el comentario" at bounding box center [575, 305] width 515 height 79
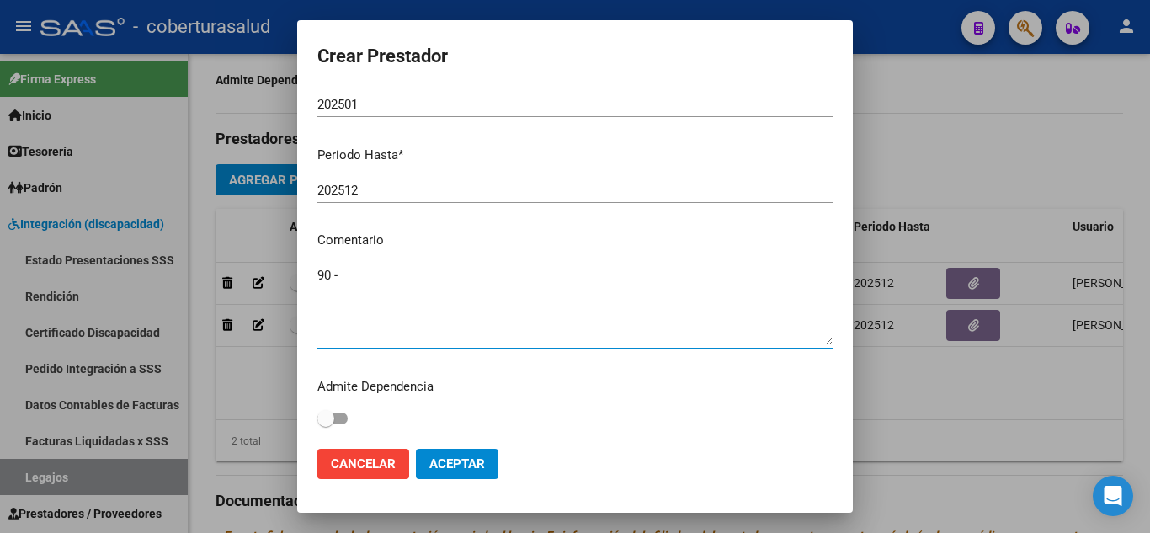
paste textarea "PRESTACION DE APOYO EN PSICOLOGIA"
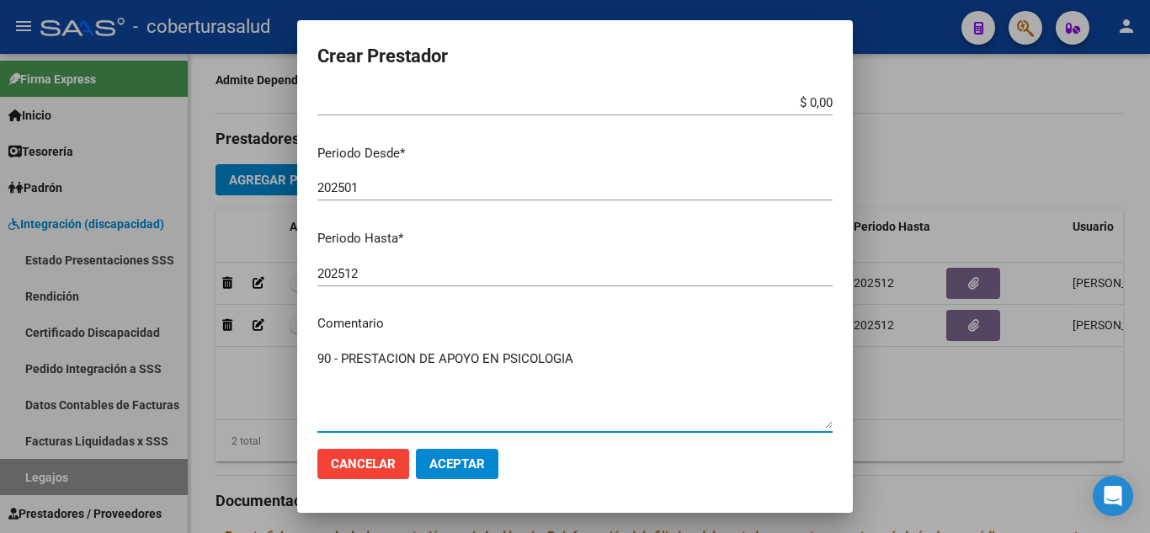
scroll to position [147, 0]
type textarea "90 - PRESTACION DE APOYO EN PSICOLOGIA"
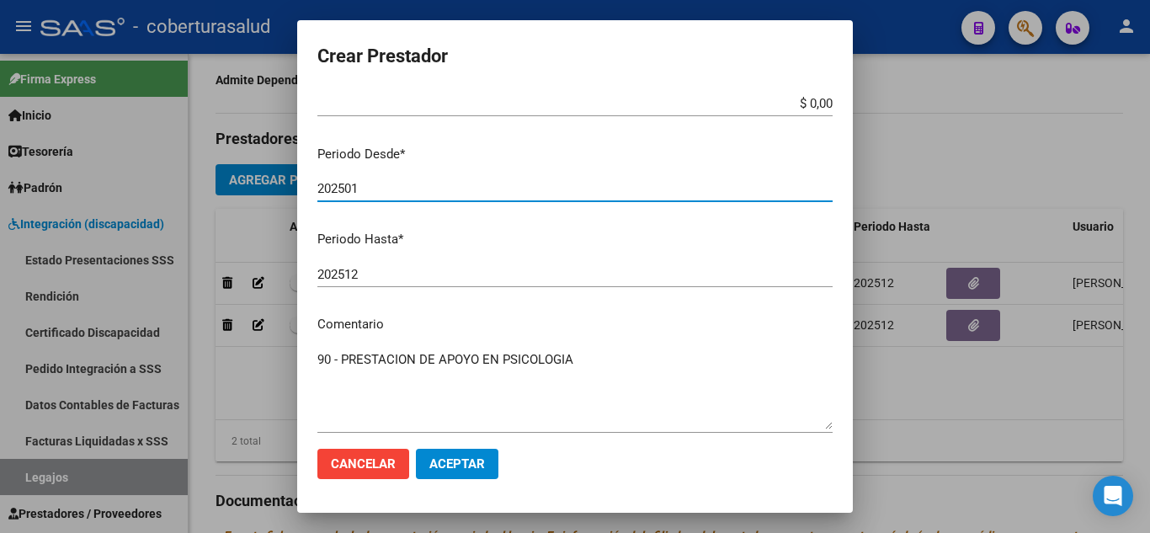
click at [371, 187] on input "202501" at bounding box center [575, 188] width 515 height 15
type input "202502"
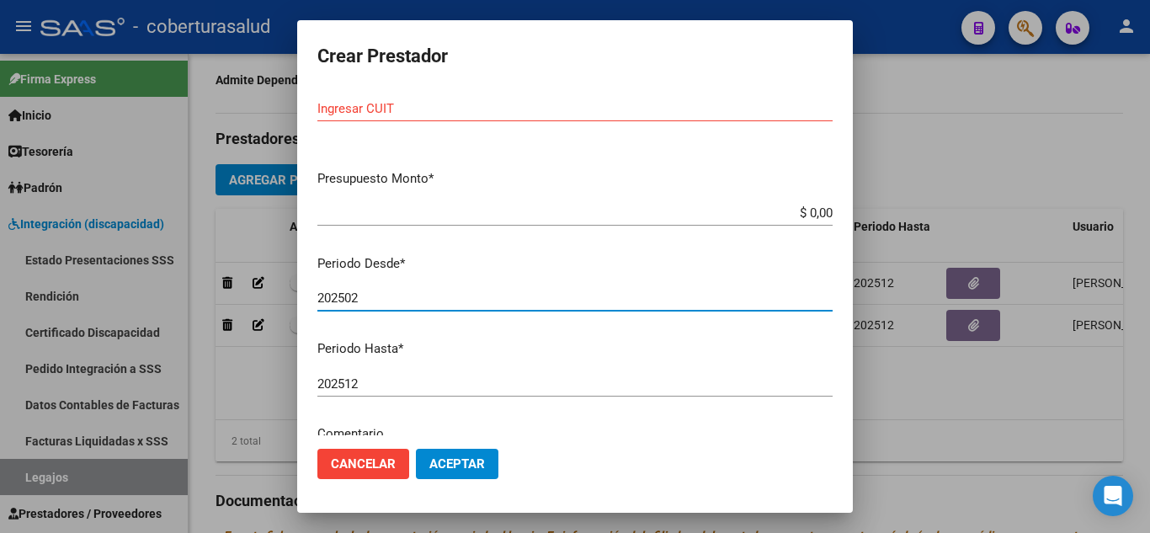
scroll to position [0, 0]
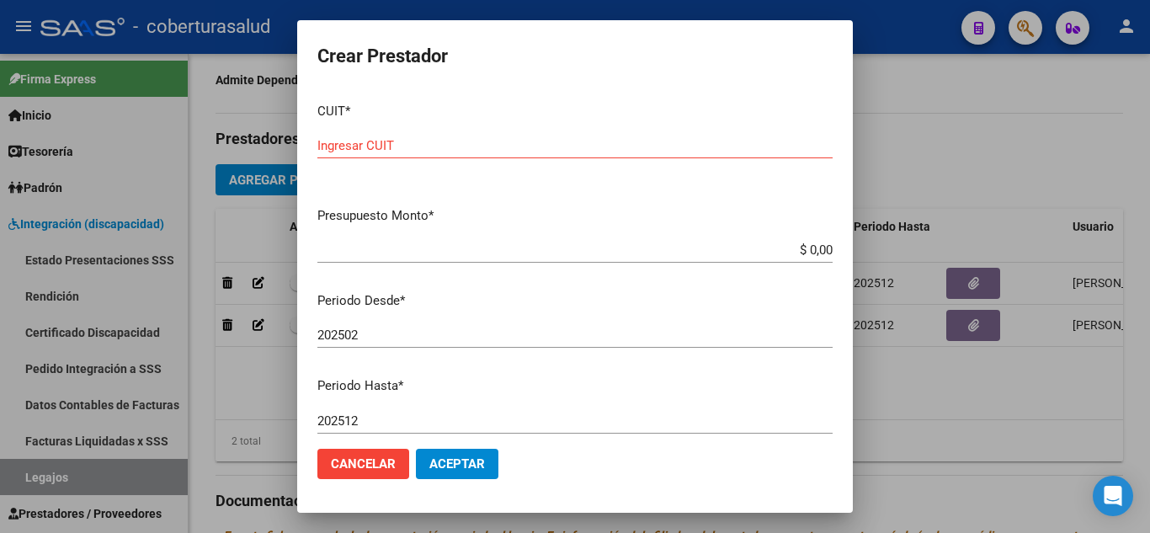
click at [819, 253] on input "$ 0,00" at bounding box center [575, 250] width 515 height 15
type input "$ 12.370,61"
click at [507, 129] on div "CUIT * Ingresar CUIT" at bounding box center [575, 141] width 515 height 104
click at [429, 147] on input "Ingresar CUIT" at bounding box center [575, 145] width 515 height 15
paste input "27-29999086-4"
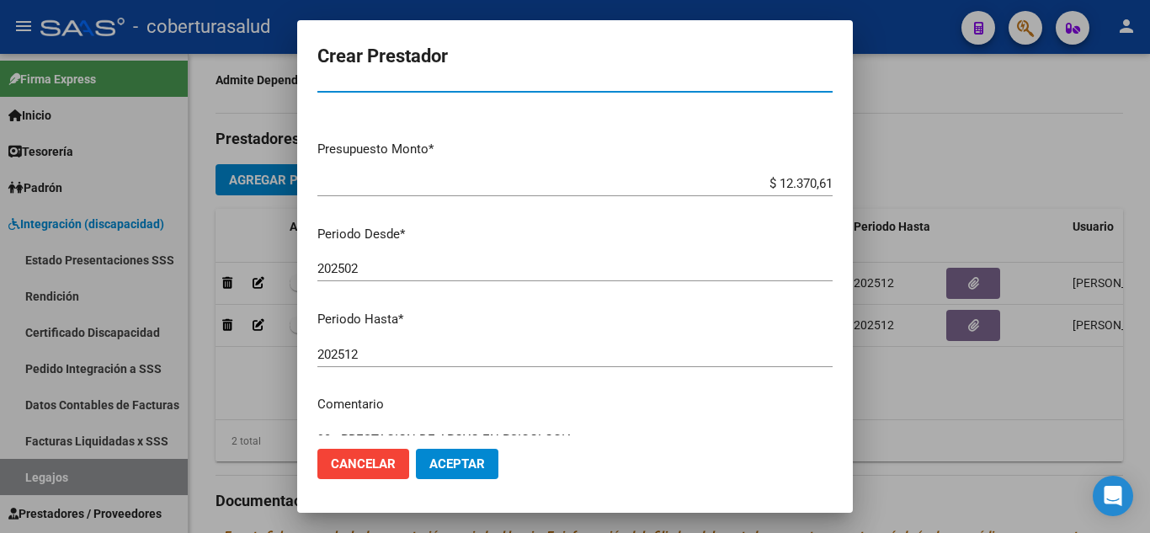
scroll to position [231, 0]
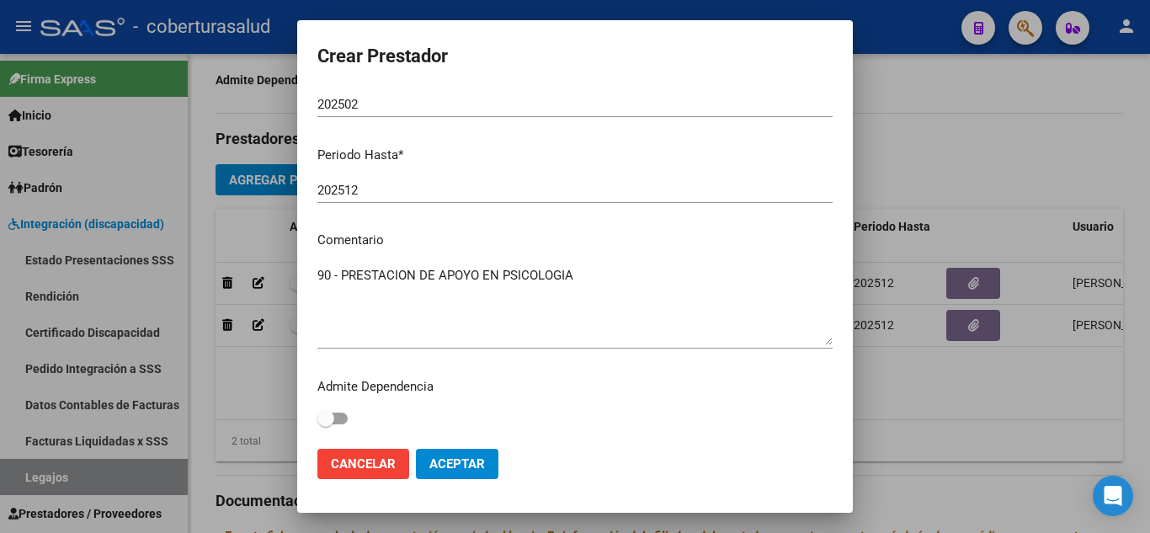
type input "27-29999086-4"
click at [465, 459] on span "Aceptar" at bounding box center [458, 463] width 56 height 15
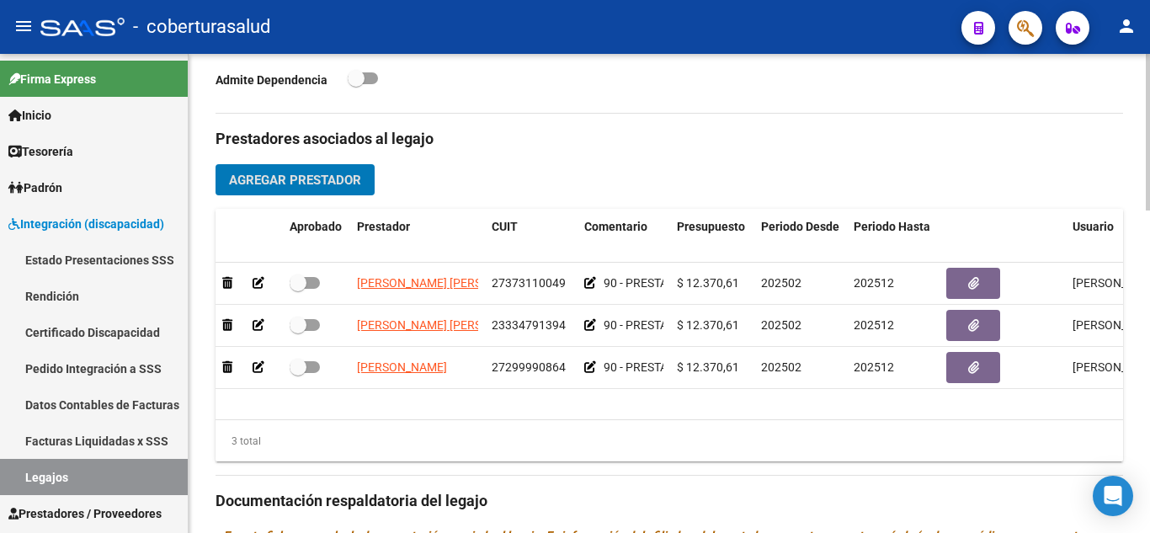
click at [338, 179] on span "Agregar Prestador" at bounding box center [295, 180] width 132 height 15
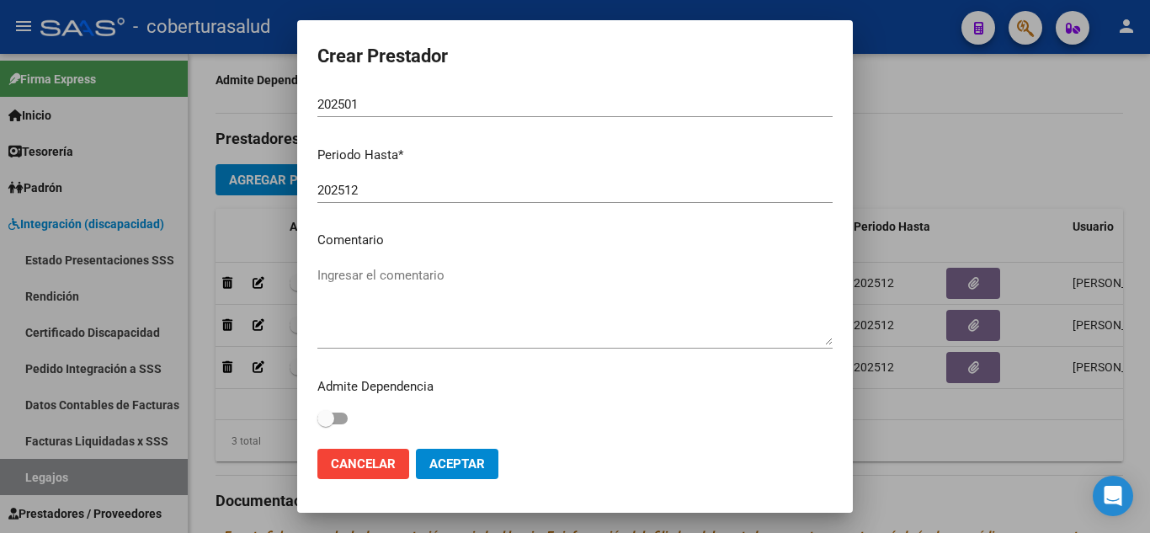
click at [377, 299] on textarea "Ingresar el comentario" at bounding box center [575, 305] width 515 height 79
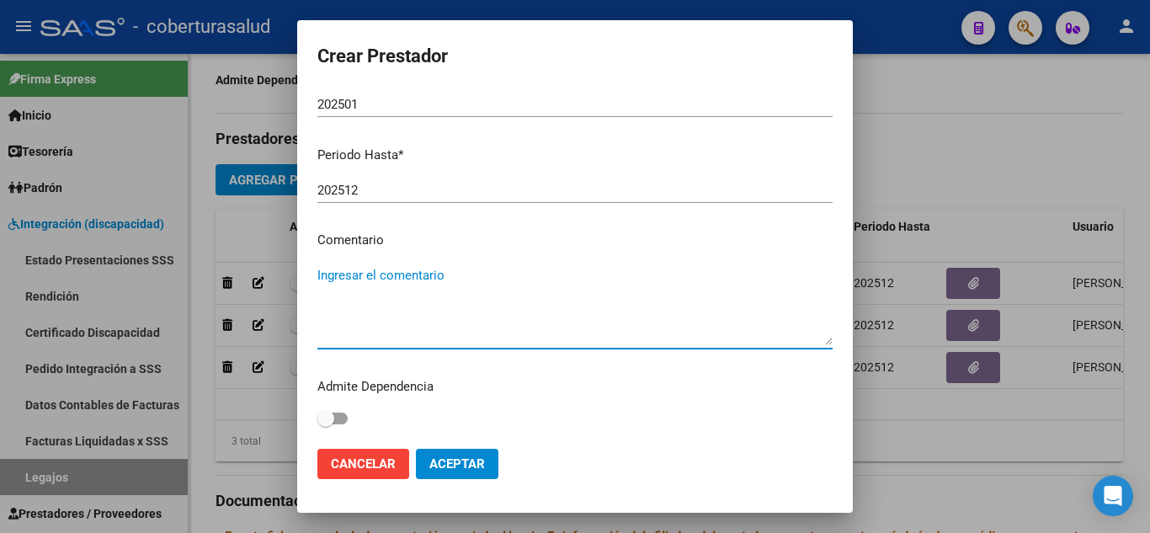
paste textarea "PRESTACION DE APOYO EN TERAPIA OCUPACIONAL"
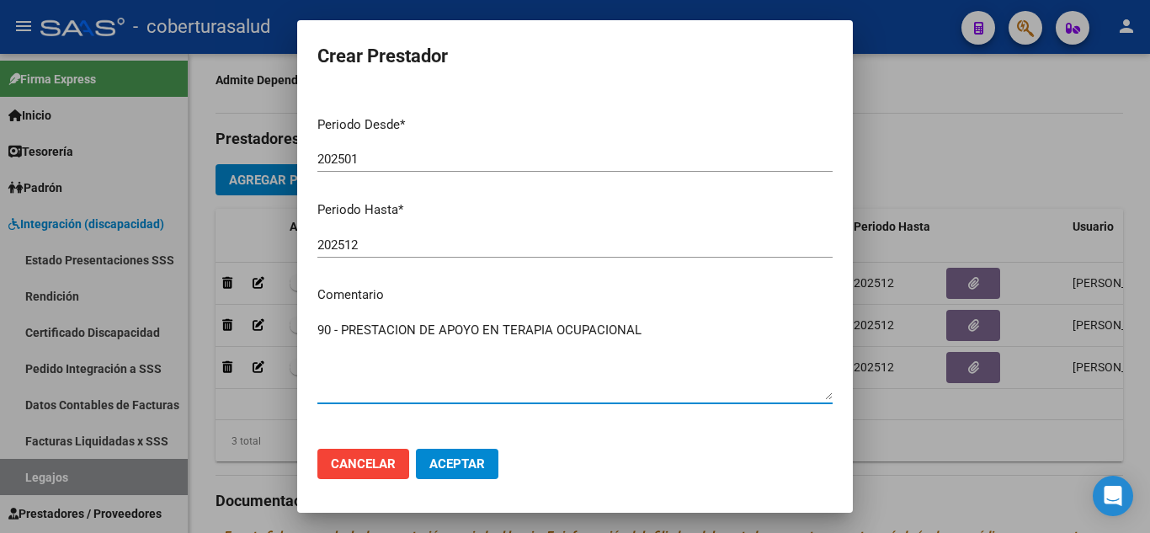
scroll to position [147, 0]
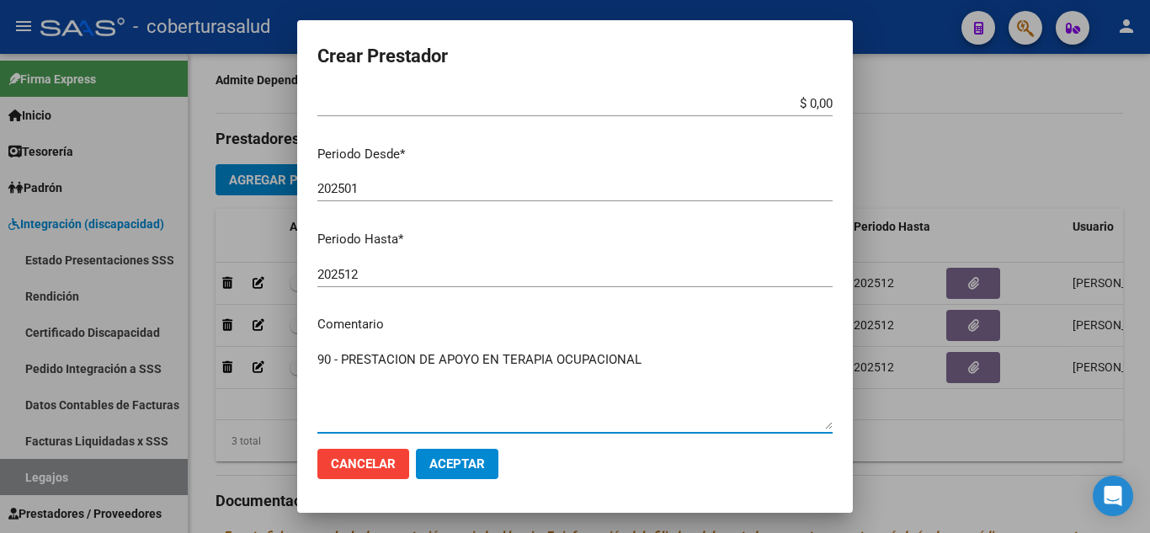
type textarea "90 - PRESTACION DE APOYO EN TERAPIA OCUPACIONAL"
click at [368, 188] on input "202501" at bounding box center [575, 188] width 515 height 15
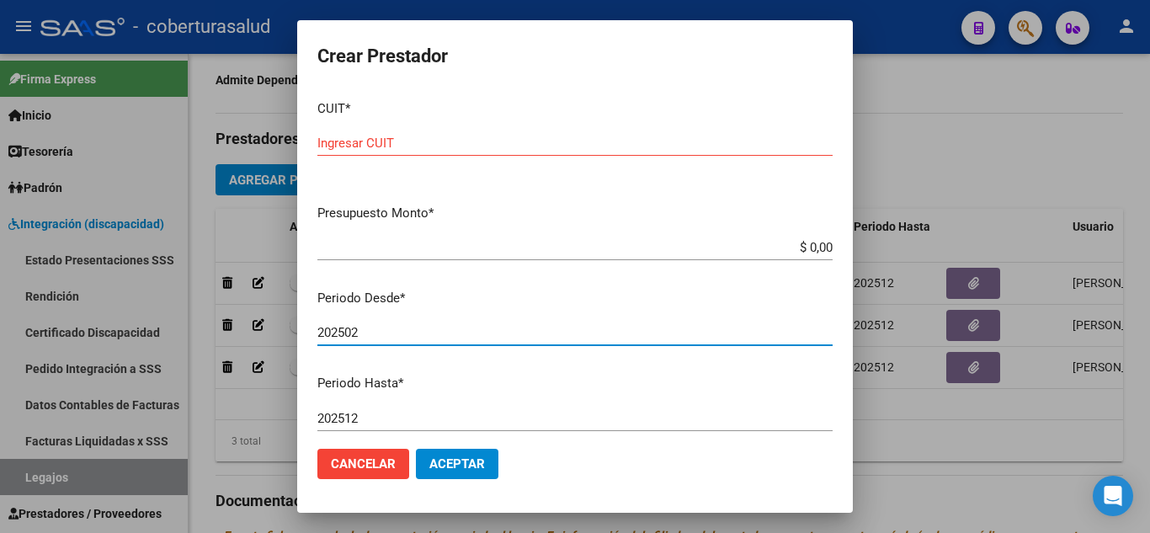
scroll to position [0, 0]
type input "202502"
click at [818, 250] on input "$ 0,00" at bounding box center [575, 250] width 515 height 15
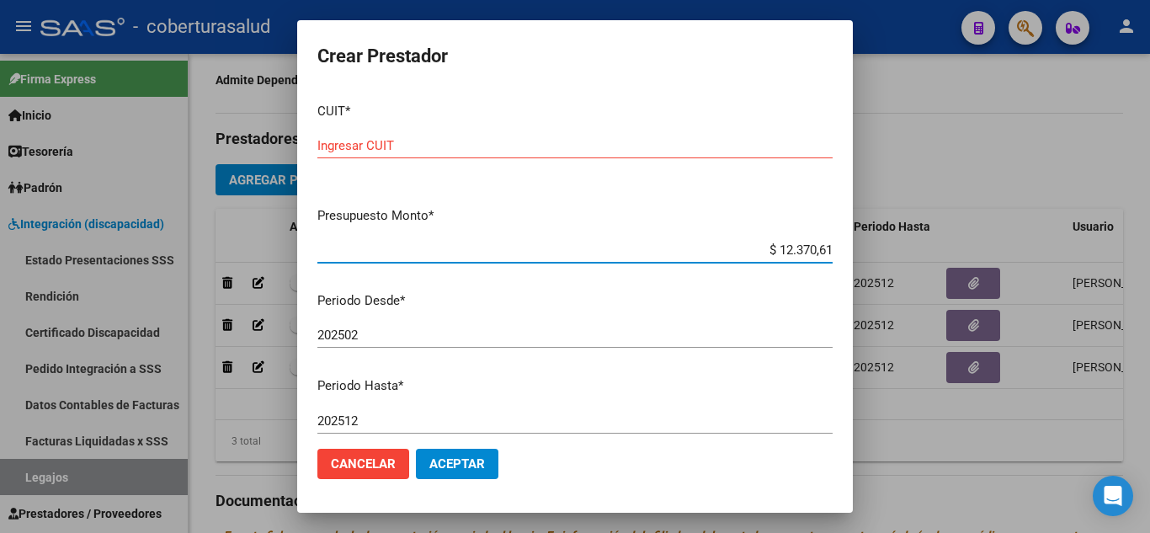
paste input "27362245457"
type input "$ 0,00"
click at [401, 137] on div "Ingresar CUIT" at bounding box center [575, 145] width 515 height 25
paste input "27-36224545-7"
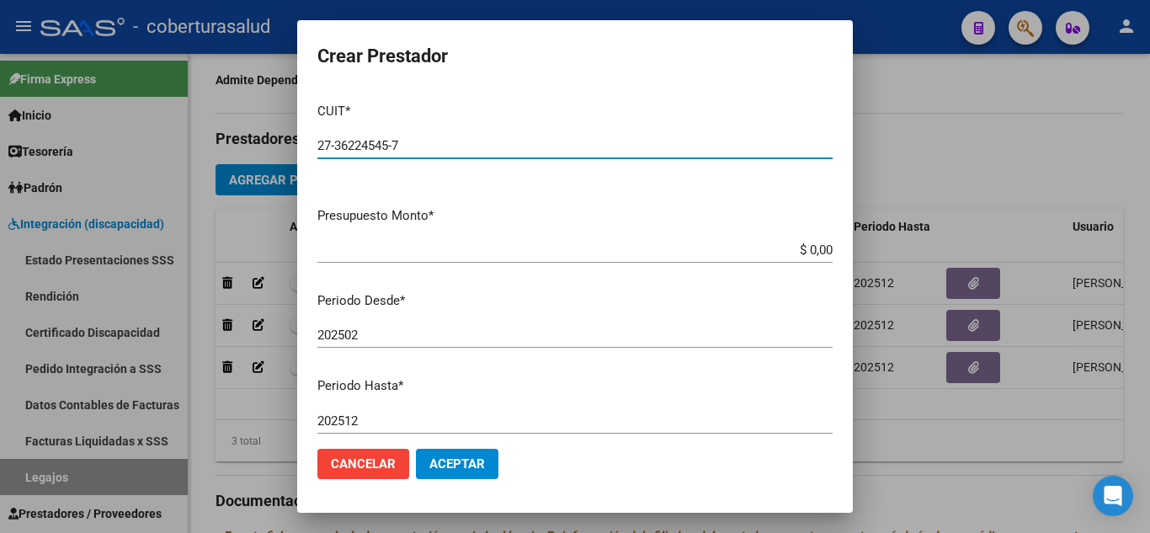
type input "27-36224545-7"
click at [821, 250] on app-form-text-field "Presupuesto Monto * $ 0,00 Ingresar el monto" at bounding box center [582, 232] width 529 height 52
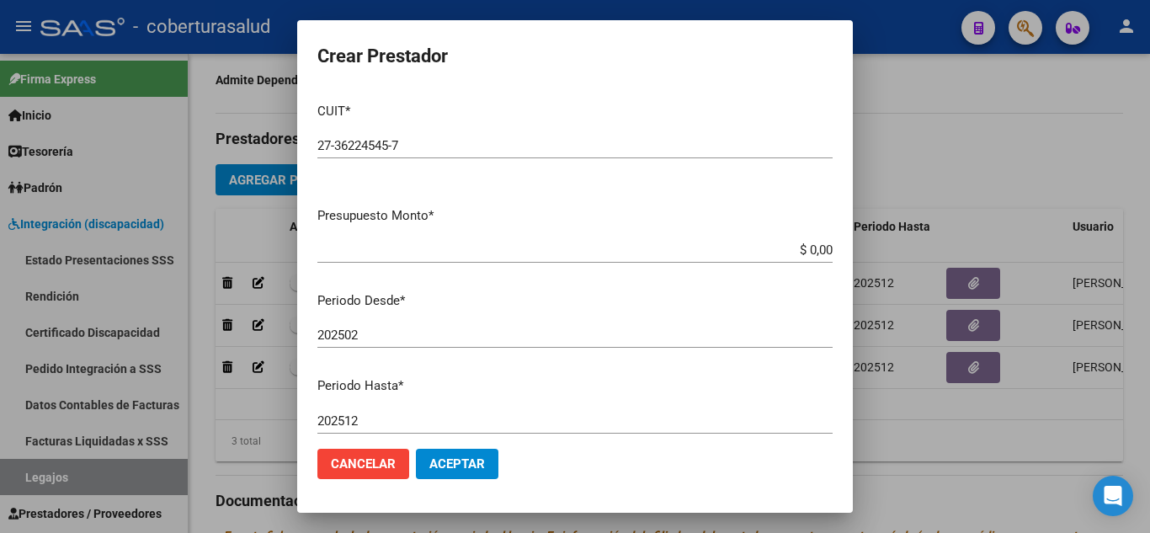
click at [819, 245] on input "$ 0,00" at bounding box center [575, 250] width 515 height 15
type input "$ 12.370,61"
click at [461, 456] on button "Aceptar" at bounding box center [457, 464] width 83 height 30
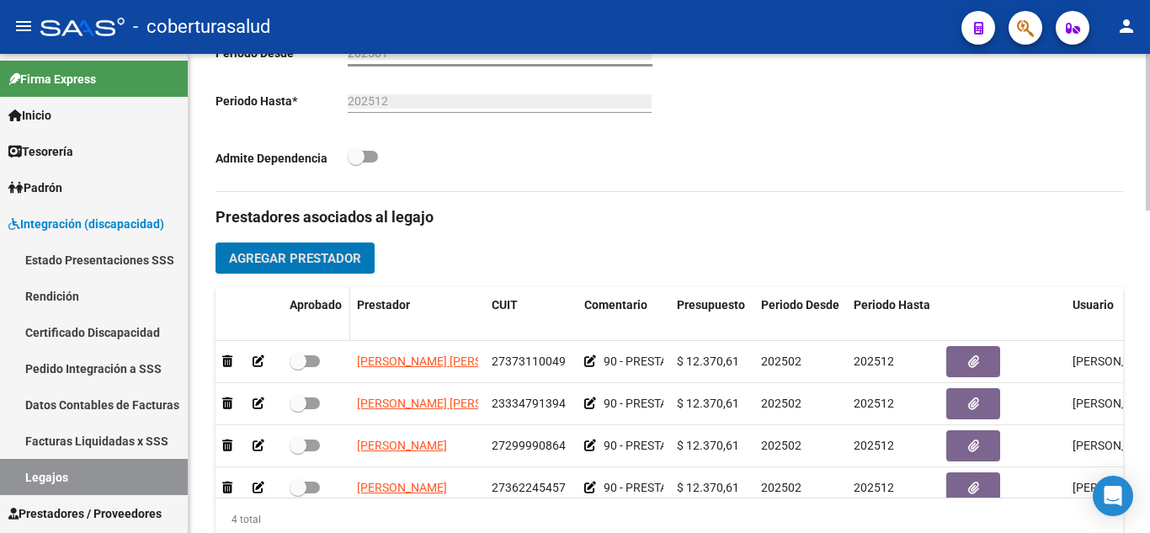
scroll to position [505, 0]
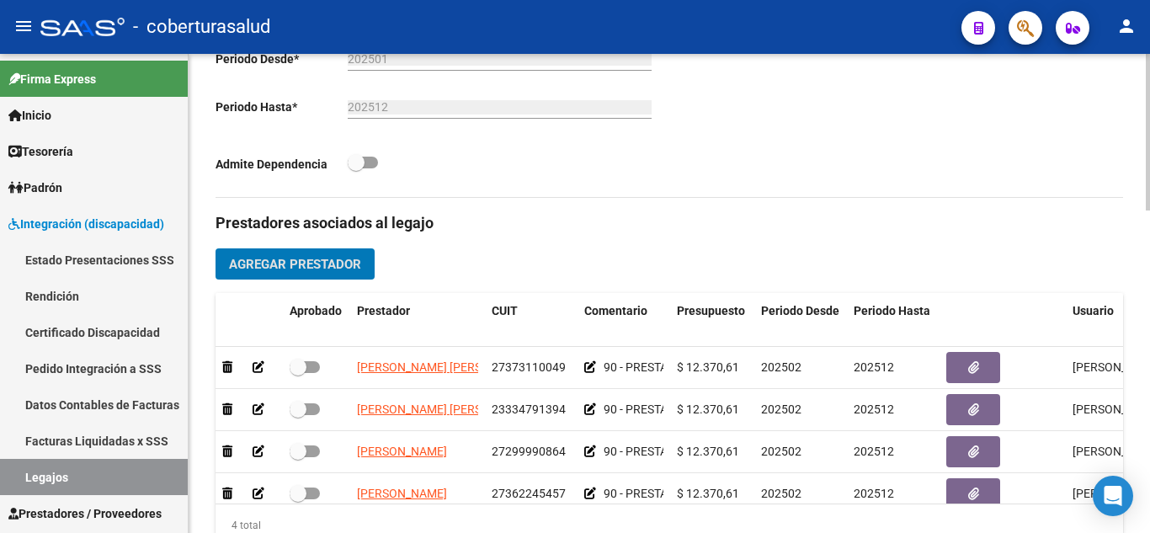
click at [314, 258] on span "Agregar Prestador" at bounding box center [295, 264] width 132 height 15
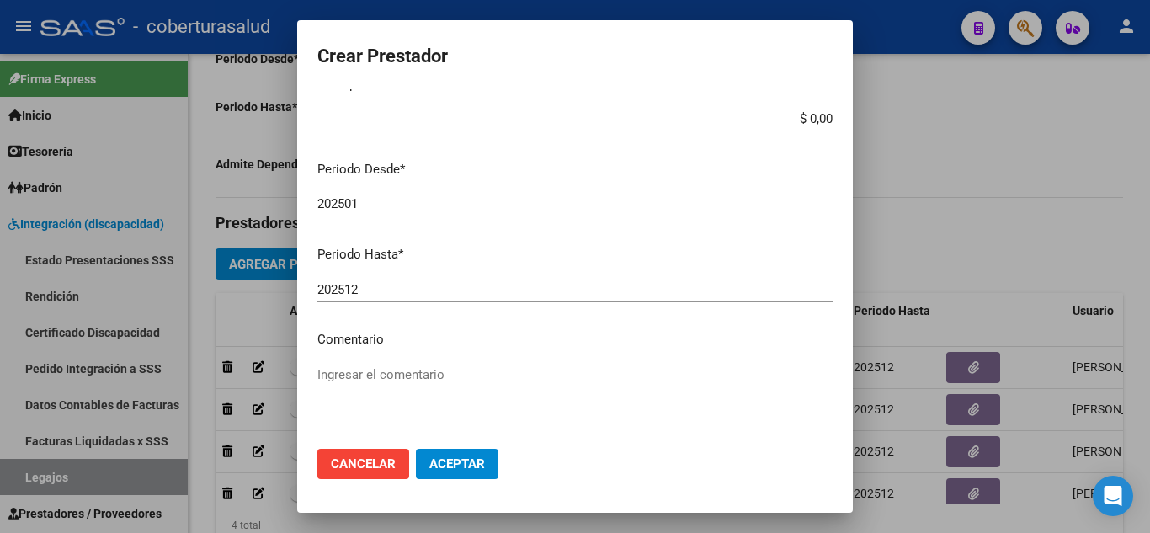
scroll to position [231, 0]
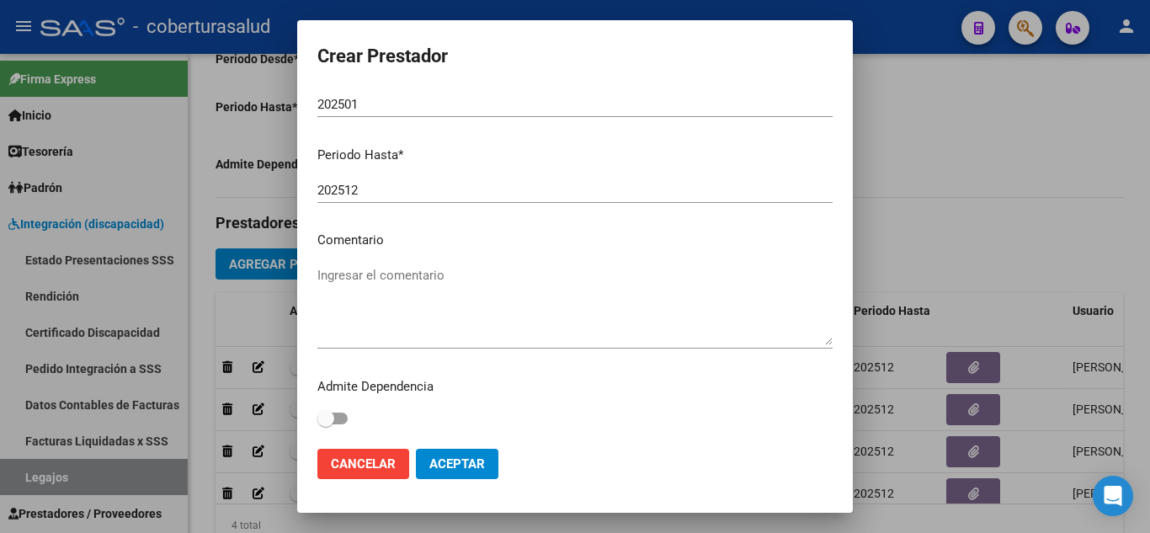
click at [368, 276] on textarea "Ingresar el comentario" at bounding box center [575, 305] width 515 height 79
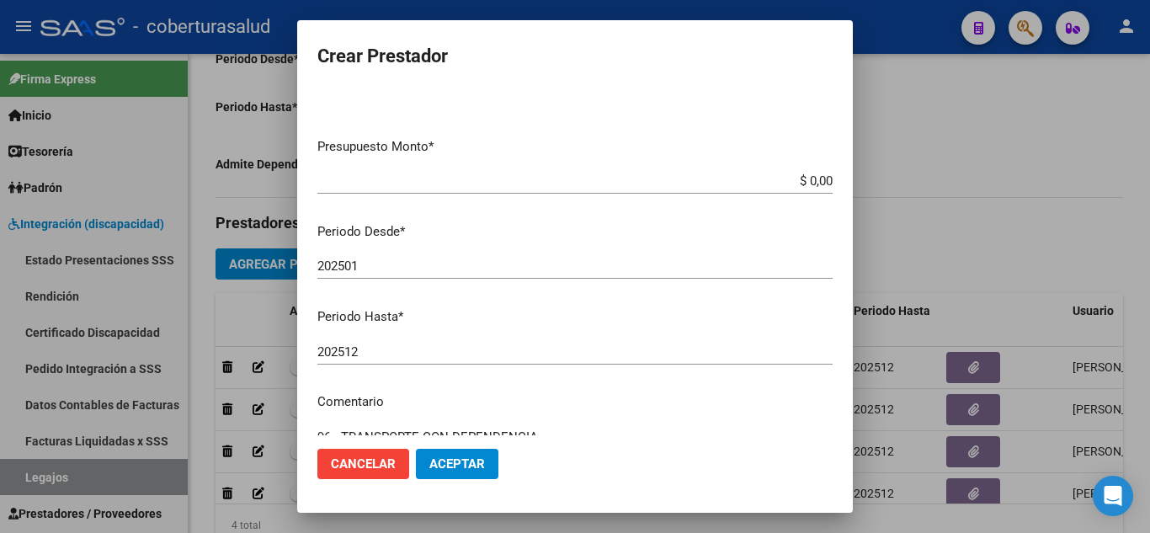
scroll to position [62, 0]
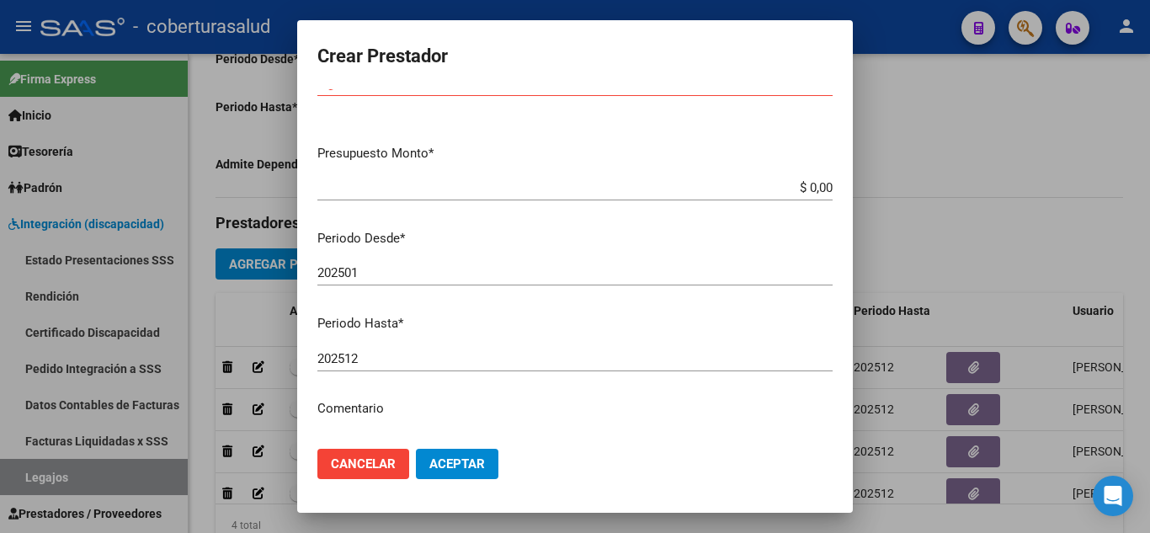
type textarea "96 - TRANSPORTE CON DEPENDENCIA"
click at [371, 270] on input "202501" at bounding box center [575, 272] width 515 height 15
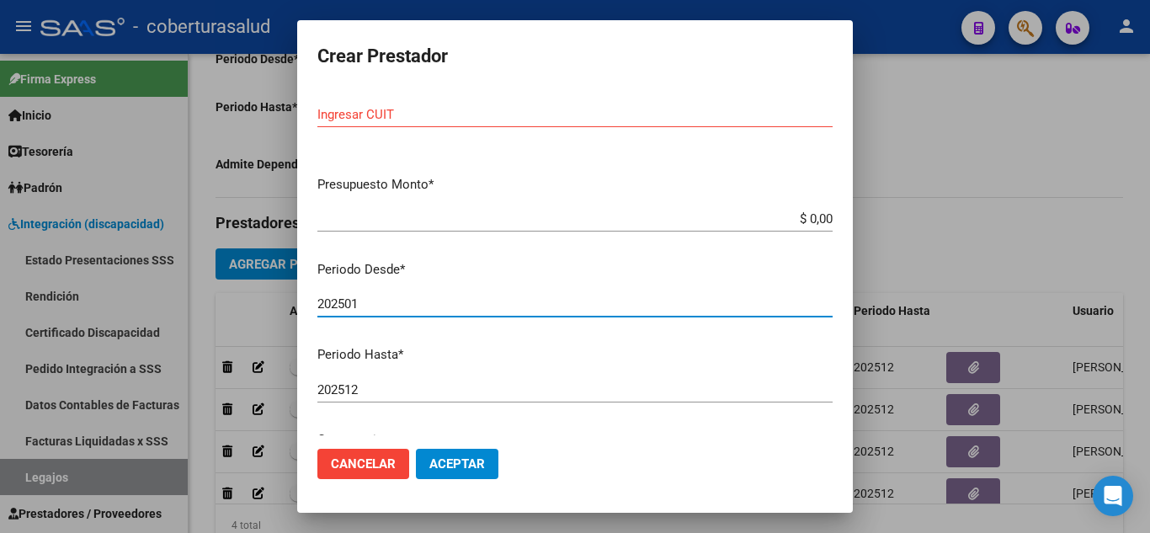
scroll to position [0, 0]
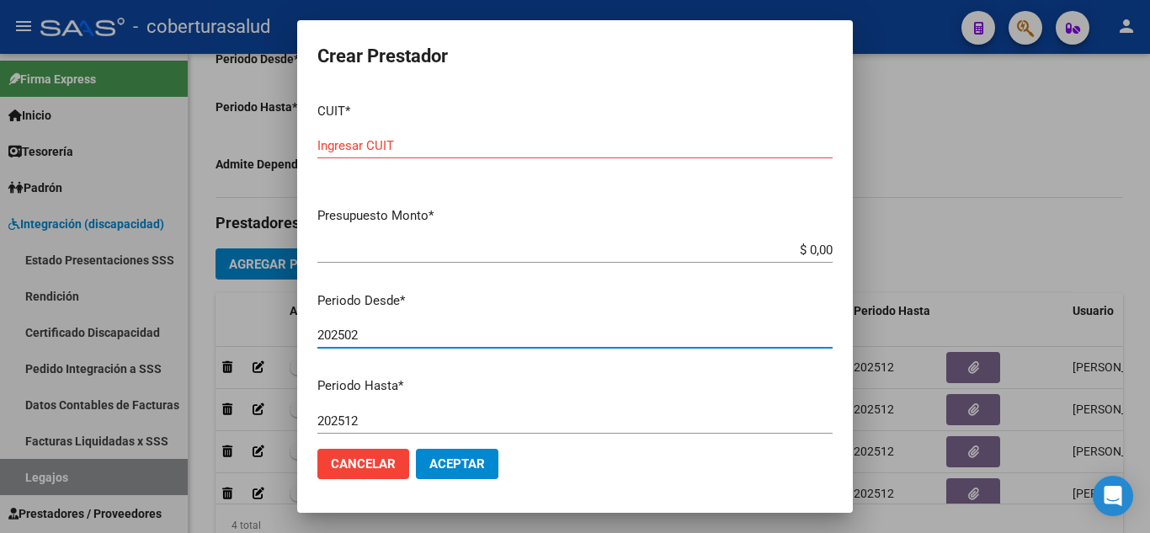
type input "202502"
click at [818, 250] on input "$ 0,00" at bounding box center [575, 250] width 515 height 15
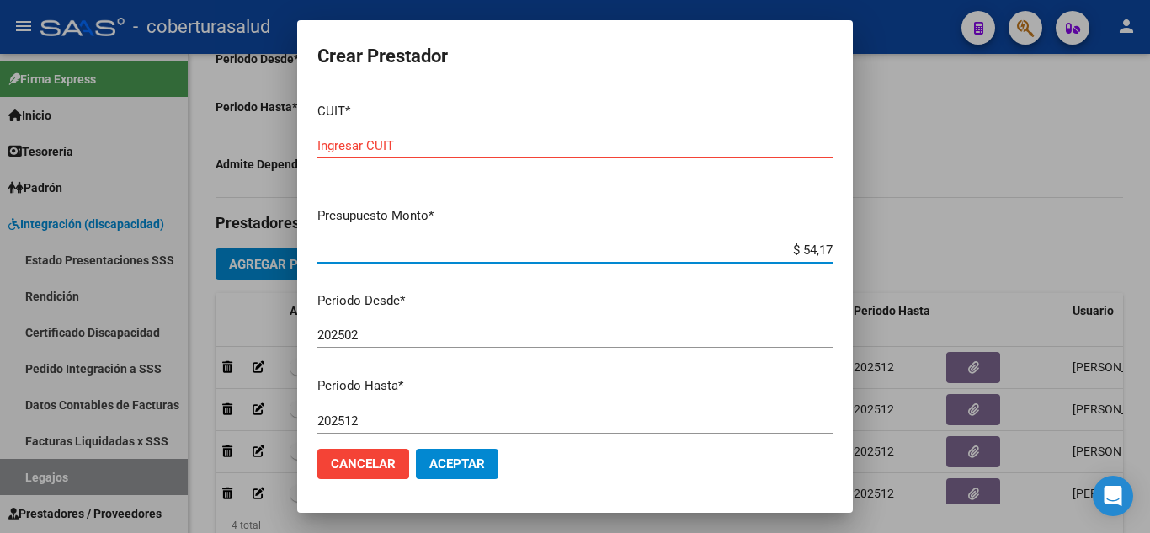
type input "$ 541,76"
click at [409, 138] on input "Ingresar CUIT" at bounding box center [575, 145] width 515 height 15
paste input "33-71523319-9"
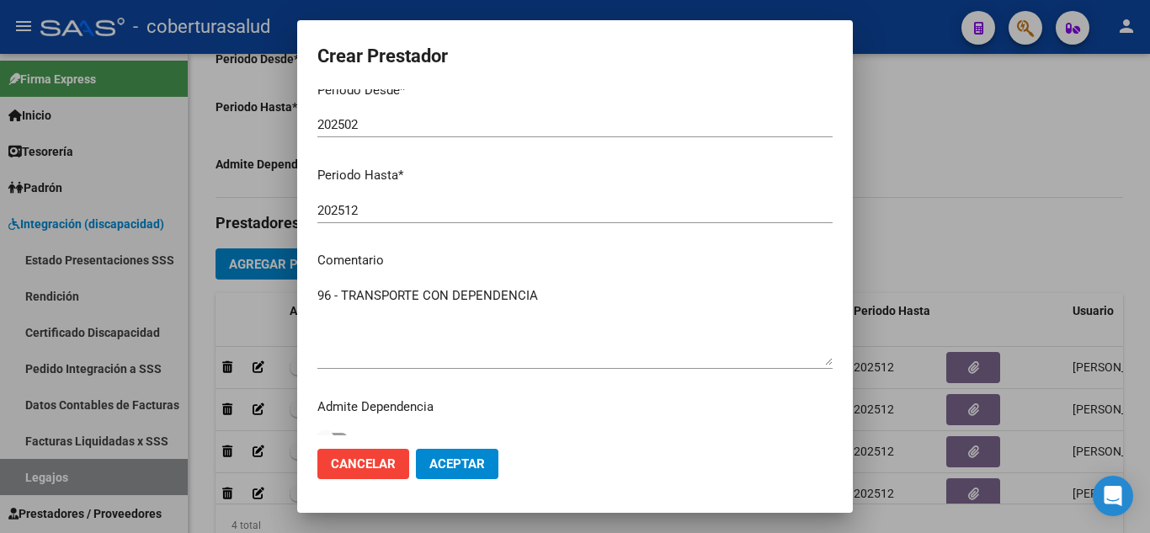
scroll to position [231, 0]
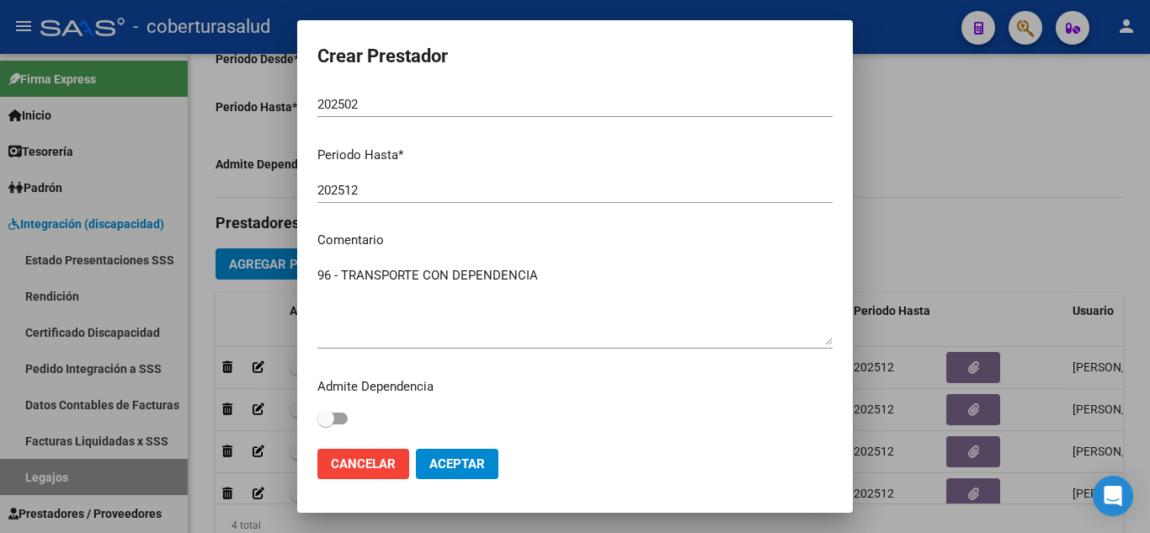
type input "33-71523319-9"
click at [335, 419] on span at bounding box center [333, 419] width 30 height 12
click at [326, 424] on input "checkbox" at bounding box center [325, 424] width 1 height 1
checkbox input "true"
click at [458, 469] on span "Aceptar" at bounding box center [458, 463] width 56 height 15
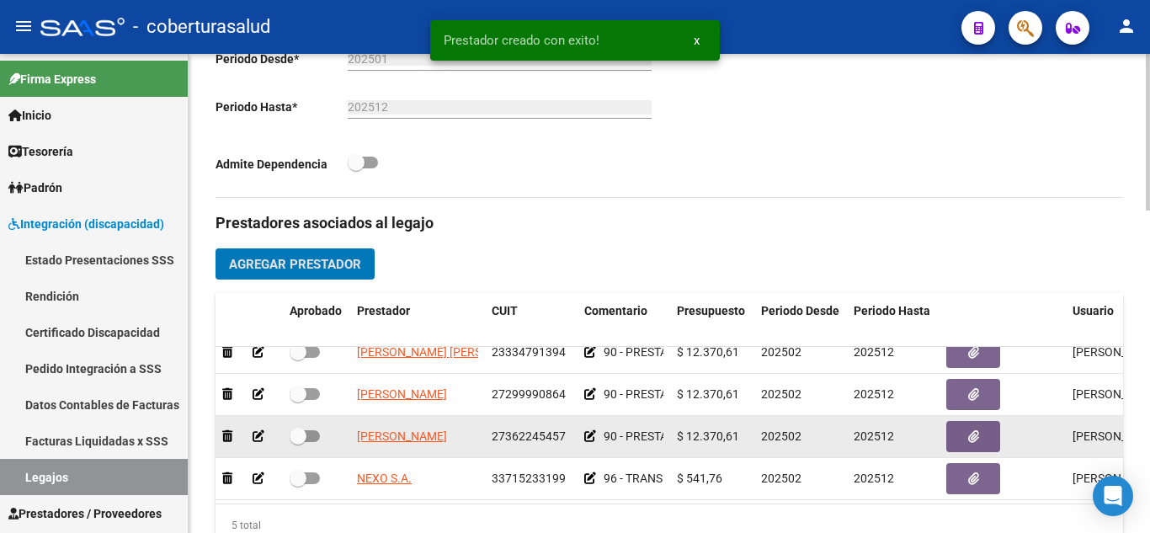
scroll to position [72, 0]
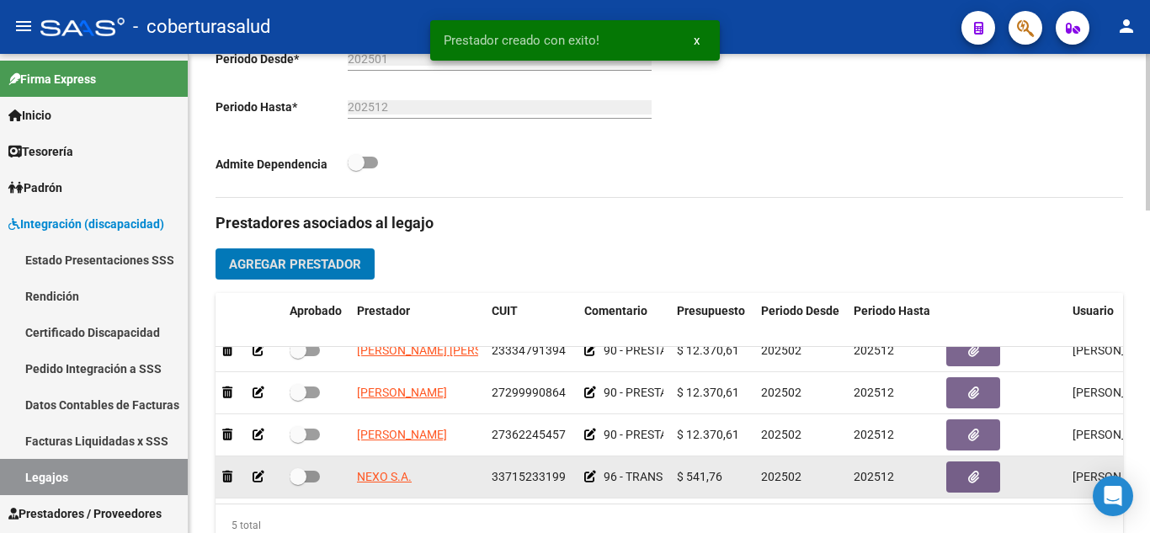
click at [304, 468] on span at bounding box center [298, 476] width 17 height 17
click at [298, 483] on input "checkbox" at bounding box center [297, 483] width 1 height 1
checkbox input "true"
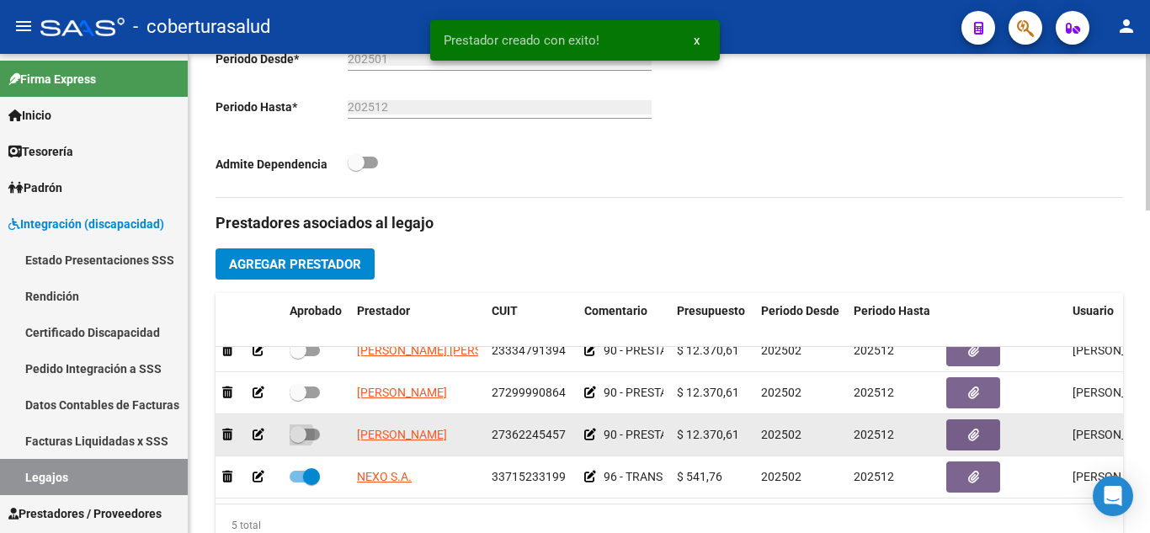
click at [309, 424] on label at bounding box center [305, 434] width 30 height 20
click at [298, 440] on input "checkbox" at bounding box center [297, 440] width 1 height 1
checkbox input "true"
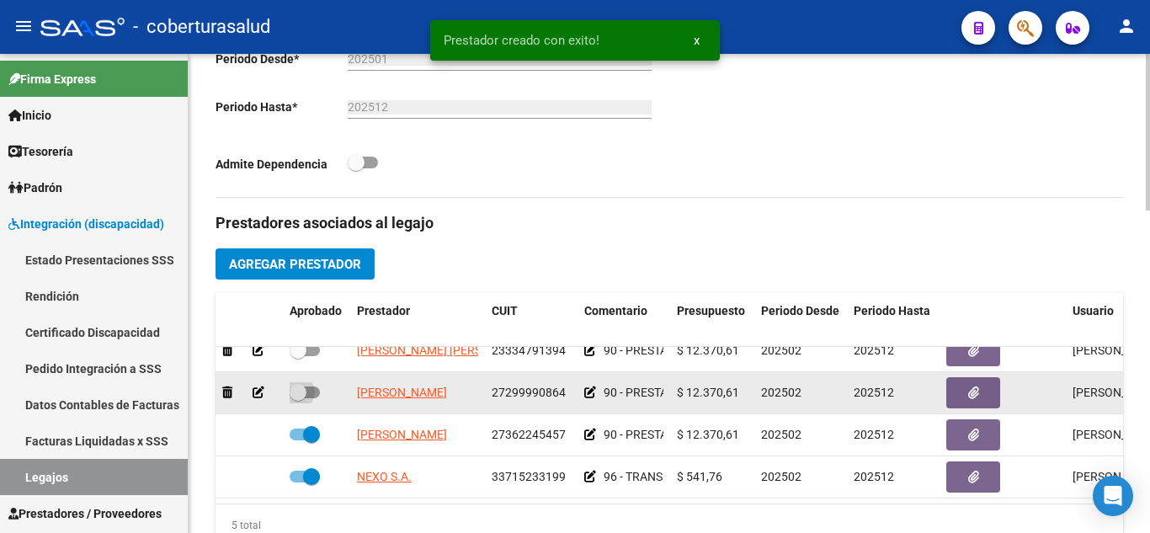
click at [302, 384] on span at bounding box center [298, 392] width 17 height 17
click at [298, 398] on input "checkbox" at bounding box center [297, 398] width 1 height 1
checkbox input "true"
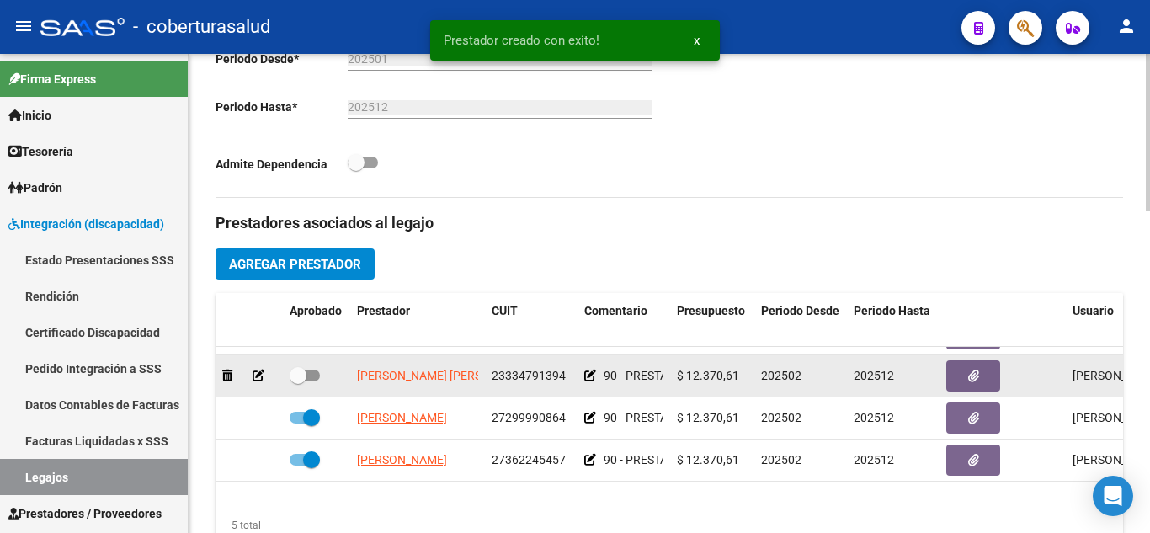
scroll to position [0, 0]
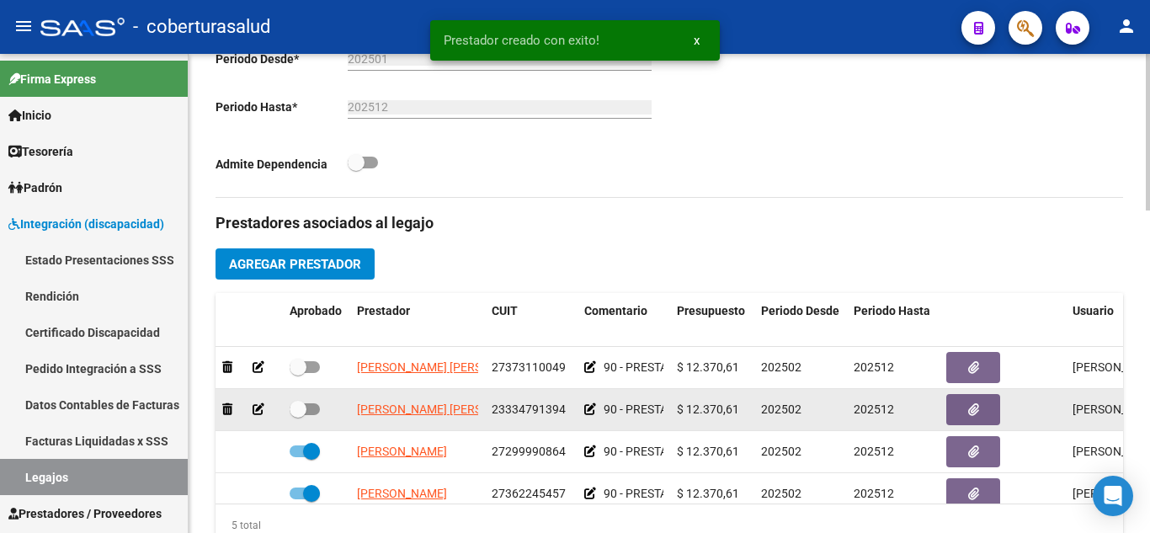
click at [312, 408] on span at bounding box center [305, 409] width 30 height 12
click at [298, 415] on input "checkbox" at bounding box center [297, 415] width 1 height 1
checkbox input "true"
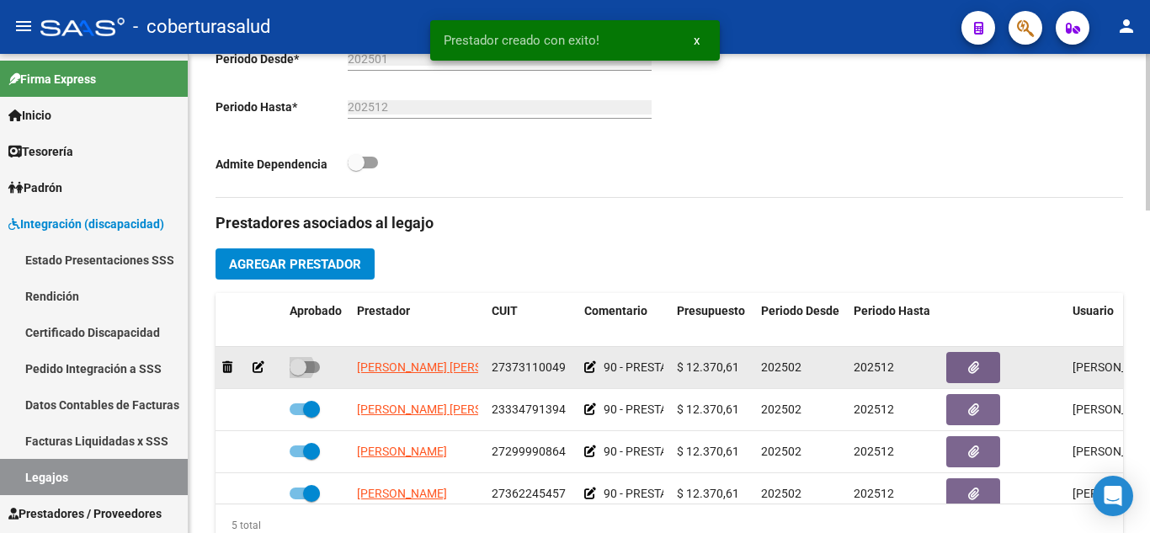
click at [307, 365] on span at bounding box center [305, 367] width 30 height 12
click at [298, 373] on input "checkbox" at bounding box center [297, 373] width 1 height 1
checkbox input "true"
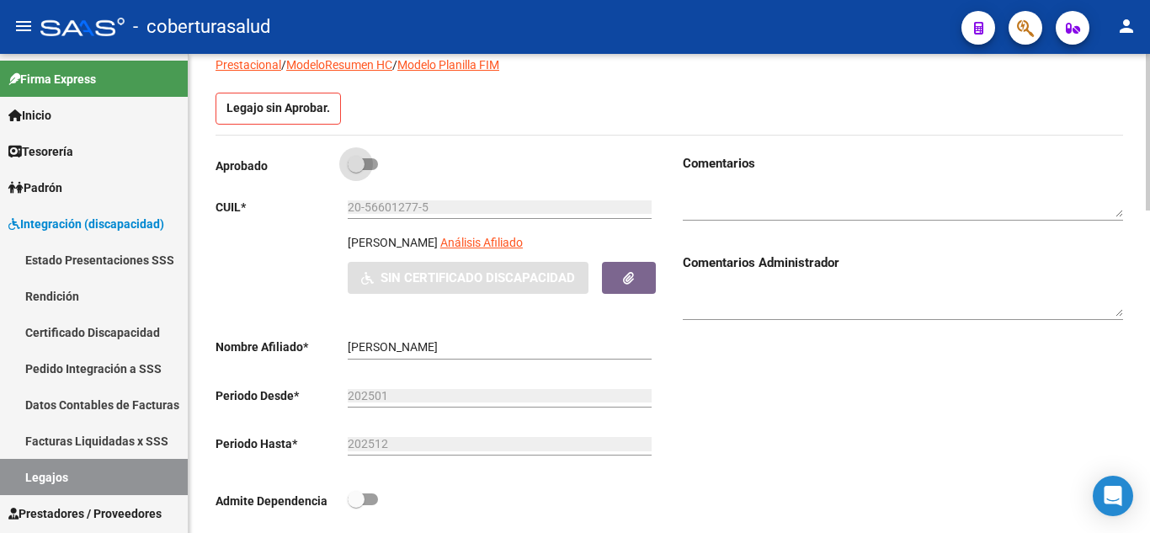
click at [369, 164] on span at bounding box center [363, 164] width 30 height 12
click at [356, 170] on input "checkbox" at bounding box center [355, 170] width 1 height 1
checkbox input "true"
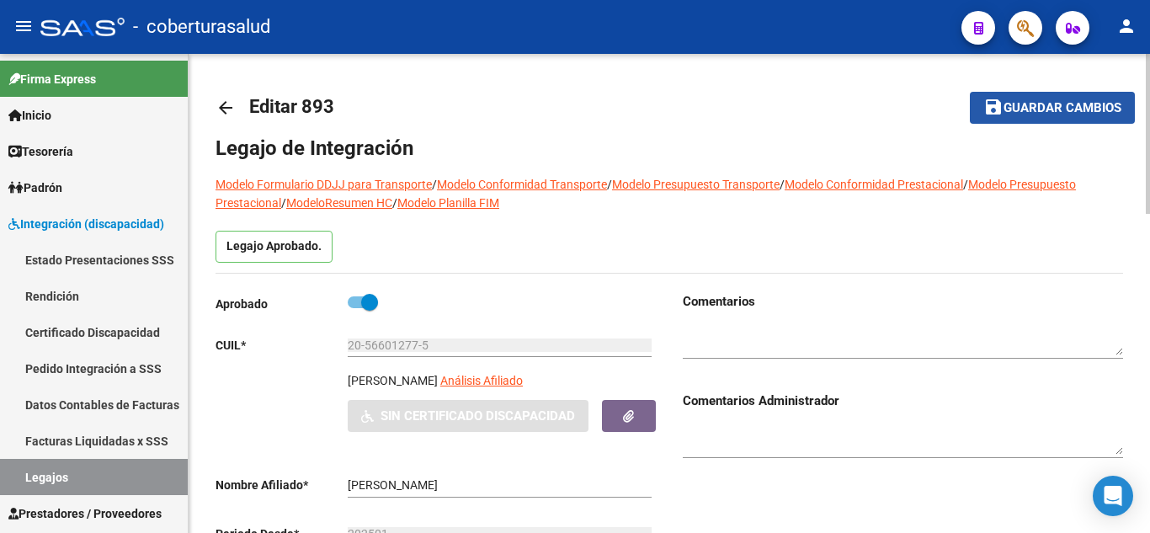
click at [1020, 114] on span "Guardar cambios" at bounding box center [1063, 108] width 118 height 15
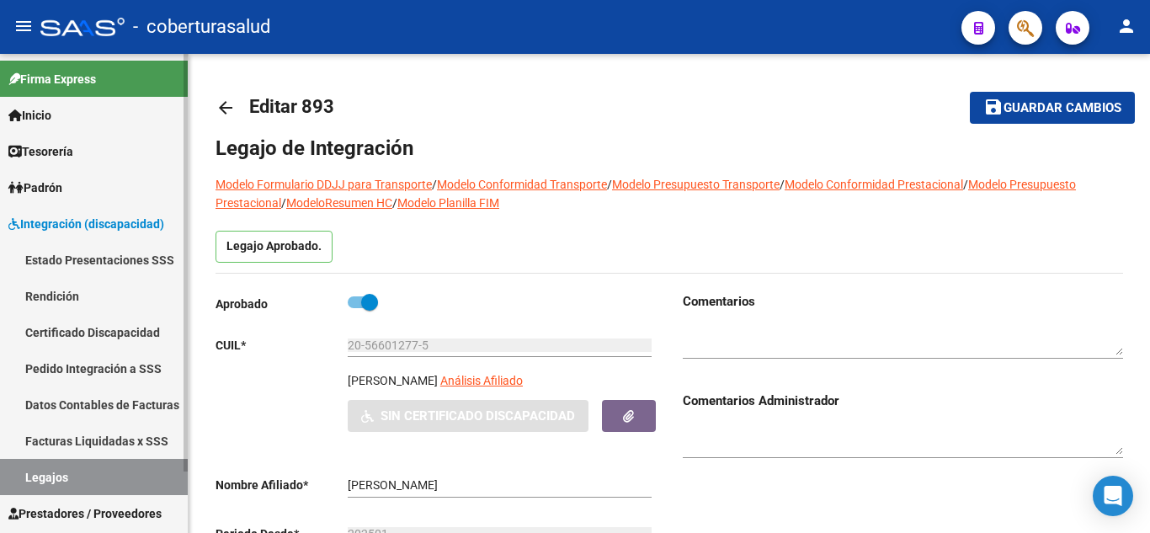
click at [57, 472] on link "Legajos" at bounding box center [94, 477] width 188 height 36
